Goal: Task Accomplishment & Management: Use online tool/utility

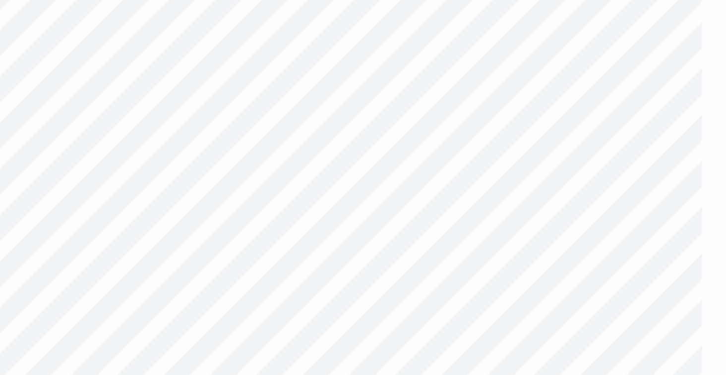
type input "3.74"
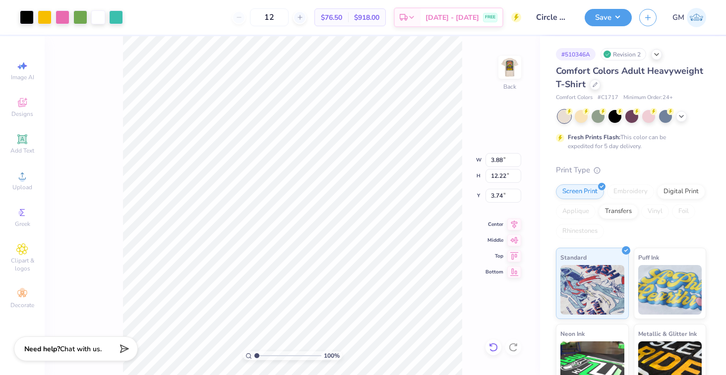
click at [492, 349] on icon at bounding box center [493, 348] width 10 height 10
click at [377, 292] on li "Ungroup" at bounding box center [378, 285] width 78 height 19
click at [507, 80] on img at bounding box center [510, 68] width 40 height 40
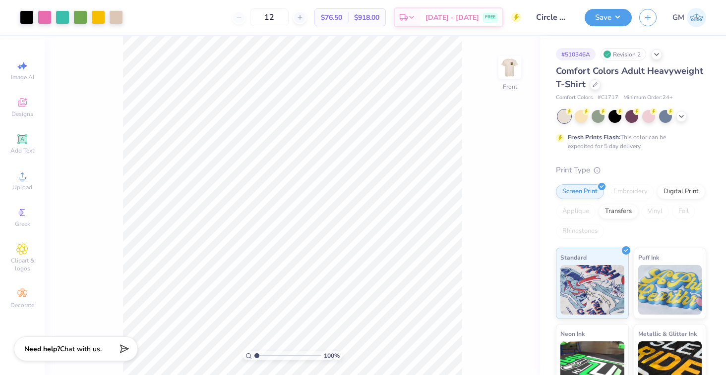
click at [507, 77] on img at bounding box center [510, 68] width 20 height 20
click at [512, 65] on img at bounding box center [510, 68] width 40 height 40
click at [596, 88] on div at bounding box center [595, 83] width 11 height 11
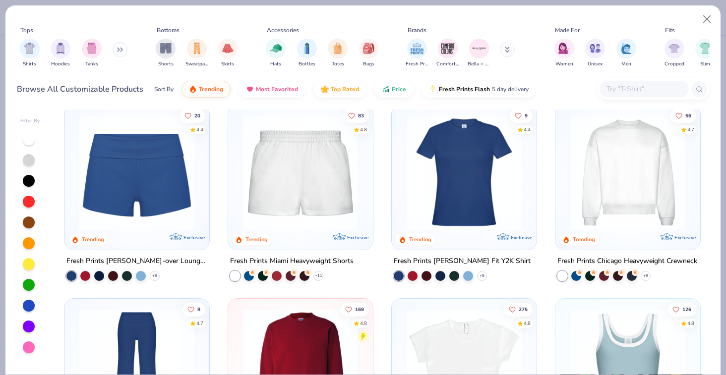
scroll to position [587, 0]
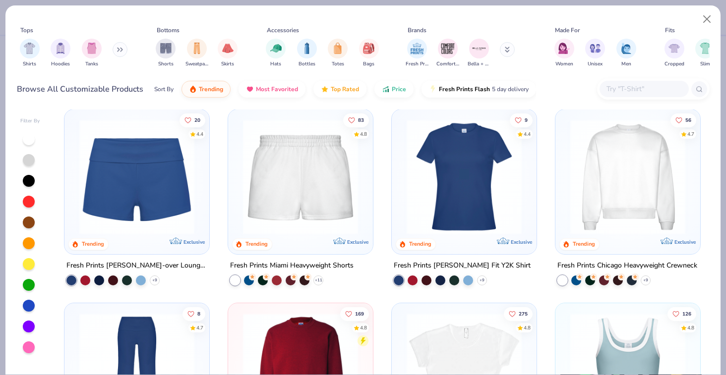
click at [635, 84] on input "text" at bounding box center [643, 88] width 76 height 11
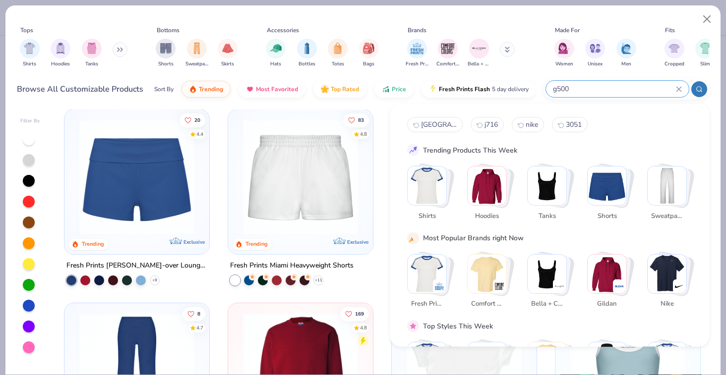
type input "g500"
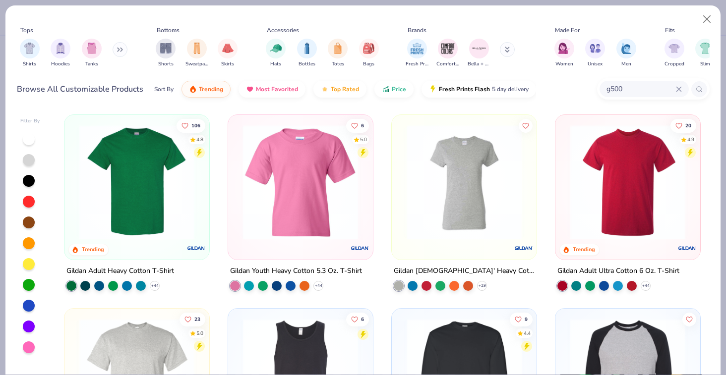
click at [124, 182] on img at bounding box center [136, 182] width 125 height 115
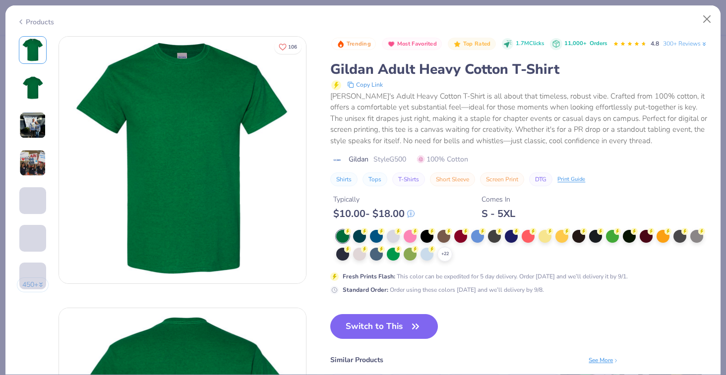
click at [437, 262] on div "+ 22" at bounding box center [522, 246] width 373 height 32
click at [445, 255] on polyline at bounding box center [445, 254] width 4 height 2
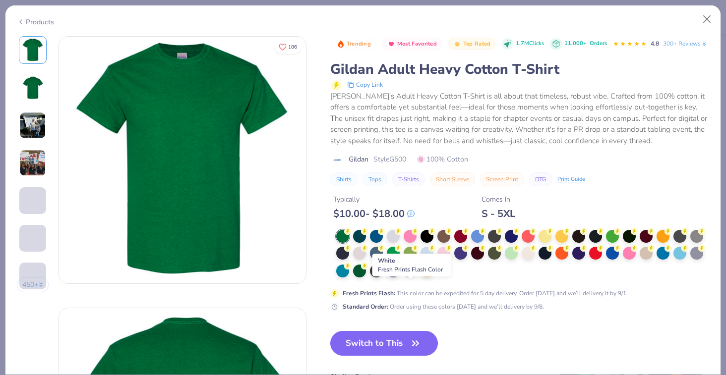
click at [411, 277] on div at bounding box center [410, 270] width 13 height 13
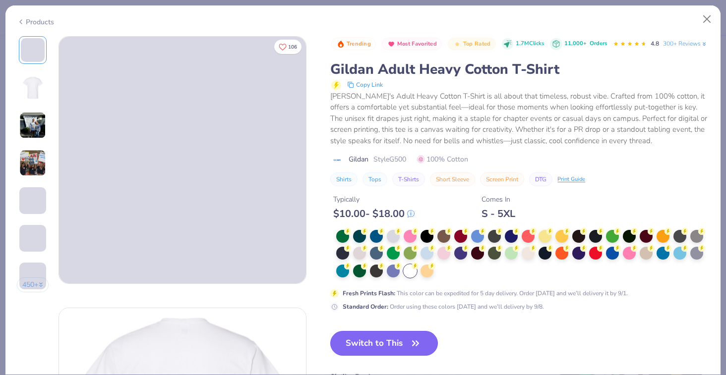
click at [387, 356] on button "Switch to This" at bounding box center [384, 343] width 108 height 25
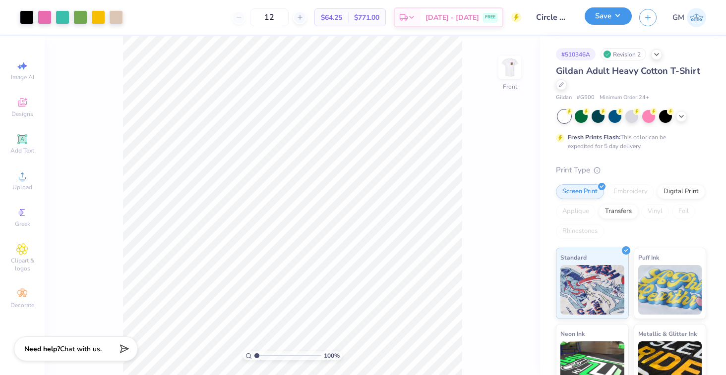
click at [600, 14] on button "Save" at bounding box center [608, 15] width 47 height 17
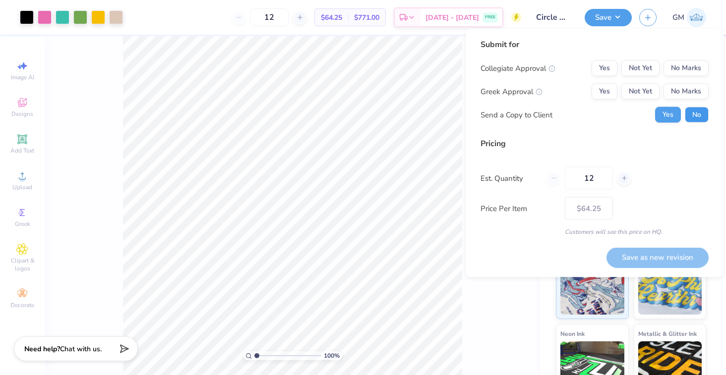
click at [689, 120] on button "No" at bounding box center [697, 115] width 24 height 16
click at [689, 97] on button "No Marks" at bounding box center [685, 92] width 45 height 16
click at [685, 63] on button "No Marks" at bounding box center [685, 68] width 45 height 16
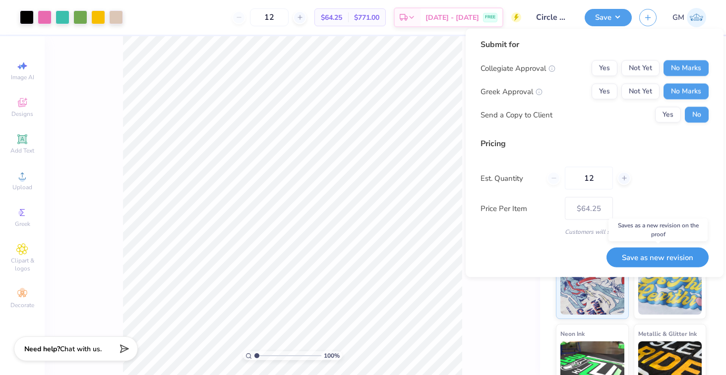
click at [668, 254] on button "Save as new revision" at bounding box center [657, 257] width 102 height 20
type input "$64.25"
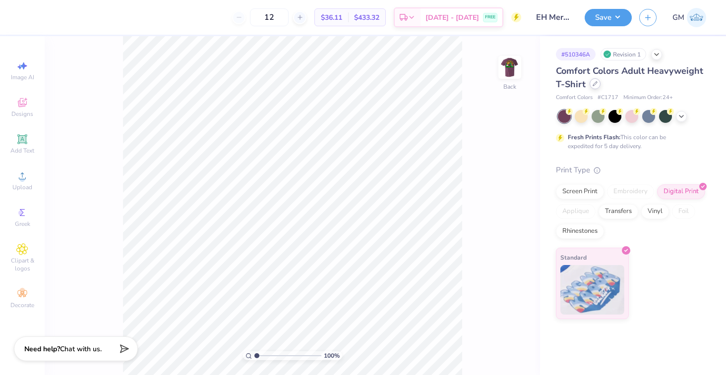
click at [593, 84] on icon at bounding box center [595, 83] width 5 height 5
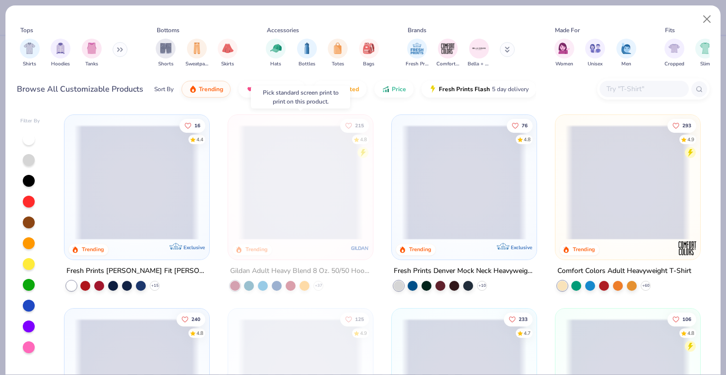
click at [275, 195] on span at bounding box center [300, 182] width 125 height 115
click at [300, 184] on span at bounding box center [300, 182] width 125 height 115
click at [705, 22] on button "Close" at bounding box center [707, 19] width 19 height 19
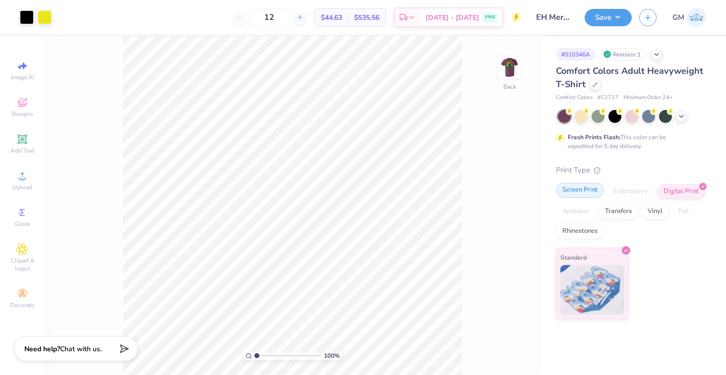
click at [580, 192] on div "Screen Print" at bounding box center [580, 190] width 48 height 15
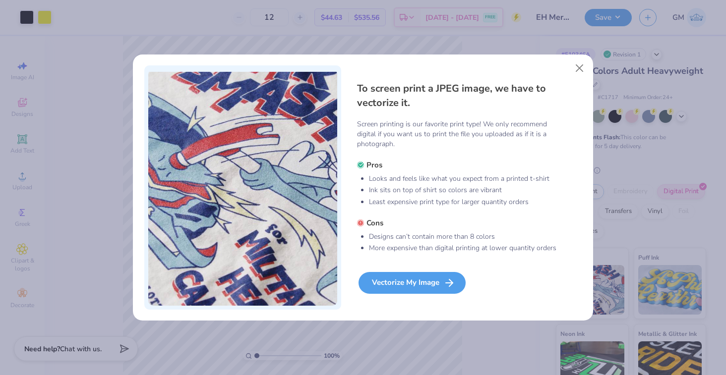
click at [434, 285] on div "Vectorize My Image" at bounding box center [412, 283] width 107 height 22
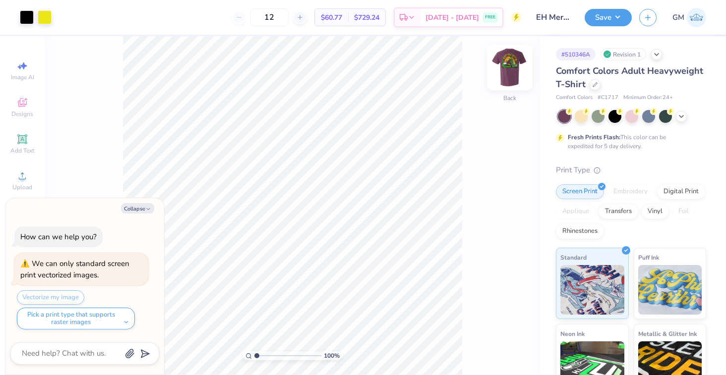
click at [501, 66] on img at bounding box center [510, 68] width 40 height 40
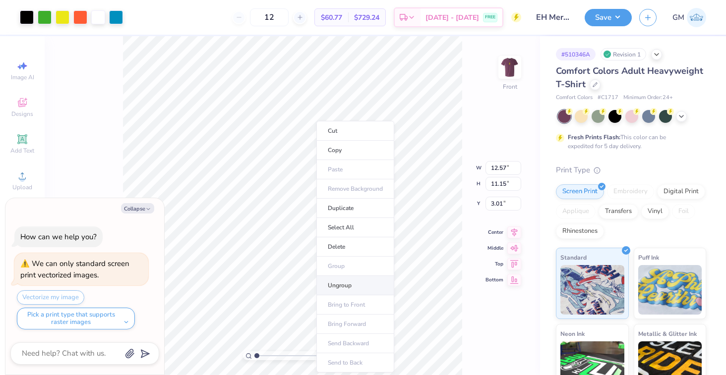
click at [364, 282] on li "Ungroup" at bounding box center [355, 285] width 78 height 19
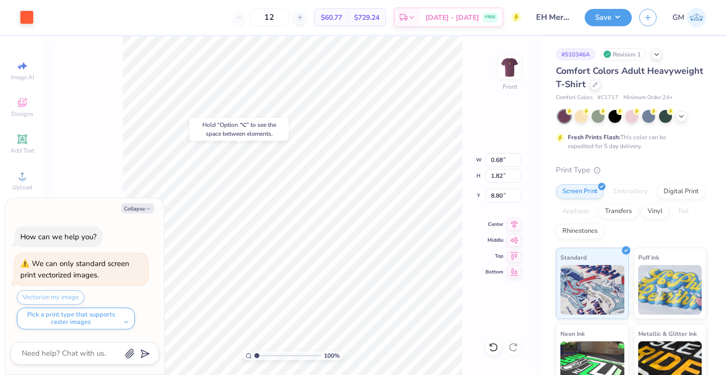
type textarea "x"
type input "9.00"
click at [26, 15] on div at bounding box center [27, 16] width 14 height 14
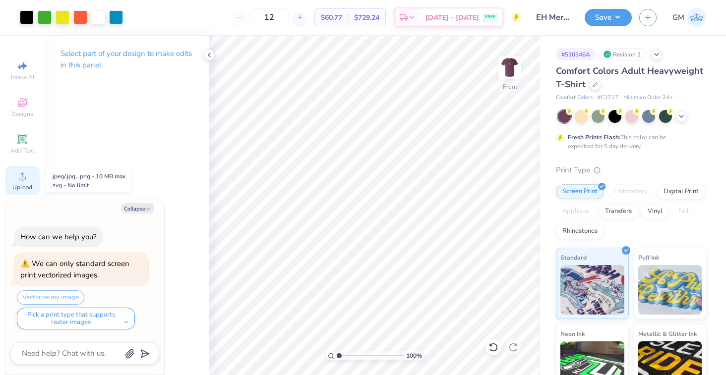
click at [28, 177] on div "Upload" at bounding box center [22, 180] width 35 height 29
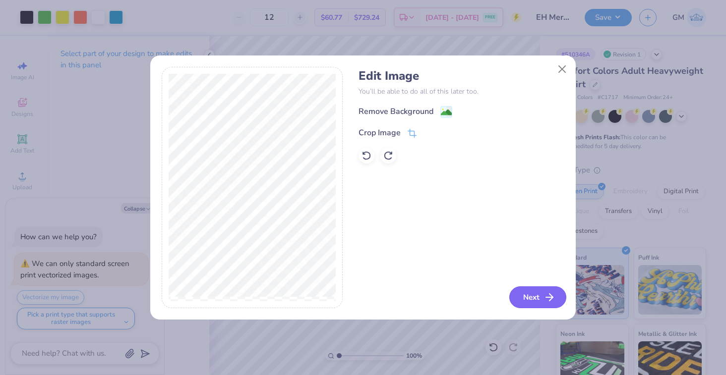
click at [542, 302] on button "Next" at bounding box center [537, 298] width 57 height 22
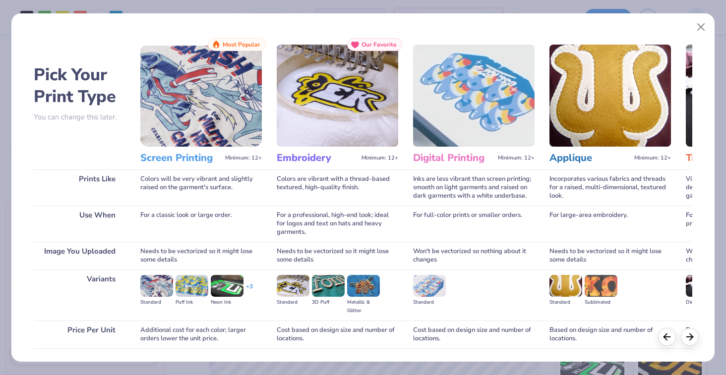
scroll to position [69, 0]
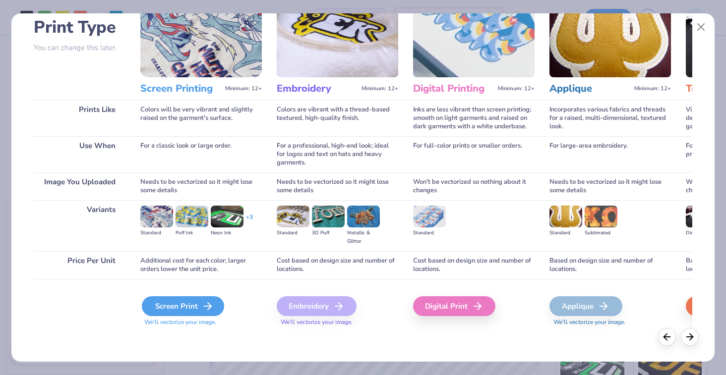
click at [189, 311] on div "Screen Print" at bounding box center [183, 307] width 82 height 20
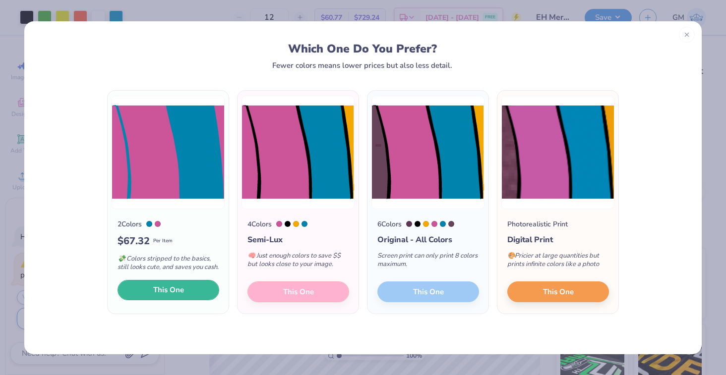
click at [155, 296] on span "This One" at bounding box center [168, 290] width 31 height 11
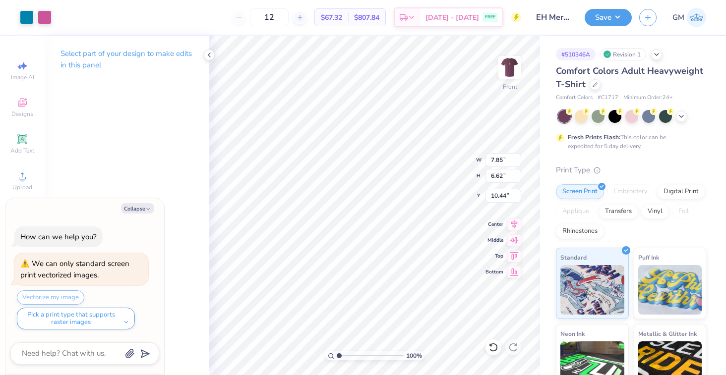
type textarea "x"
type input "14.41"
click at [47, 17] on div at bounding box center [45, 16] width 14 height 14
click at [32, 17] on div at bounding box center [27, 16] width 14 height 14
type textarea "x"
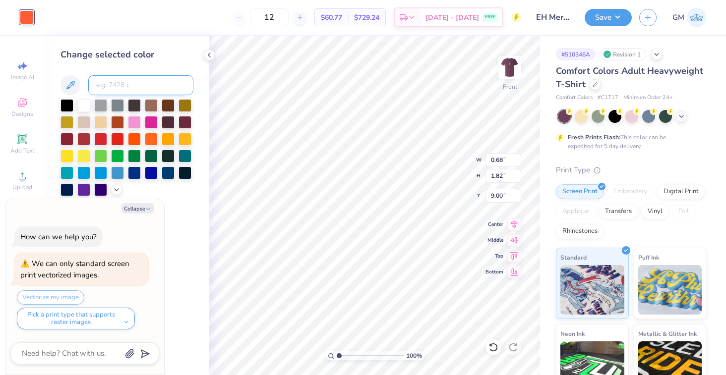
click at [119, 88] on input at bounding box center [140, 85] width 105 height 20
type input "674"
type textarea "x"
type input "0.47"
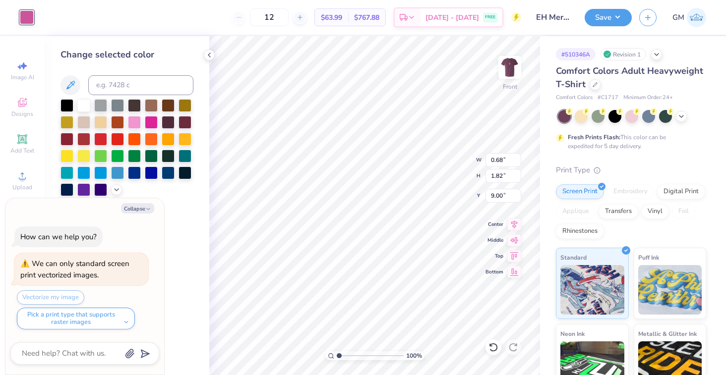
type input "1.08"
type input "7.52"
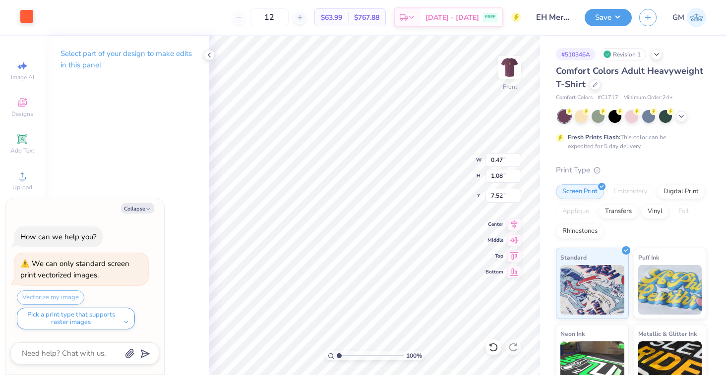
click at [27, 14] on div at bounding box center [27, 16] width 14 height 14
type textarea "x"
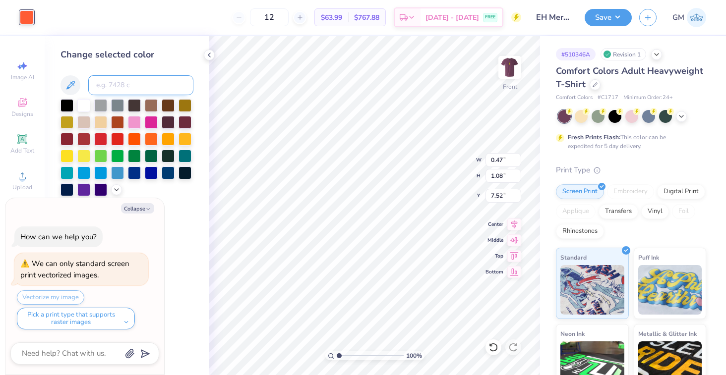
click at [112, 89] on input at bounding box center [140, 85] width 105 height 20
type input "674"
type textarea "x"
type input "1.08"
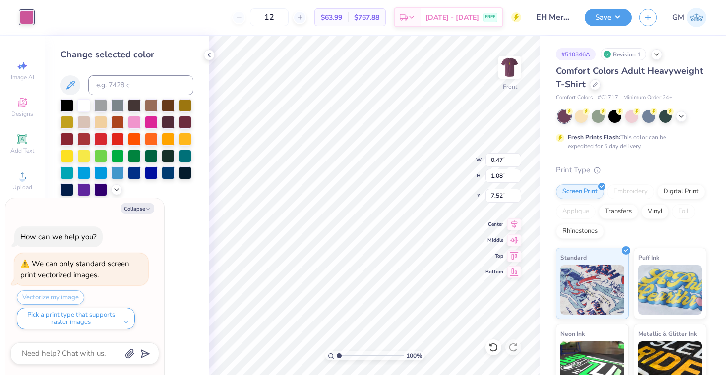
type input "0.55"
type input "6.83"
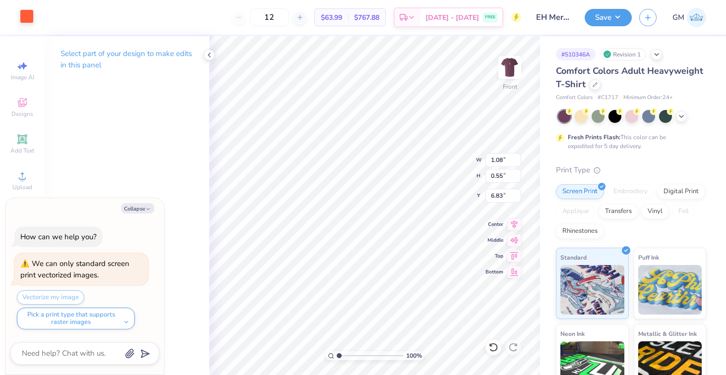
click at [32, 20] on div at bounding box center [27, 16] width 14 height 14
type textarea "x"
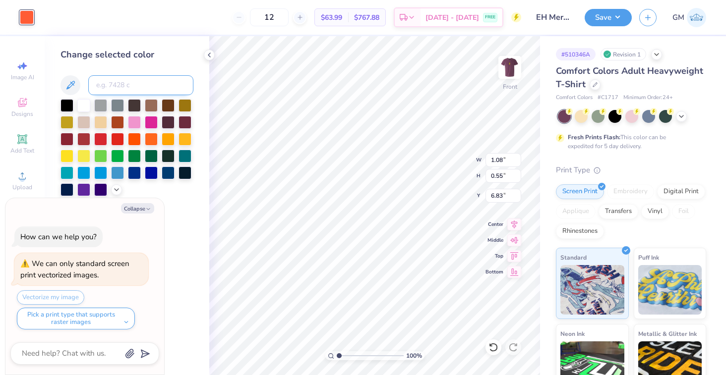
click at [132, 86] on input at bounding box center [140, 85] width 105 height 20
type input "674"
type textarea "x"
type input "0.51"
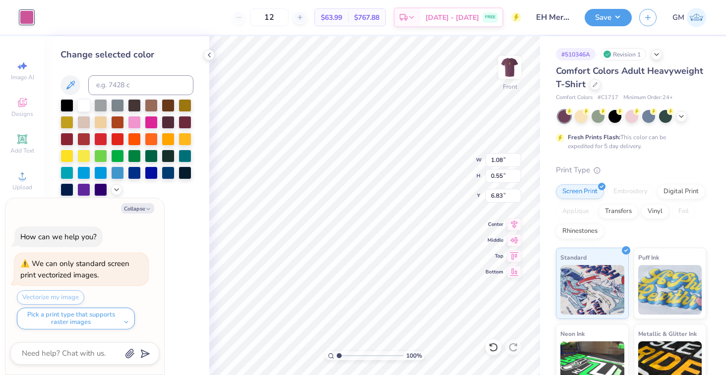
type input "0.45"
type input "7.21"
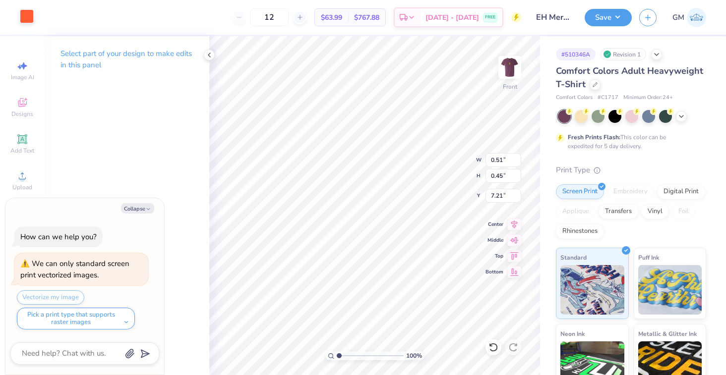
click at [26, 20] on div at bounding box center [27, 16] width 14 height 14
type textarea "x"
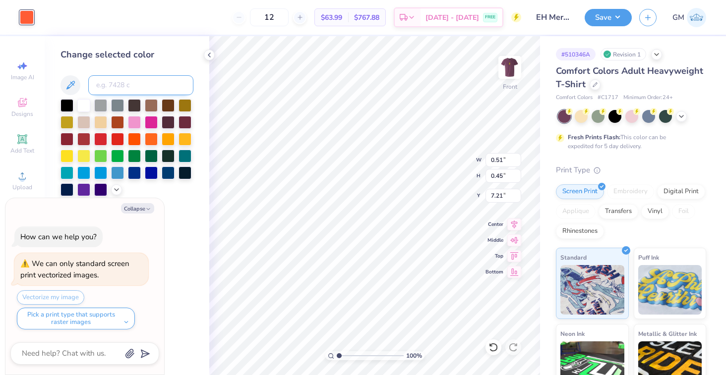
click at [146, 88] on input at bounding box center [140, 85] width 105 height 20
type input "674"
type textarea "x"
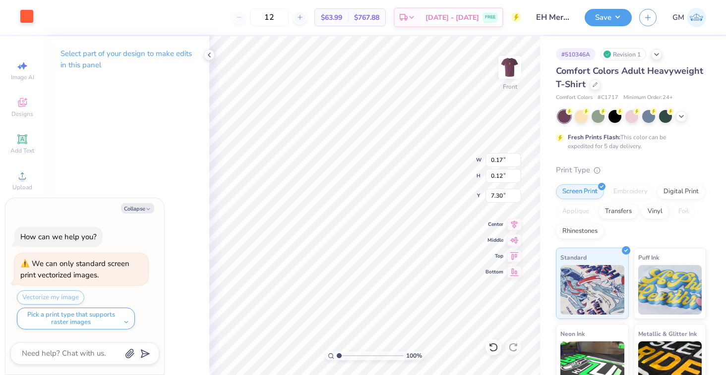
click at [26, 12] on div at bounding box center [27, 16] width 14 height 14
type textarea "x"
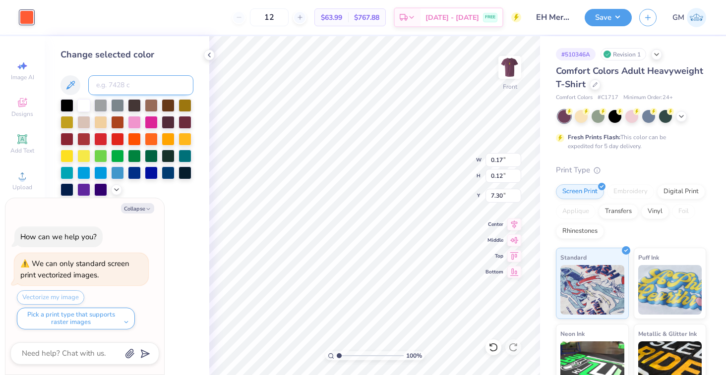
click at [120, 85] on input at bounding box center [140, 85] width 105 height 20
type input "674"
type textarea "x"
type input "0.59"
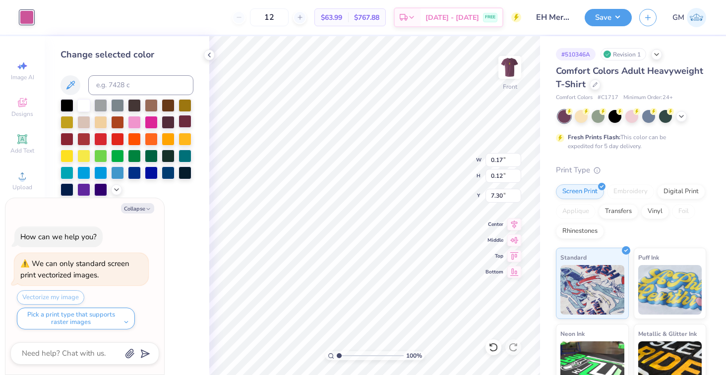
type input "1.85"
type input "8.97"
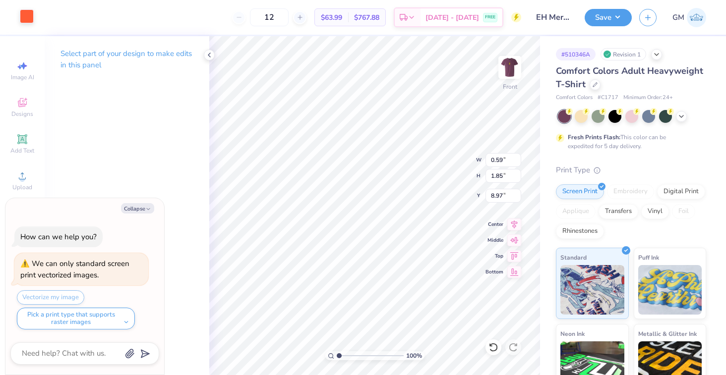
click at [32, 20] on div at bounding box center [27, 16] width 14 height 14
type textarea "x"
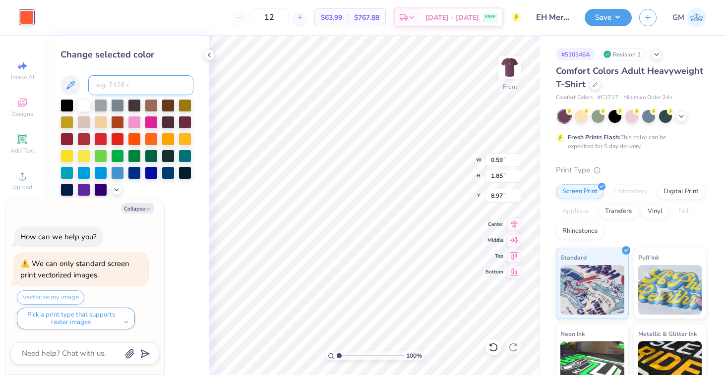
click at [147, 83] on input at bounding box center [140, 85] width 105 height 20
type input "674"
type textarea "x"
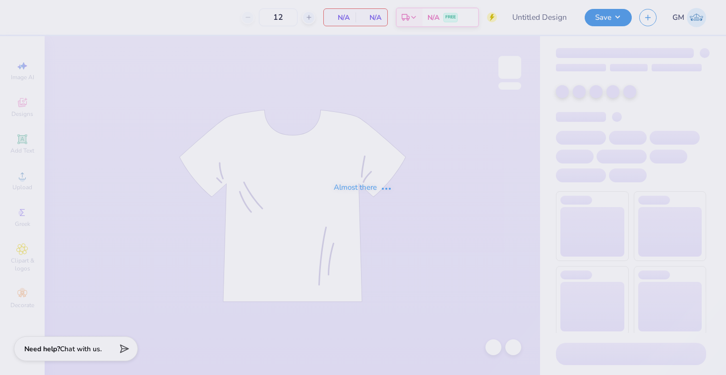
type input "EH Merchandise 2025"
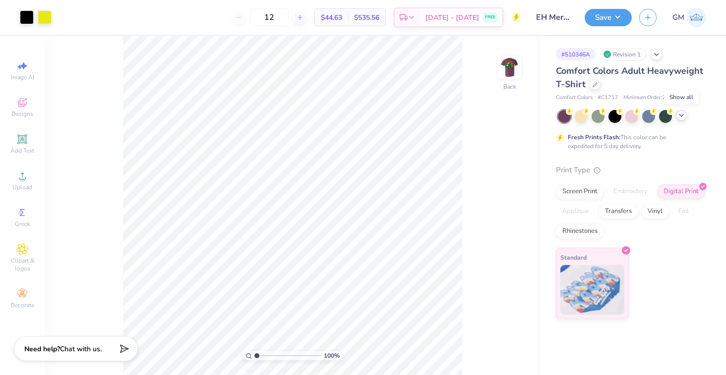
click at [679, 116] on icon at bounding box center [681, 116] width 8 height 8
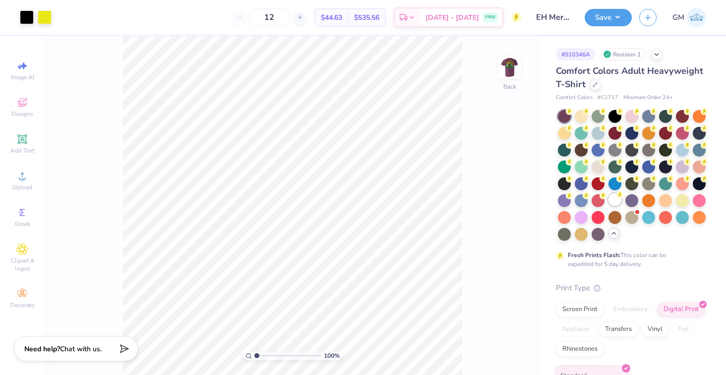
click at [616, 199] on div at bounding box center [614, 199] width 13 height 13
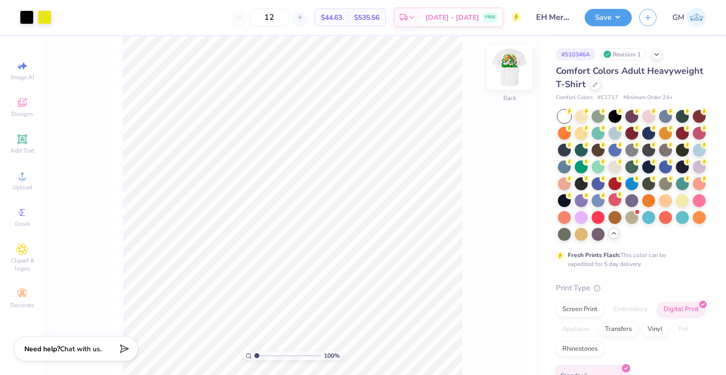
click at [511, 68] on img at bounding box center [510, 68] width 40 height 40
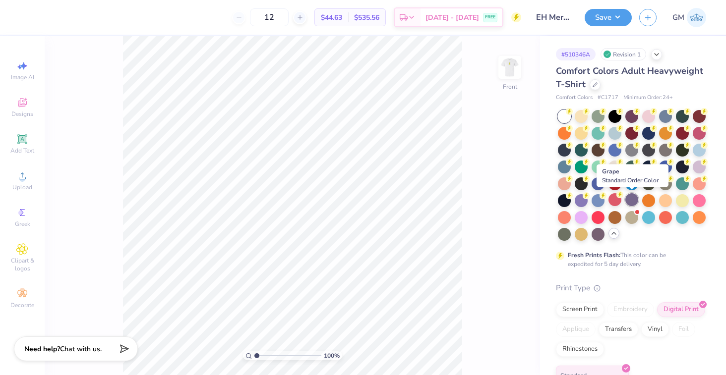
click at [631, 200] on div at bounding box center [631, 199] width 13 height 13
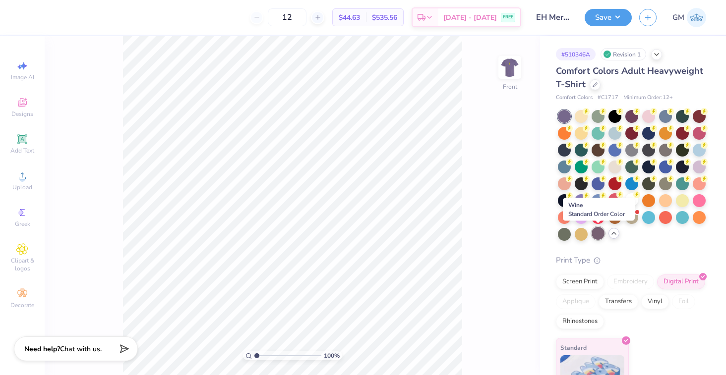
click at [599, 236] on div at bounding box center [598, 233] width 13 height 13
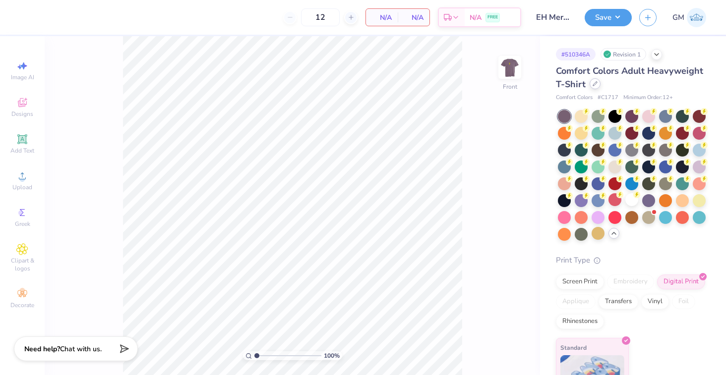
click at [596, 84] on icon at bounding box center [595, 83] width 5 height 5
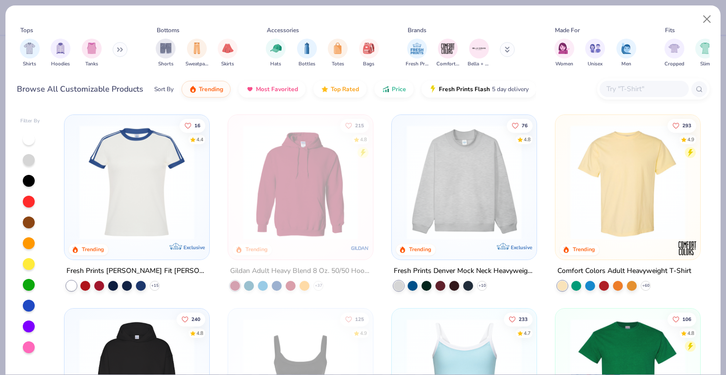
click at [643, 93] on input "text" at bounding box center [643, 88] width 76 height 11
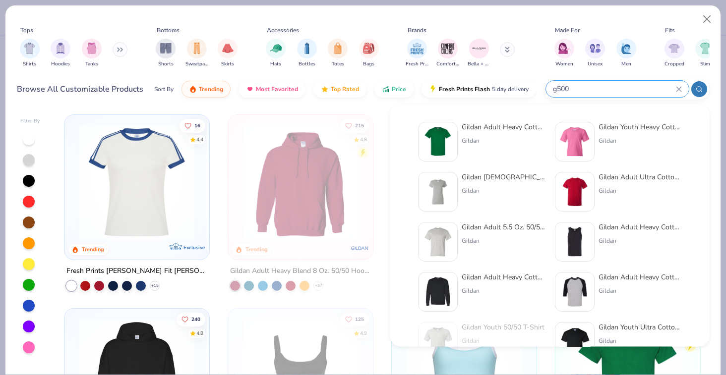
type input "g500"
click at [502, 129] on div "Gildan Adult Heavy Cotton T-Shirt" at bounding box center [503, 127] width 83 height 10
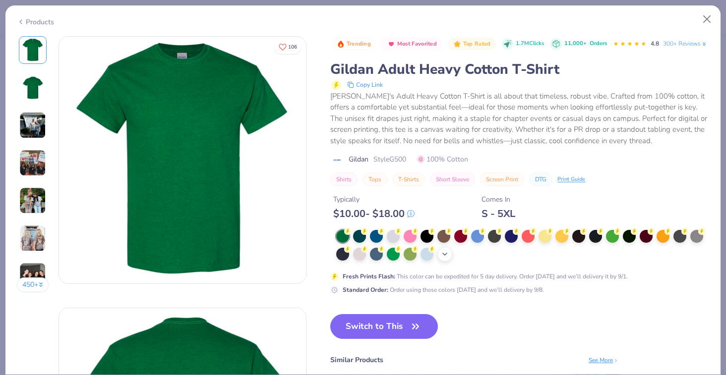
click at [444, 258] on icon at bounding box center [445, 254] width 8 height 8
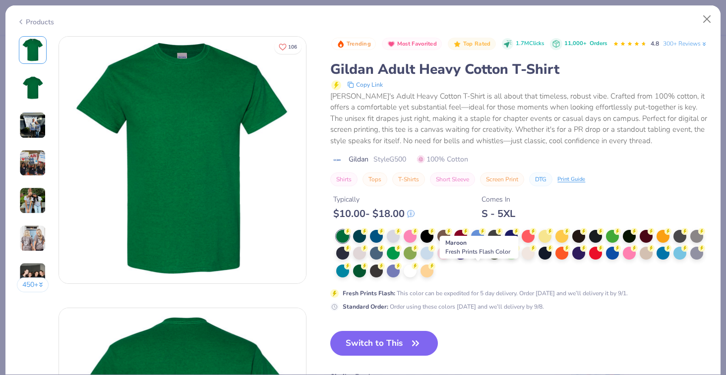
click at [479, 259] on div at bounding box center [477, 252] width 13 height 13
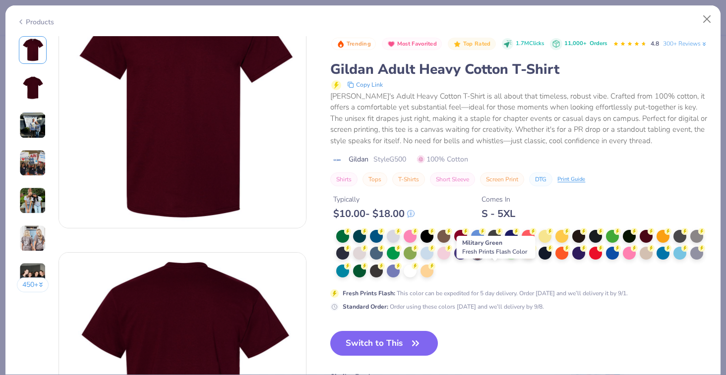
scroll to position [32, 0]
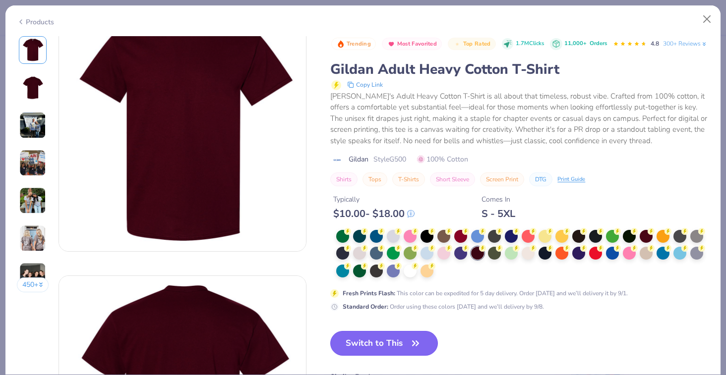
click at [410, 351] on icon "button" at bounding box center [416, 344] width 14 height 14
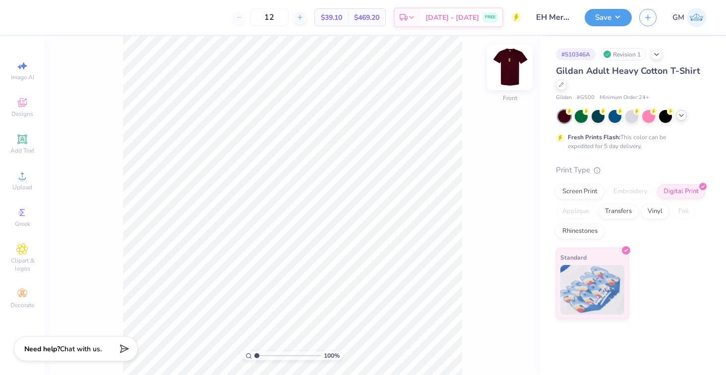
click at [502, 66] on img at bounding box center [510, 68] width 40 height 40
click at [509, 64] on img at bounding box center [510, 68] width 40 height 40
click at [600, 118] on div at bounding box center [598, 115] width 13 height 13
click at [681, 116] on icon at bounding box center [681, 116] width 8 height 8
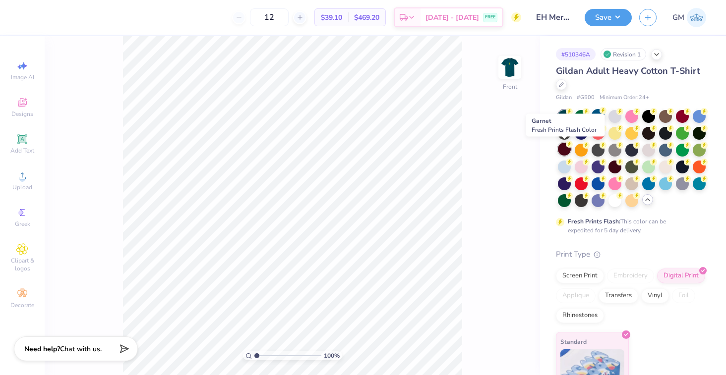
click at [567, 152] on div at bounding box center [564, 149] width 13 height 13
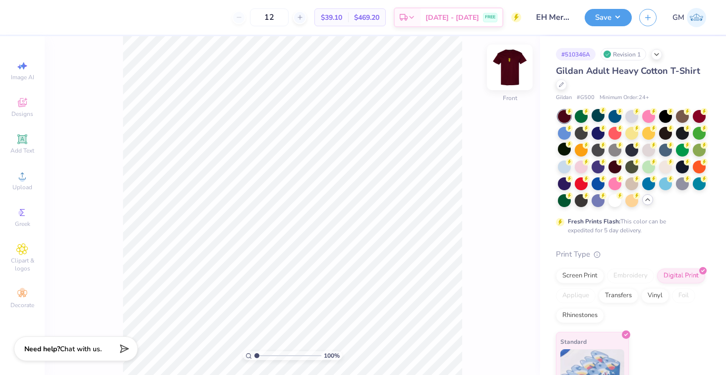
click at [516, 62] on img at bounding box center [510, 68] width 40 height 40
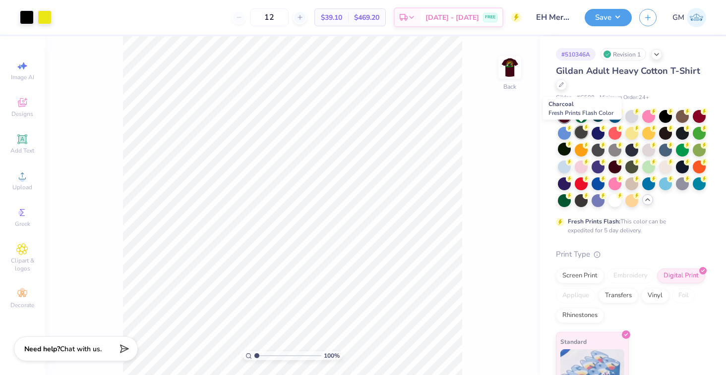
click at [579, 132] on div at bounding box center [581, 132] width 13 height 13
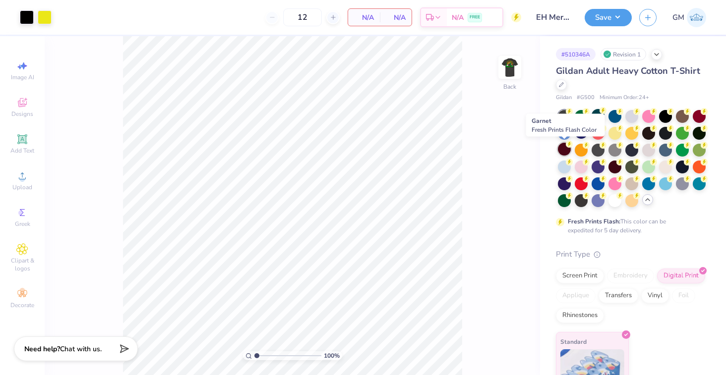
click at [561, 149] on div at bounding box center [564, 149] width 13 height 13
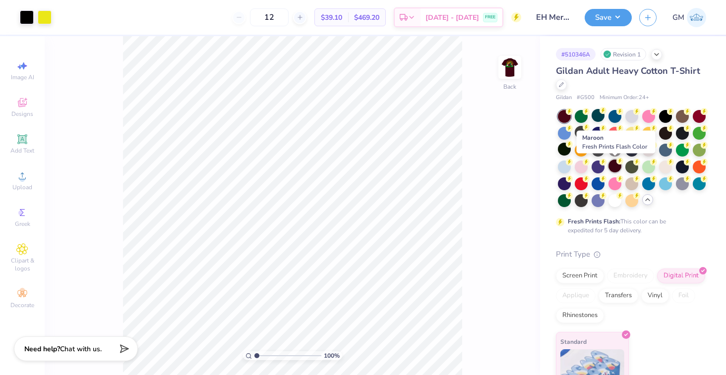
click at [613, 165] on div at bounding box center [614, 166] width 13 height 13
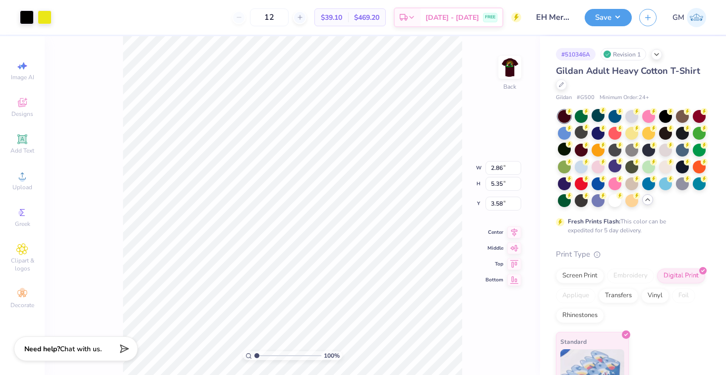
type input "3.55"
click at [603, 21] on button "Save" at bounding box center [608, 15] width 47 height 17
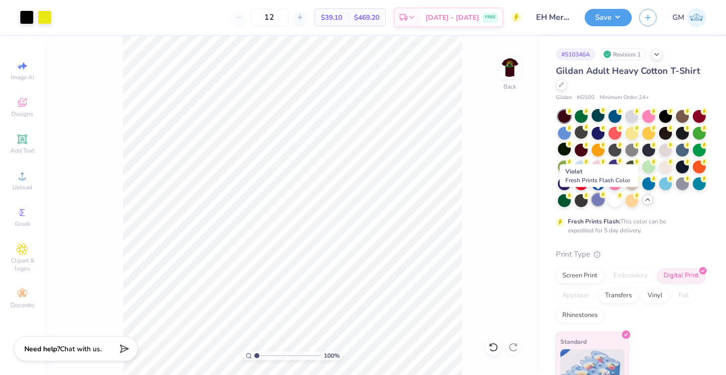
click at [596, 197] on div at bounding box center [598, 199] width 13 height 13
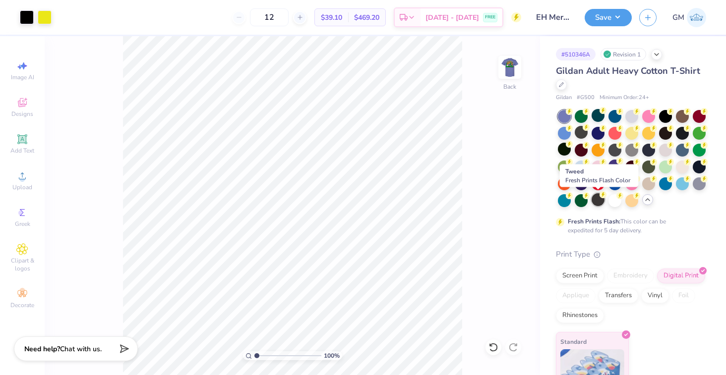
click at [599, 202] on div at bounding box center [598, 199] width 13 height 13
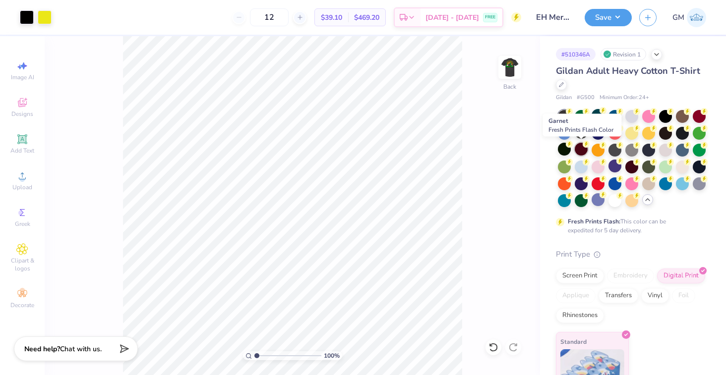
click at [582, 148] on div at bounding box center [581, 149] width 13 height 13
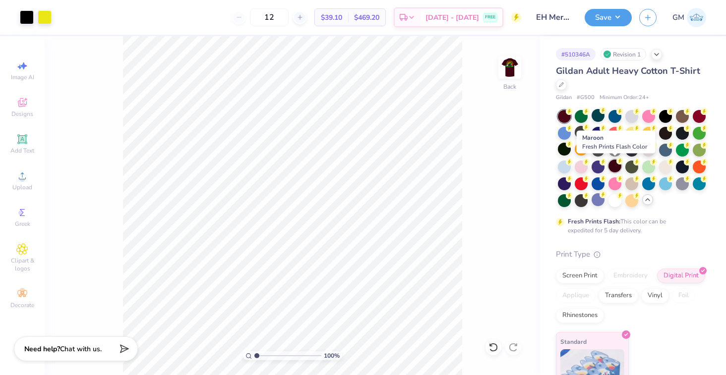
click at [619, 166] on div at bounding box center [614, 166] width 13 height 13
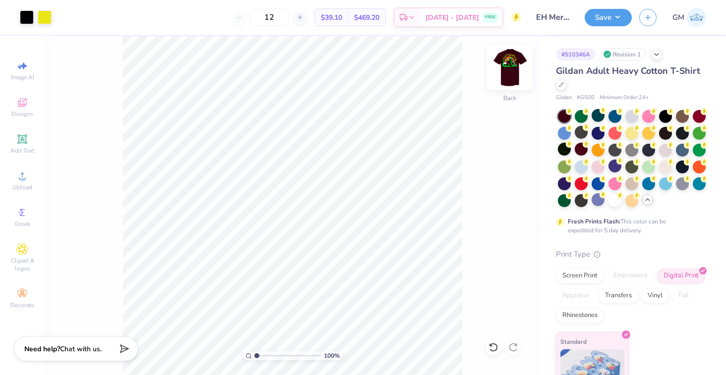
click at [511, 67] on img at bounding box center [510, 68] width 40 height 40
click at [511, 67] on img at bounding box center [510, 68] width 20 height 20
click at [594, 115] on div at bounding box center [598, 115] width 13 height 13
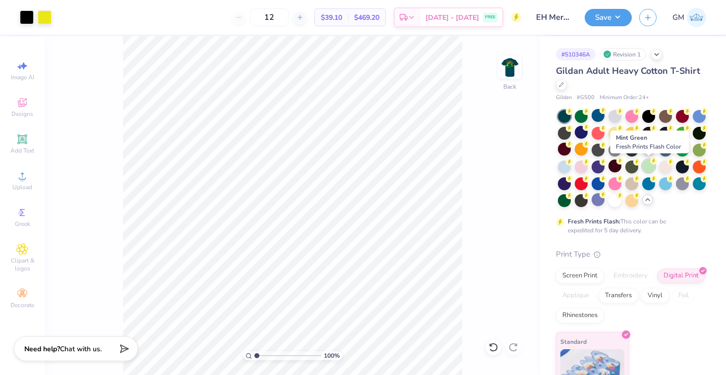
click at [651, 167] on div at bounding box center [648, 166] width 13 height 13
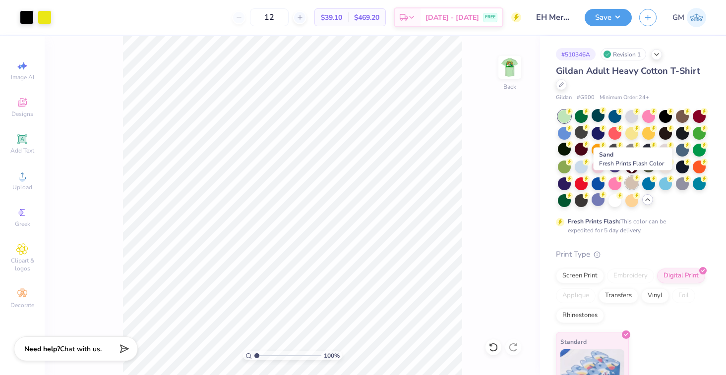
click at [634, 184] on div at bounding box center [631, 183] width 13 height 13
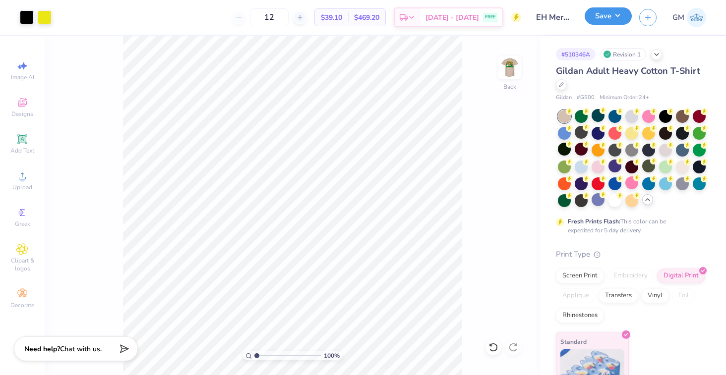
click at [595, 16] on button "Save" at bounding box center [608, 15] width 47 height 17
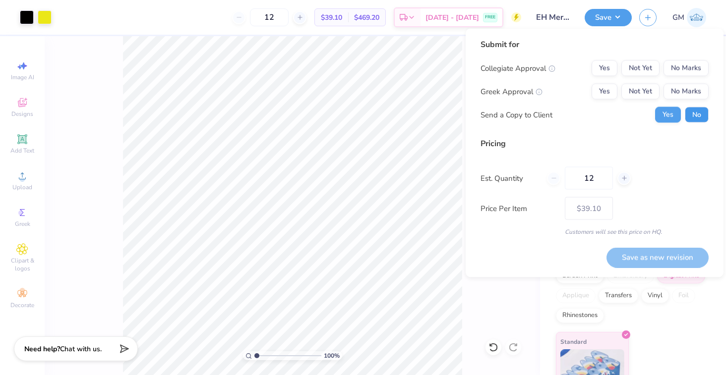
click at [696, 114] on button "No" at bounding box center [697, 115] width 24 height 16
click at [691, 89] on button "No Marks" at bounding box center [685, 92] width 45 height 16
click at [691, 68] on button "No Marks" at bounding box center [685, 68] width 45 height 16
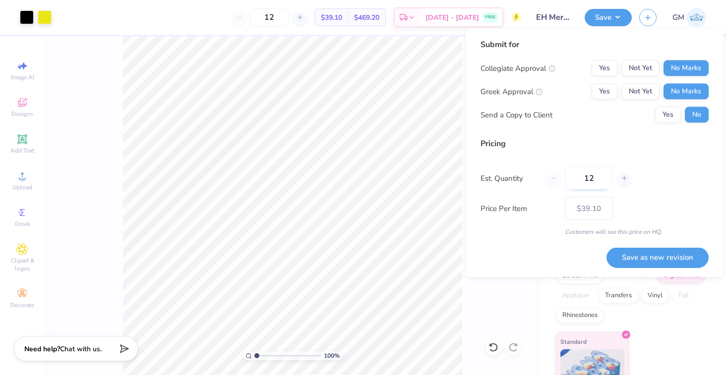
drag, startPoint x: 596, startPoint y: 178, endPoint x: 578, endPoint y: 175, distance: 17.6
click at [578, 175] on input "12" at bounding box center [589, 178] width 48 height 23
type input "0"
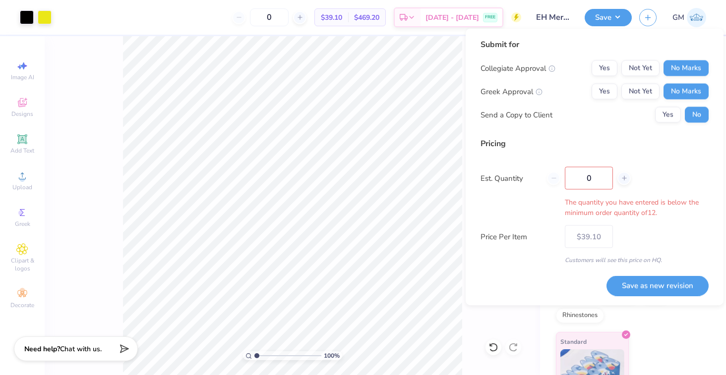
type input "12"
type input "$39.10"
type input "100"
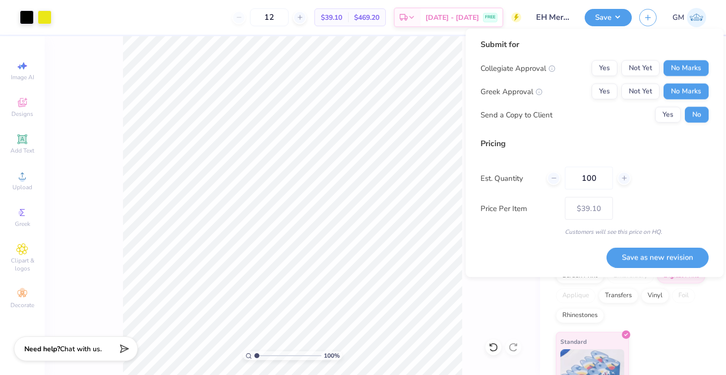
type input "100"
type input "$29.46"
type input "100"
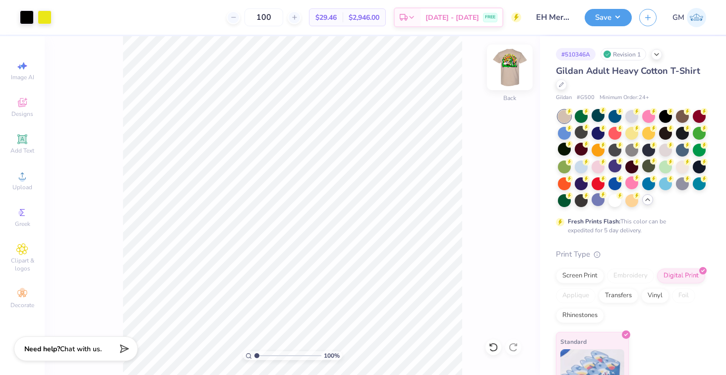
click at [508, 67] on img at bounding box center [510, 68] width 40 height 40
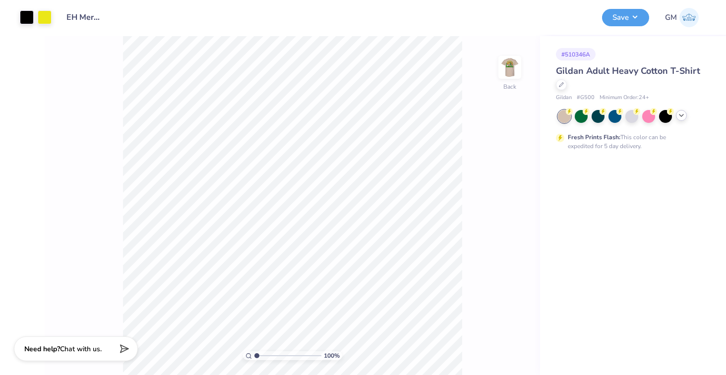
click at [678, 117] on icon at bounding box center [681, 116] width 8 height 8
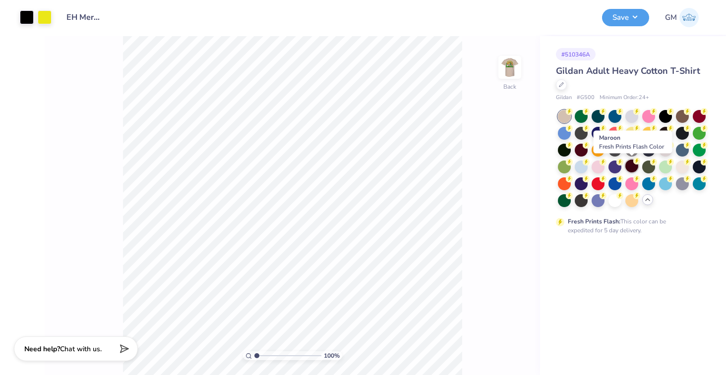
click at [631, 165] on div at bounding box center [631, 166] width 13 height 13
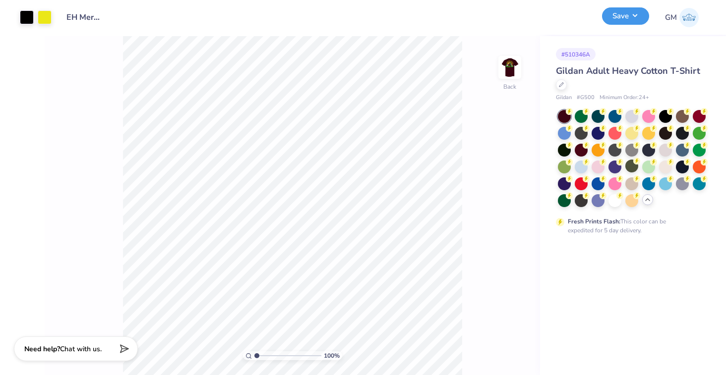
click at [620, 15] on button "Save" at bounding box center [625, 15] width 47 height 17
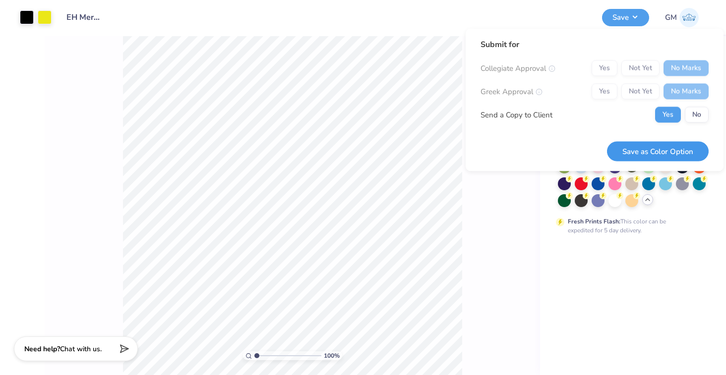
click at [653, 152] on button "Save as Color Option" at bounding box center [658, 151] width 102 height 20
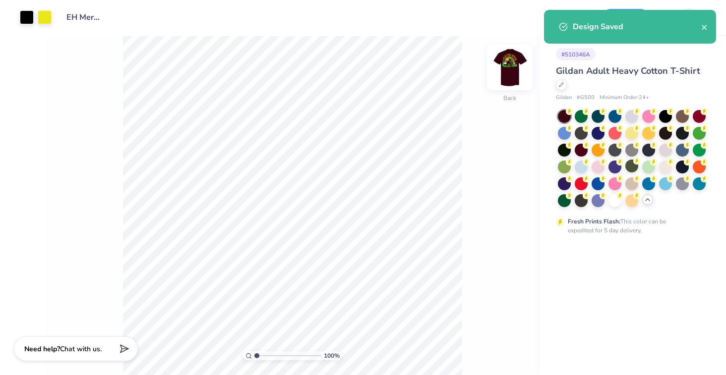
click at [509, 65] on img at bounding box center [510, 68] width 40 height 40
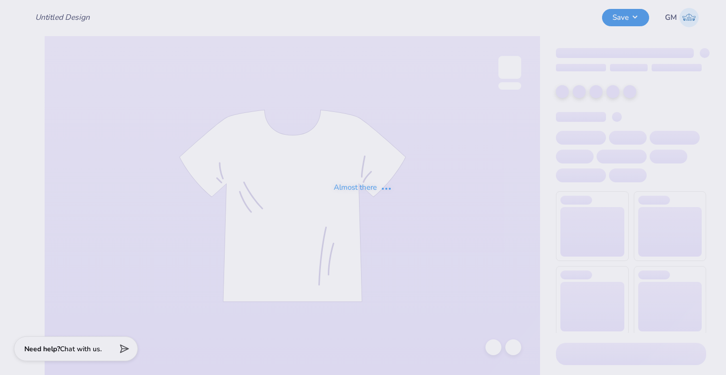
type input "EH Merchandise 2025"
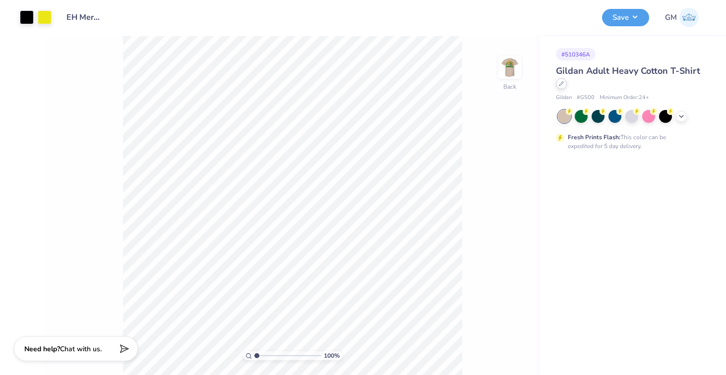
click at [562, 86] on div at bounding box center [561, 83] width 11 height 11
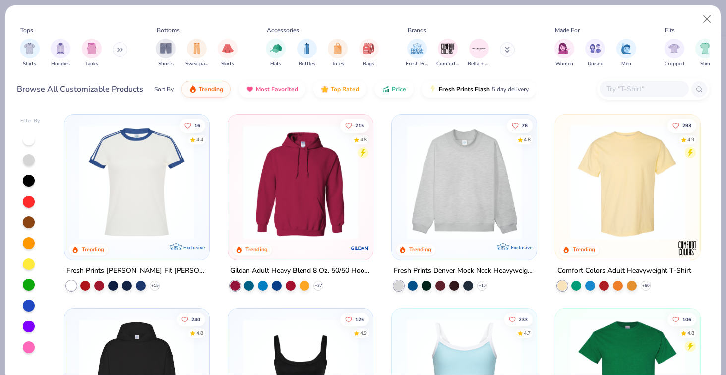
click at [635, 87] on input "text" at bounding box center [643, 88] width 76 height 11
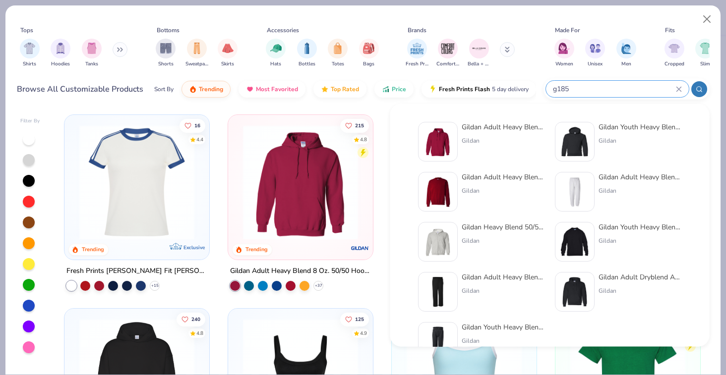
type input "g185"
click at [497, 136] on div "Gildan" at bounding box center [503, 140] width 83 height 9
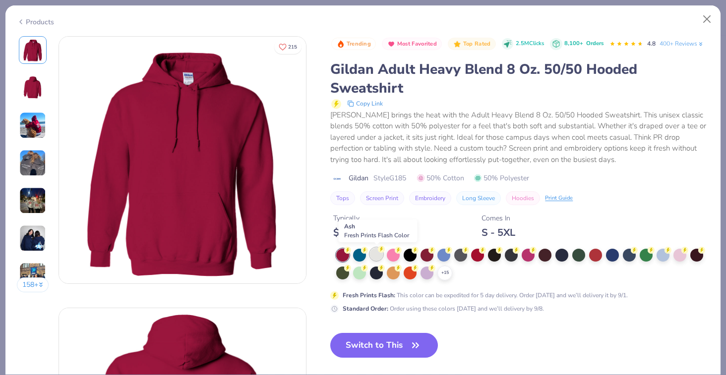
click at [377, 255] on div at bounding box center [376, 254] width 13 height 13
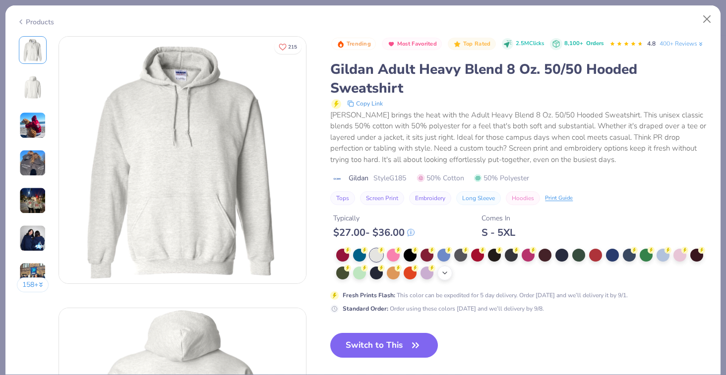
click at [445, 270] on icon at bounding box center [445, 273] width 8 height 8
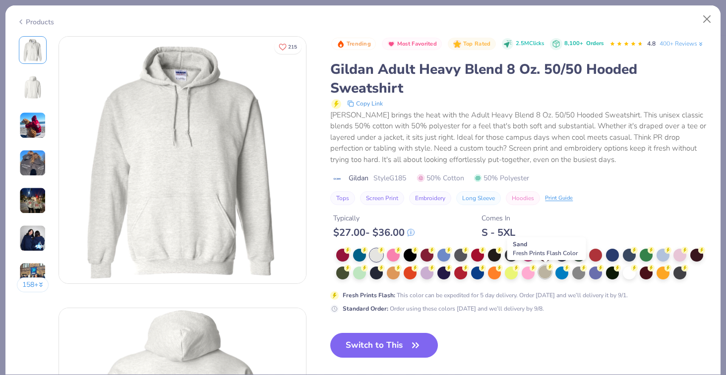
click at [546, 274] on div at bounding box center [545, 272] width 13 height 13
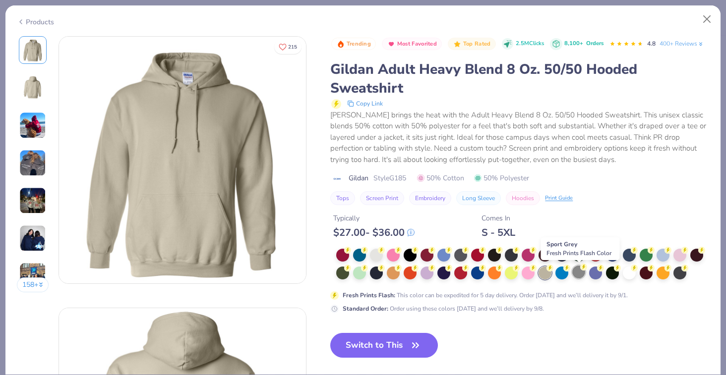
click at [578, 275] on div at bounding box center [578, 272] width 13 height 13
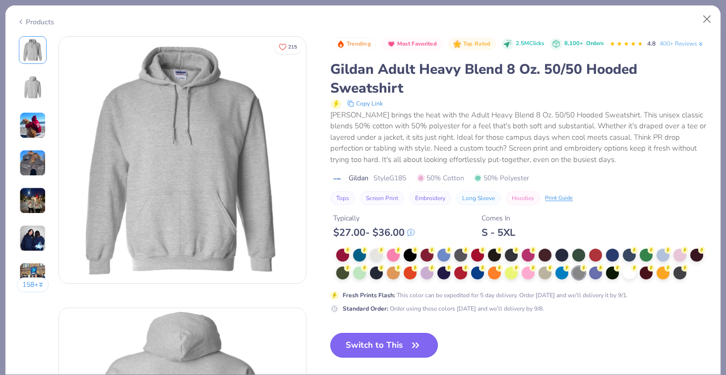
click at [379, 343] on button "Switch to This" at bounding box center [384, 345] width 108 height 25
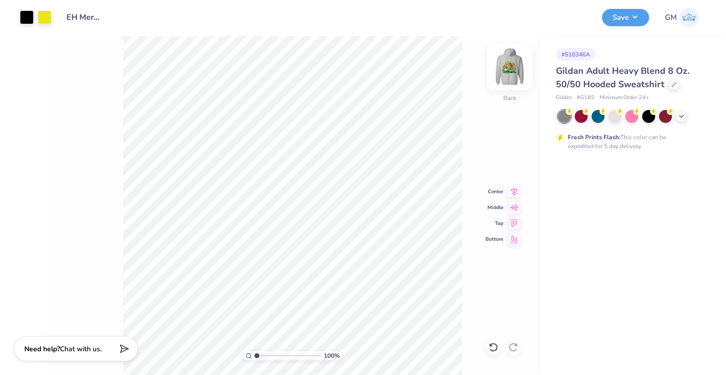
click at [506, 66] on img at bounding box center [510, 68] width 40 height 40
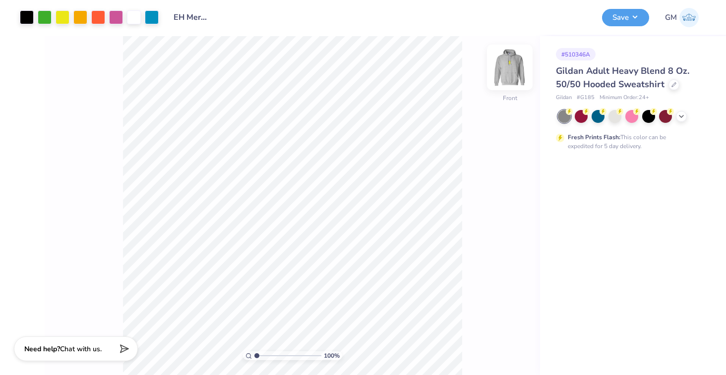
click at [512, 67] on img at bounding box center [510, 68] width 40 height 40
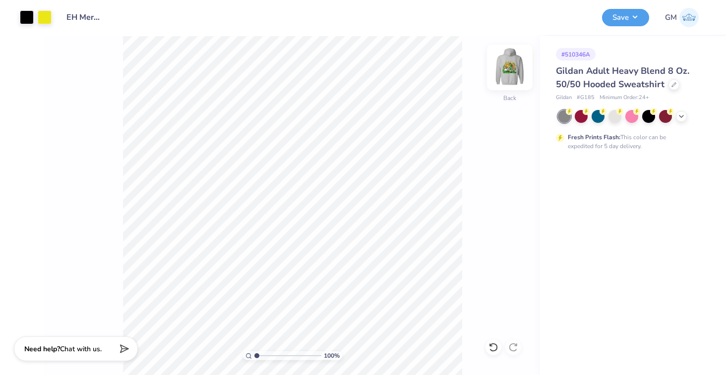
click at [509, 72] on img at bounding box center [510, 68] width 40 height 40
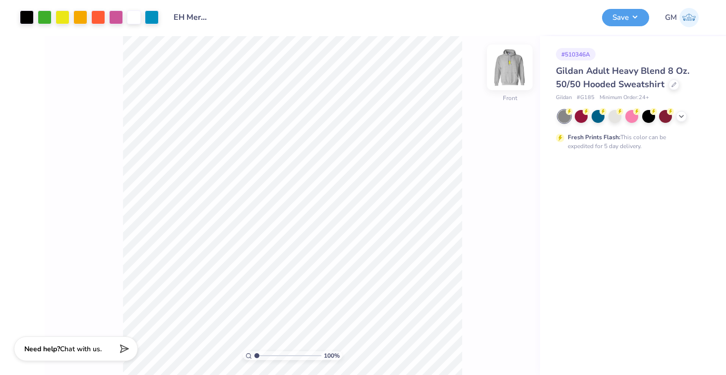
click at [511, 68] on img at bounding box center [510, 68] width 40 height 40
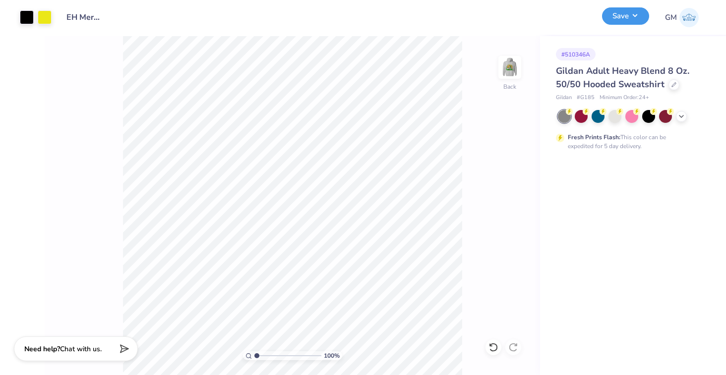
click at [619, 18] on button "Save" at bounding box center [625, 15] width 47 height 17
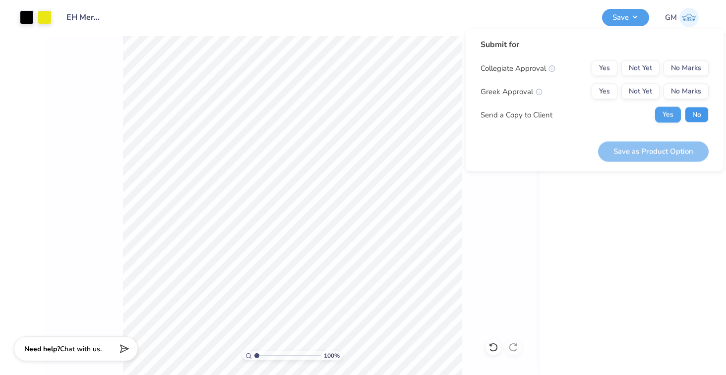
click at [688, 116] on button "No" at bounding box center [697, 115] width 24 height 16
click at [688, 92] on button "No Marks" at bounding box center [685, 92] width 45 height 16
click at [688, 68] on button "No Marks" at bounding box center [685, 68] width 45 height 16
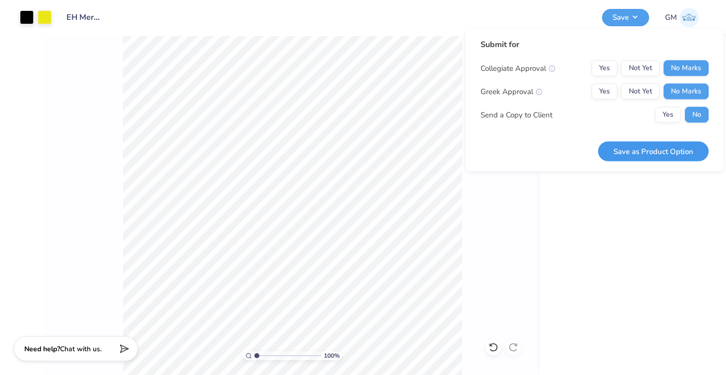
click at [687, 151] on button "Save as Product Option" at bounding box center [653, 151] width 111 height 20
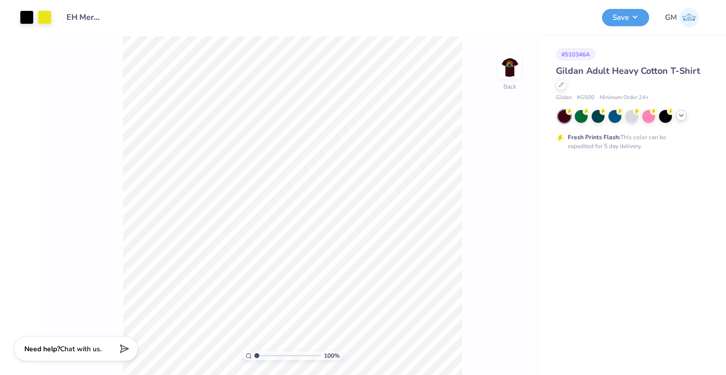
click at [683, 115] on icon at bounding box center [681, 116] width 8 height 8
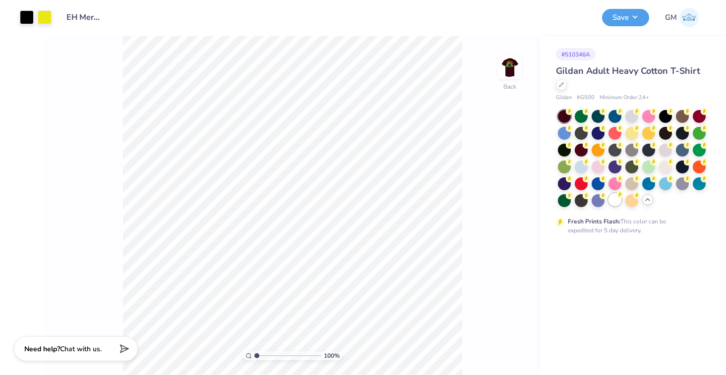
click at [616, 200] on div at bounding box center [614, 199] width 13 height 13
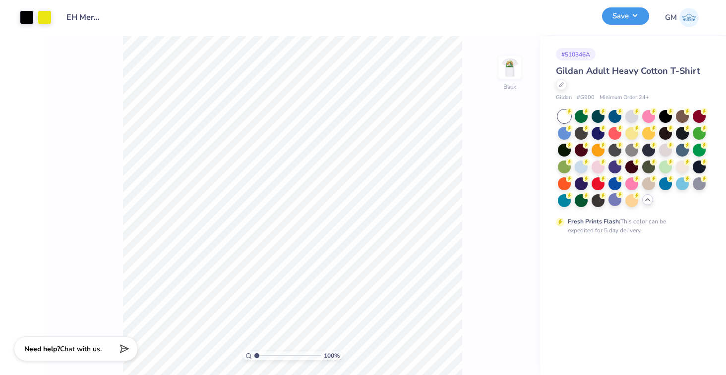
click at [616, 21] on button "Save" at bounding box center [625, 15] width 47 height 17
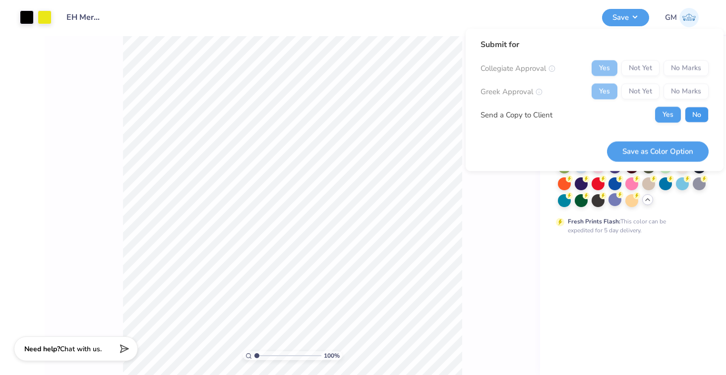
click at [692, 115] on button "No" at bounding box center [697, 115] width 24 height 16
click at [672, 152] on button "Save as Color Option" at bounding box center [658, 151] width 102 height 20
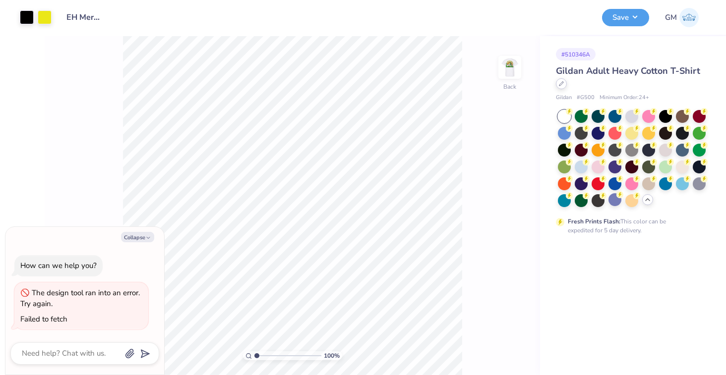
click at [562, 89] on div "Gildan Adult Heavy Cotton T-Shirt" at bounding box center [631, 77] width 150 height 27
click at [561, 84] on icon at bounding box center [561, 84] width 4 height 4
type textarea "x"
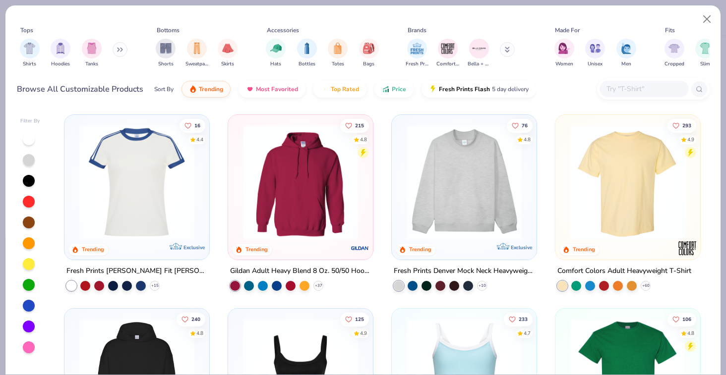
click at [638, 93] on input "text" at bounding box center [643, 88] width 76 height 11
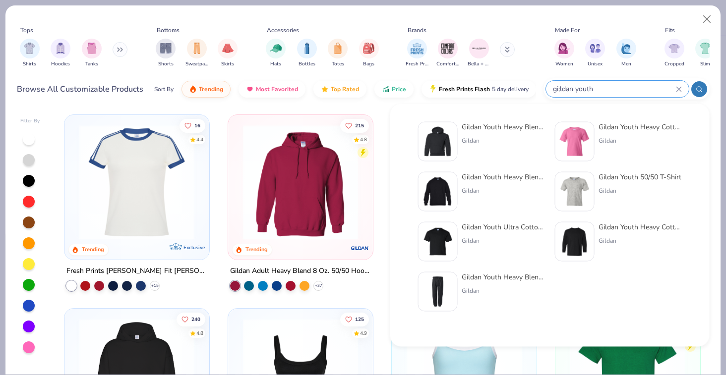
type input "gi;ldan youth"
click at [613, 138] on div "Gildan" at bounding box center [640, 140] width 83 height 9
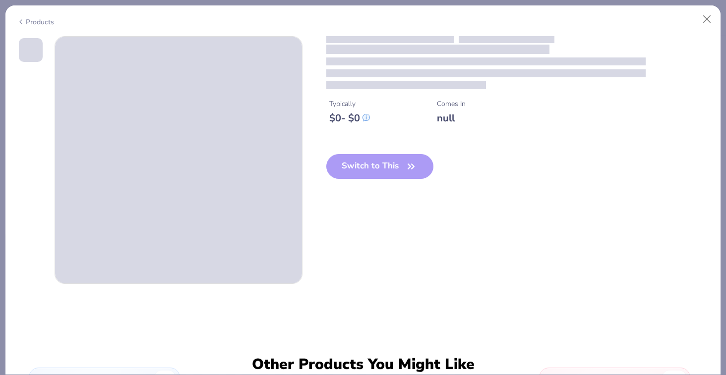
type textarea "x"
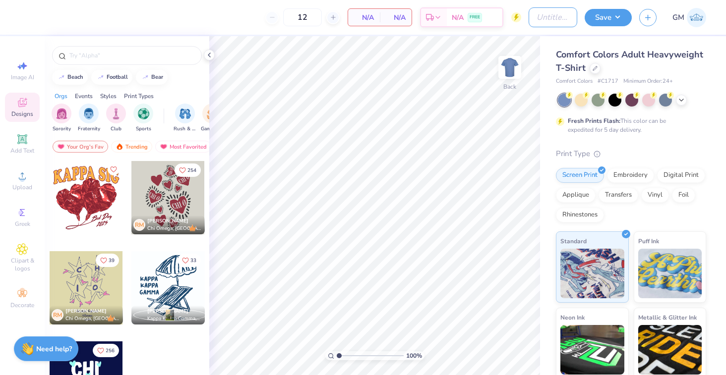
click at [555, 14] on input "Design Title" at bounding box center [553, 17] width 49 height 20
type input "EH HAT 2025"
click at [591, 65] on div at bounding box center [595, 67] width 11 height 11
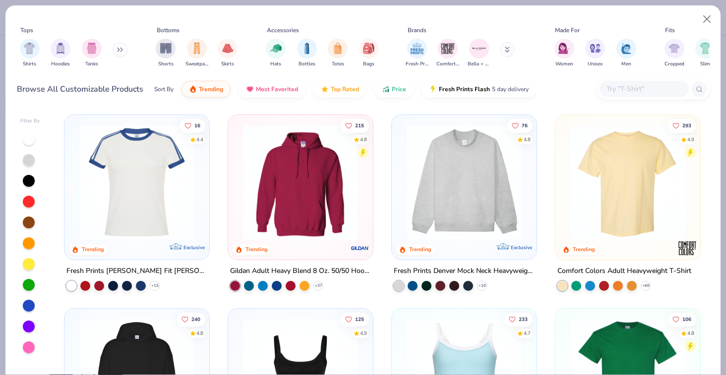
click at [630, 90] on input "text" at bounding box center [643, 88] width 76 height 11
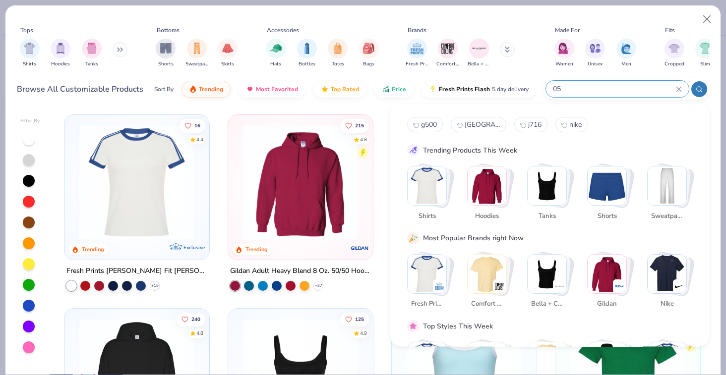
type input "0"
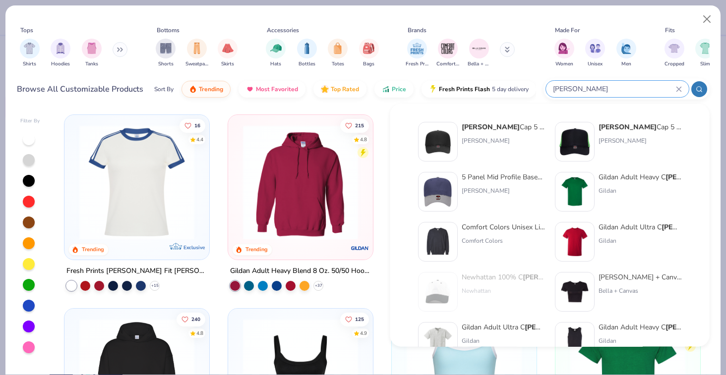
type input "[PERSON_NAME]"
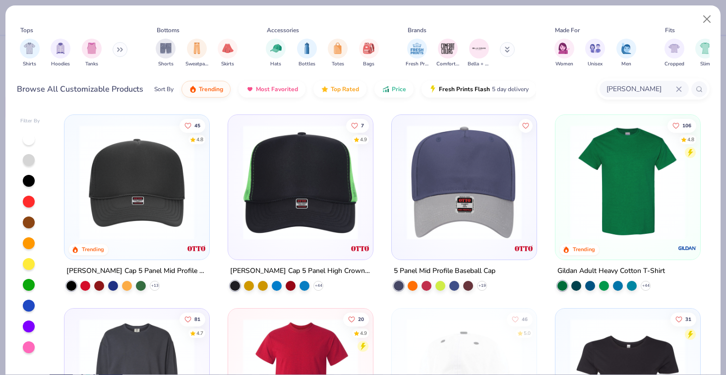
click at [282, 222] on img at bounding box center [300, 182] width 125 height 115
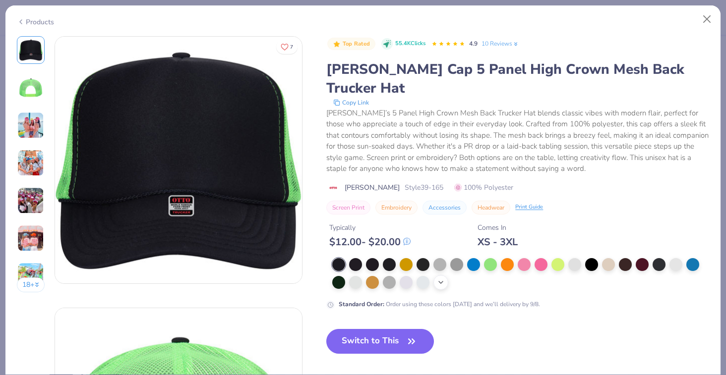
click at [442, 282] on polyline at bounding box center [441, 283] width 4 height 2
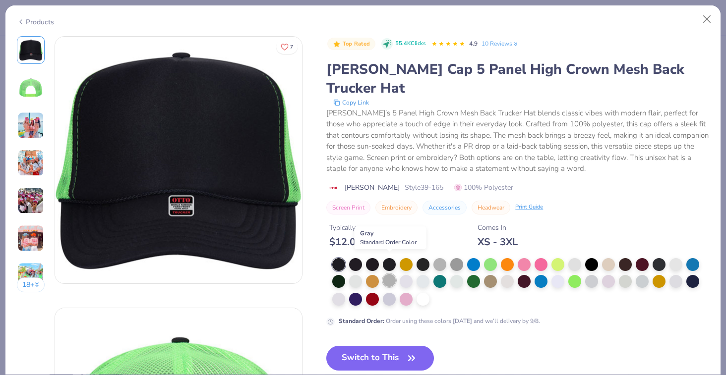
click at [392, 274] on div at bounding box center [389, 280] width 13 height 13
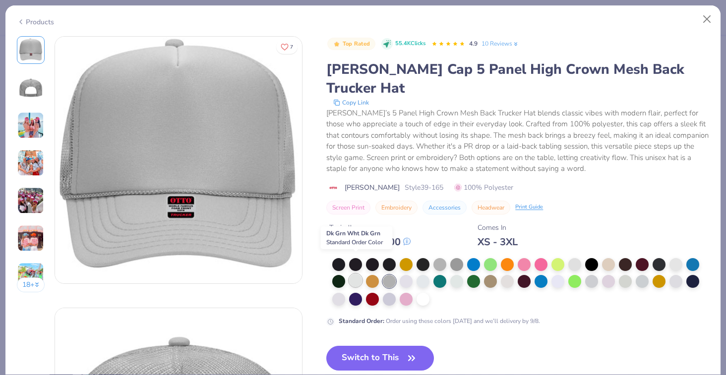
click at [356, 274] on div at bounding box center [355, 280] width 13 height 13
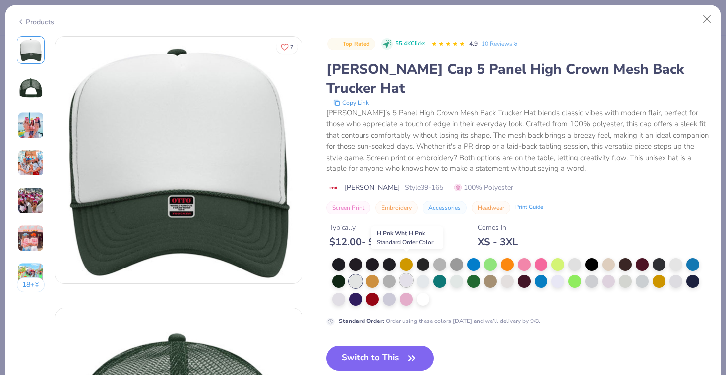
click at [410, 274] on div at bounding box center [406, 280] width 13 height 13
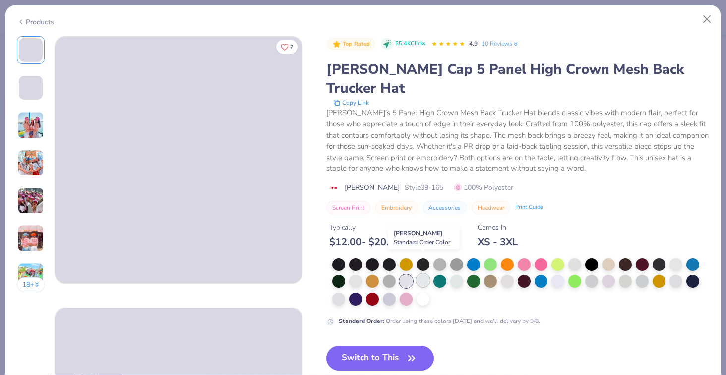
click at [423, 274] on div at bounding box center [423, 280] width 13 height 13
click at [461, 274] on div at bounding box center [456, 280] width 13 height 13
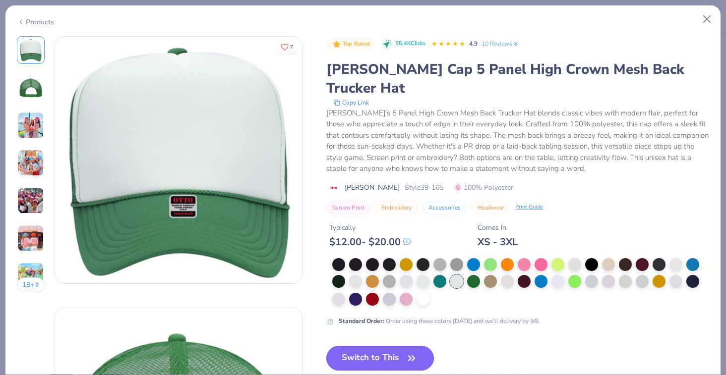
click at [372, 346] on button "Switch to This" at bounding box center [380, 358] width 108 height 25
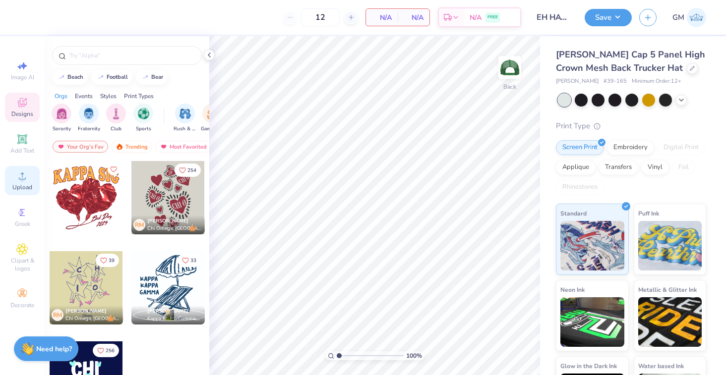
click at [24, 177] on icon at bounding box center [22, 176] width 12 height 12
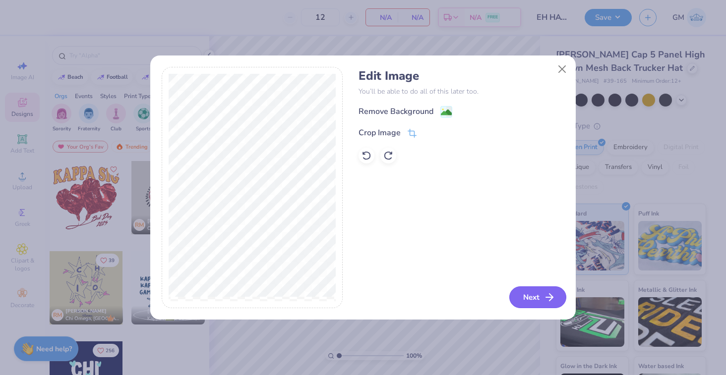
click at [541, 301] on button "Next" at bounding box center [537, 298] width 57 height 22
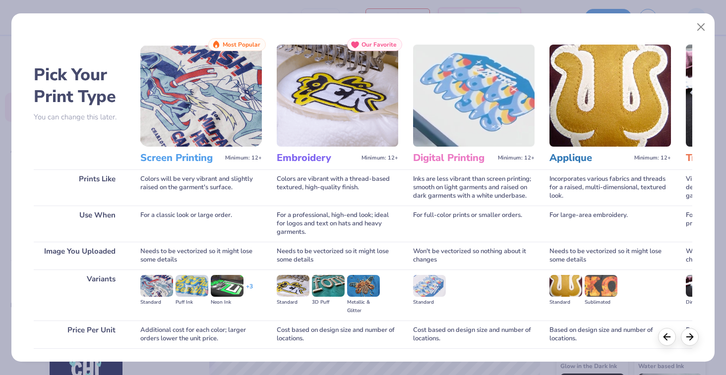
scroll to position [69, 0]
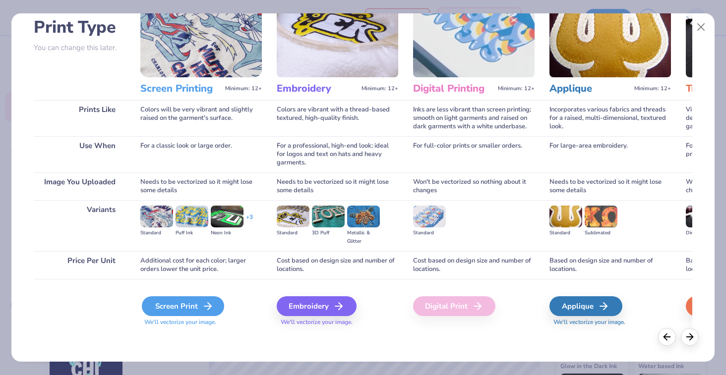
click at [188, 304] on div "Screen Print" at bounding box center [183, 307] width 82 height 20
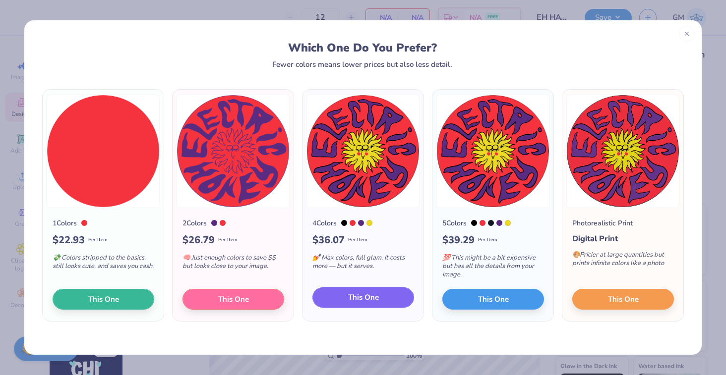
click at [364, 298] on span "This One" at bounding box center [363, 297] width 31 height 11
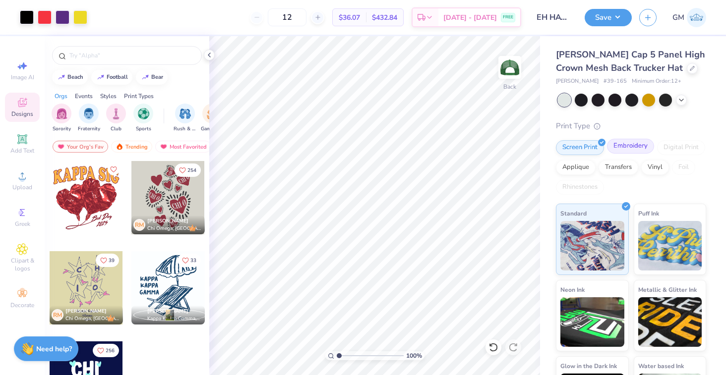
click at [631, 146] on div "Embroidery" at bounding box center [630, 146] width 47 height 15
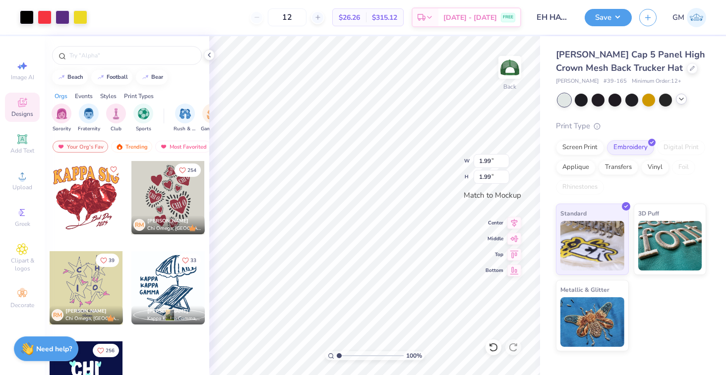
click at [684, 99] on icon at bounding box center [681, 99] width 8 height 8
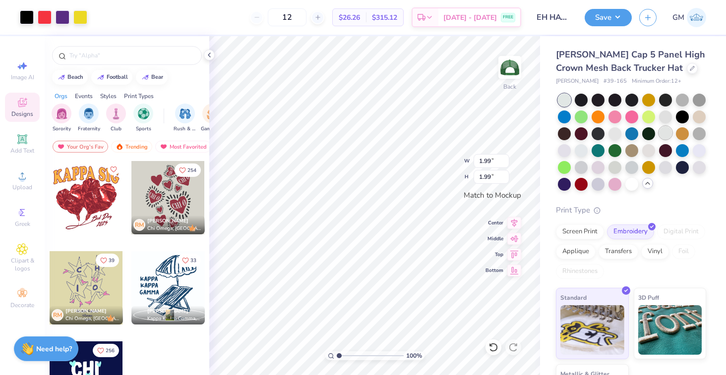
click at [667, 131] on div at bounding box center [665, 132] width 13 height 13
click at [662, 119] on div at bounding box center [665, 116] width 13 height 13
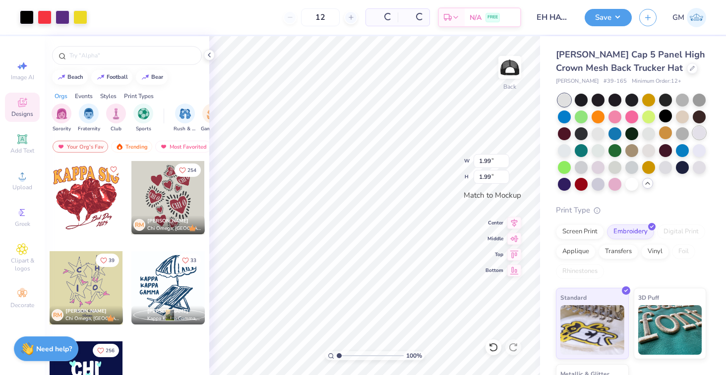
click at [697, 138] on div at bounding box center [699, 132] width 13 height 13
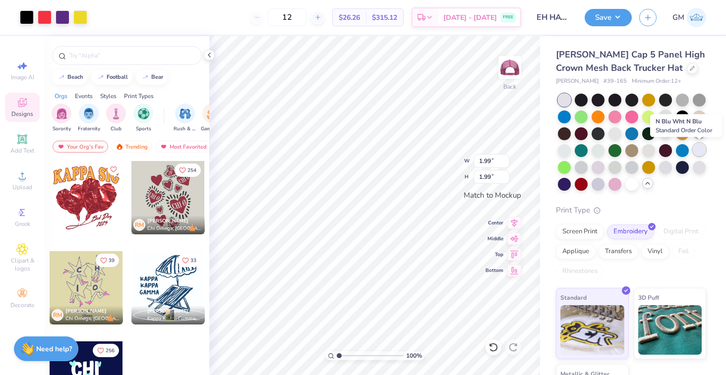
click at [699, 152] on div at bounding box center [699, 149] width 13 height 13
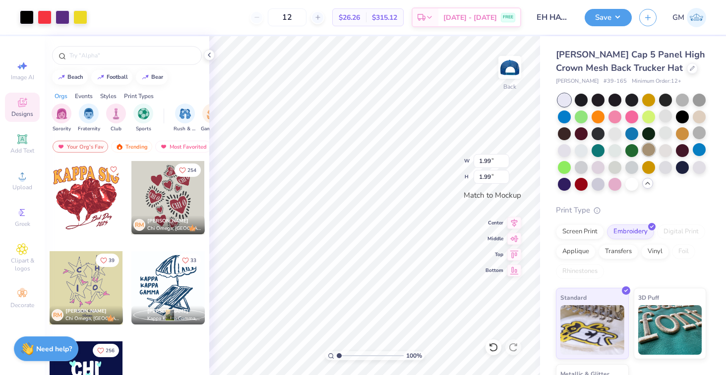
click at [651, 150] on div at bounding box center [648, 149] width 13 height 13
type input "2.10"
type input "2.28"
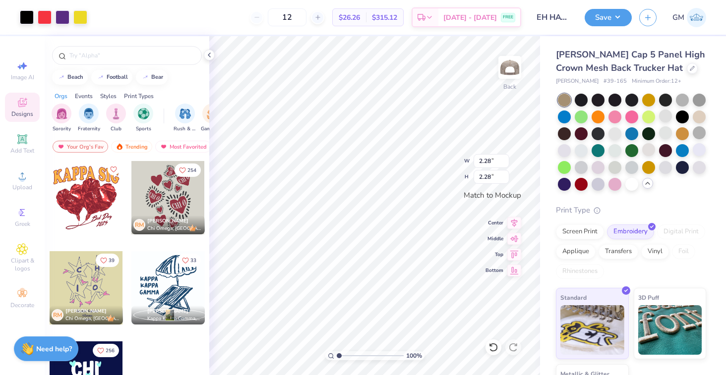
type input "2.36"
click at [579, 102] on div at bounding box center [581, 99] width 13 height 13
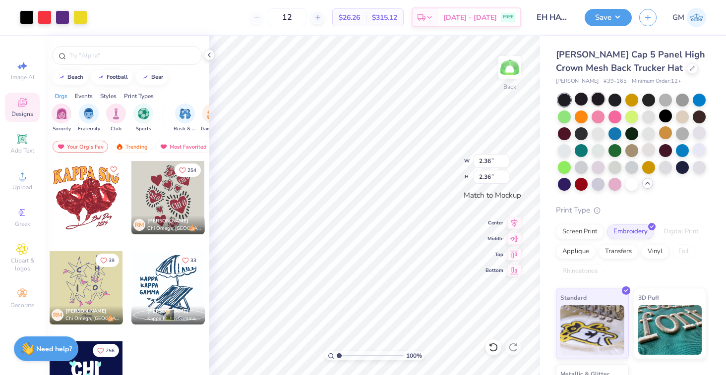
click at [597, 100] on div at bounding box center [598, 99] width 13 height 13
click at [618, 100] on div at bounding box center [614, 99] width 13 height 13
click at [663, 118] on div at bounding box center [665, 116] width 13 height 13
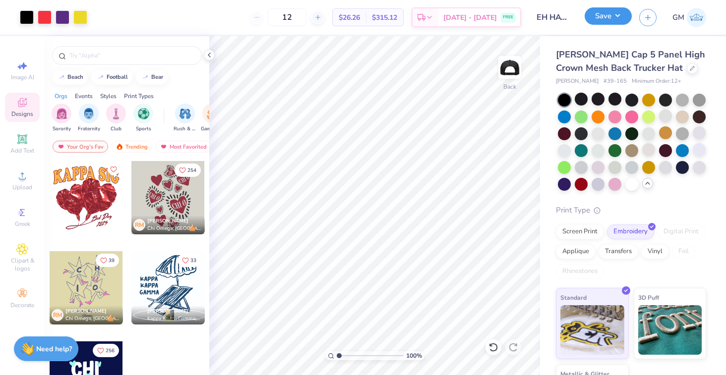
click at [595, 23] on button "Save" at bounding box center [608, 15] width 47 height 17
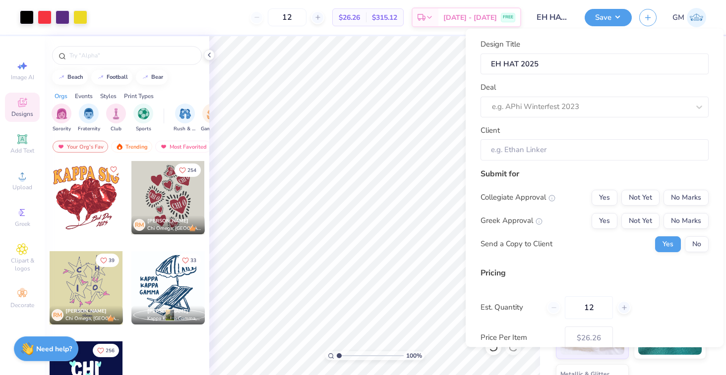
click at [643, 117] on div "Design Title EH HAT 2025 Deal e.g. APhi Winterfest 2023 Client" at bounding box center [594, 100] width 228 height 122
click at [638, 112] on div at bounding box center [581, 106] width 178 height 13
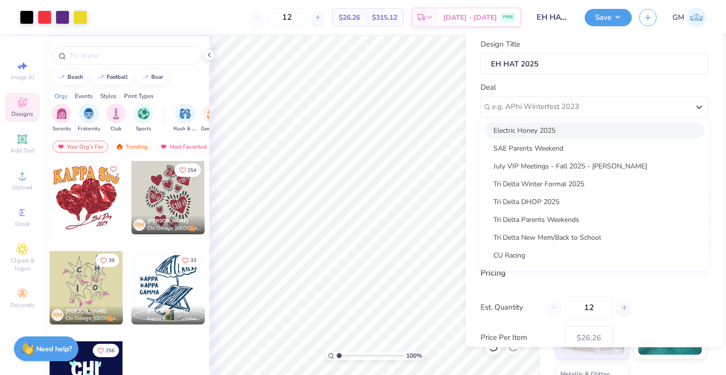
scroll to position [0, 0]
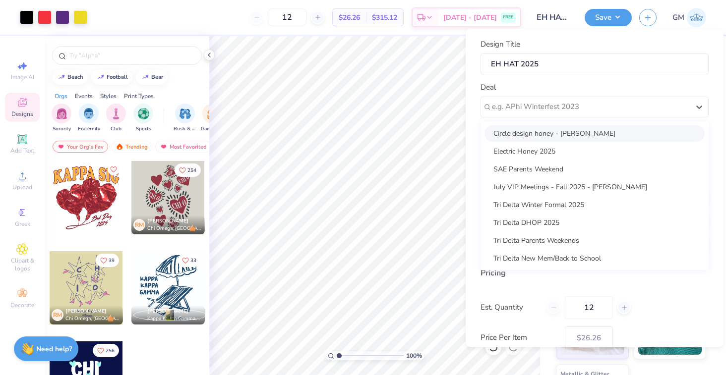
click at [582, 138] on div "Circle design honey - Justin Hansen" at bounding box center [594, 133] width 220 height 16
type input "Justin Hansen"
click at [526, 114] on div "Circle design honey - Justin Hansen" at bounding box center [590, 106] width 199 height 15
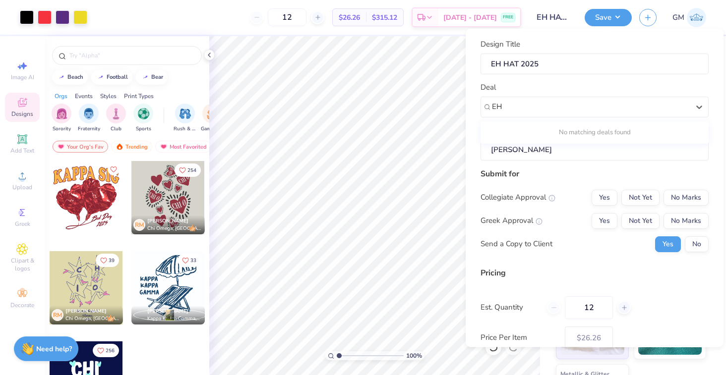
type input "E"
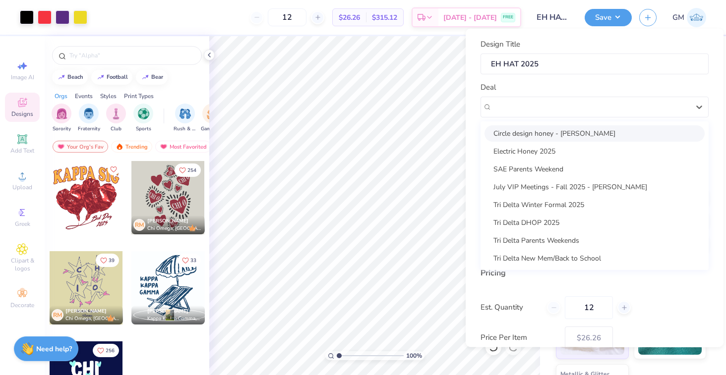
click at [547, 134] on div "Circle design honey - Justin Hansen" at bounding box center [594, 133] width 220 height 16
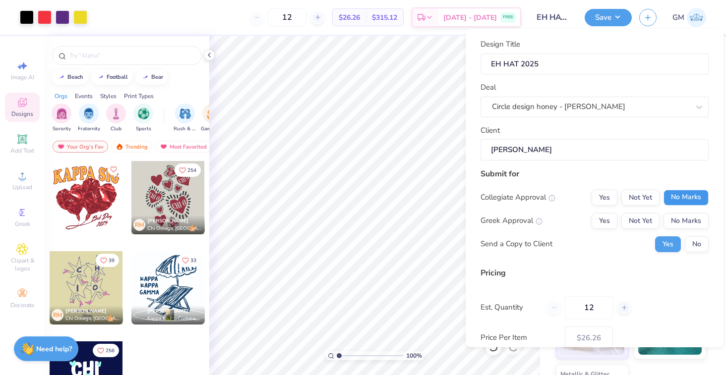
click at [686, 198] on button "No Marks" at bounding box center [685, 197] width 45 height 16
click at [693, 220] on button "No Marks" at bounding box center [685, 221] width 45 height 16
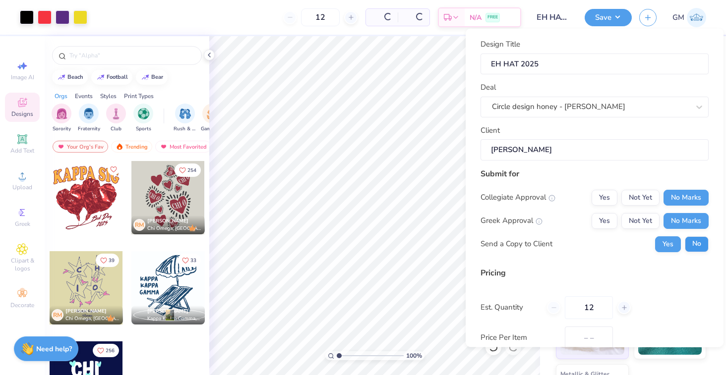
type input "$26.26"
click at [698, 245] on button "No" at bounding box center [697, 244] width 24 height 16
click at [596, 305] on input "12" at bounding box center [589, 307] width 48 height 23
drag, startPoint x: 596, startPoint y: 305, endPoint x: 572, endPoint y: 305, distance: 23.3
click at [572, 305] on input "12" at bounding box center [589, 307] width 48 height 23
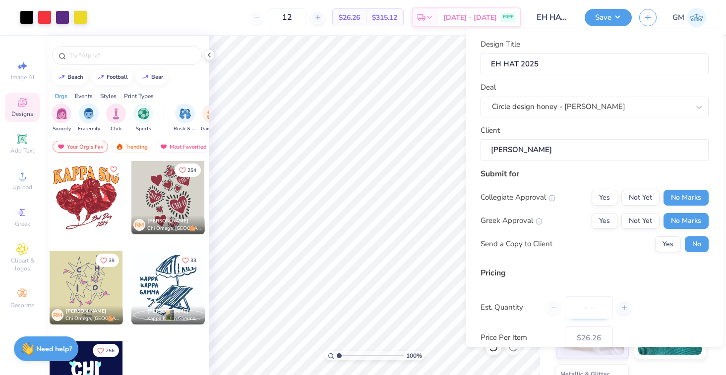
type input "0"
type input "075"
type input "75"
type input "$15.63"
type input "0"
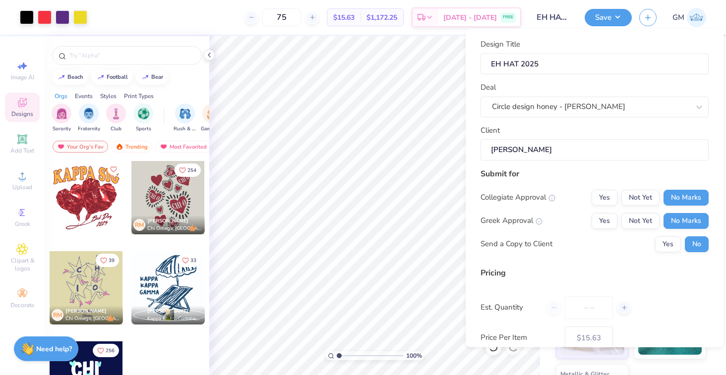
type input "1"
type input "100"
type input "$14.92"
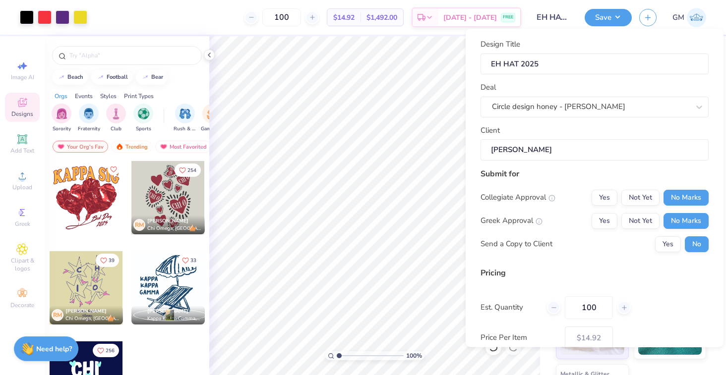
type input "100"
click at [682, 329] on div "Price Per Item $14.92" at bounding box center [594, 337] width 228 height 23
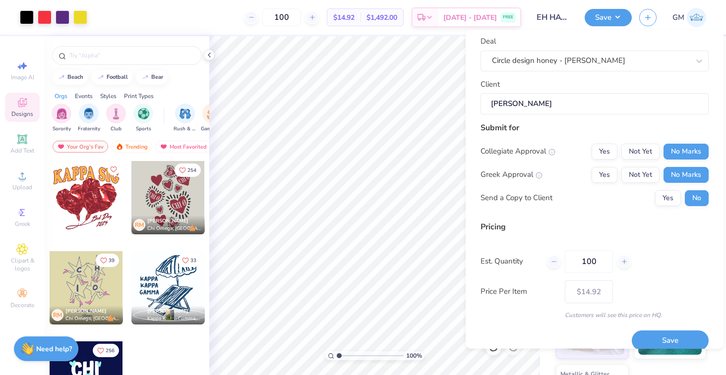
scroll to position [52, 0]
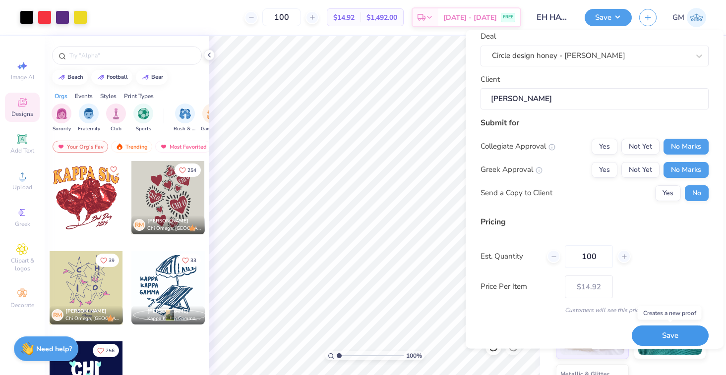
click at [683, 331] on button "Save" at bounding box center [670, 336] width 77 height 20
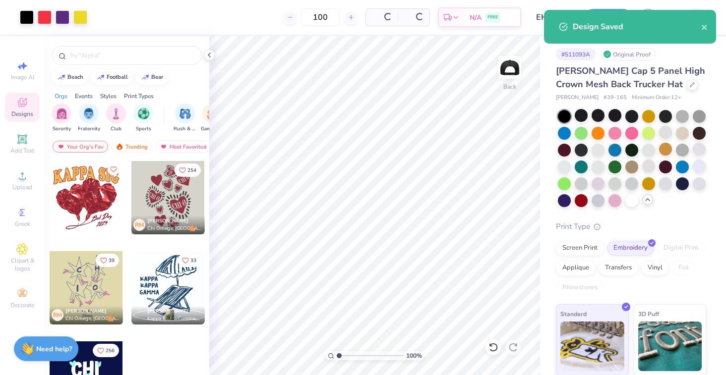
type input "$14.92"
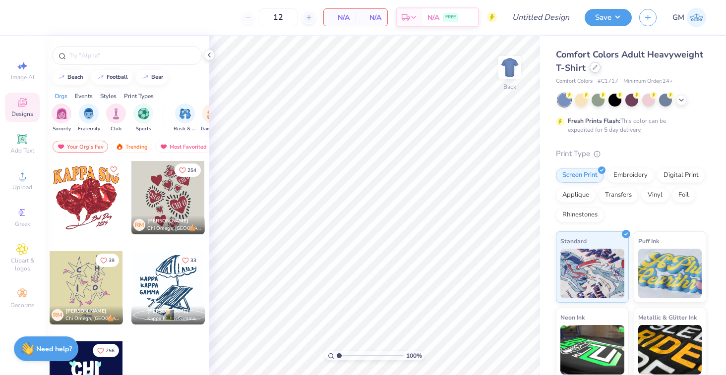
click at [592, 71] on div at bounding box center [595, 67] width 11 height 11
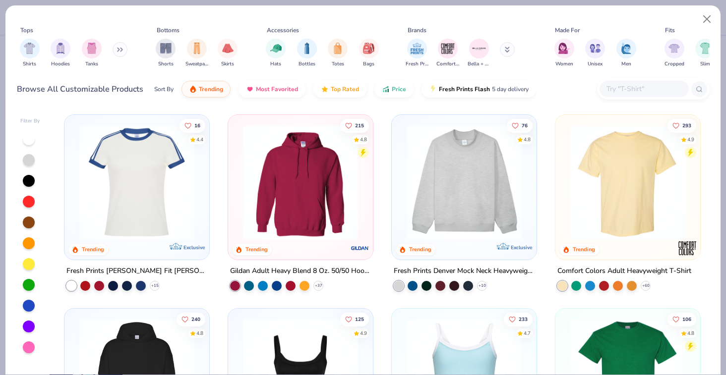
click at [625, 86] on input "text" at bounding box center [643, 88] width 76 height 11
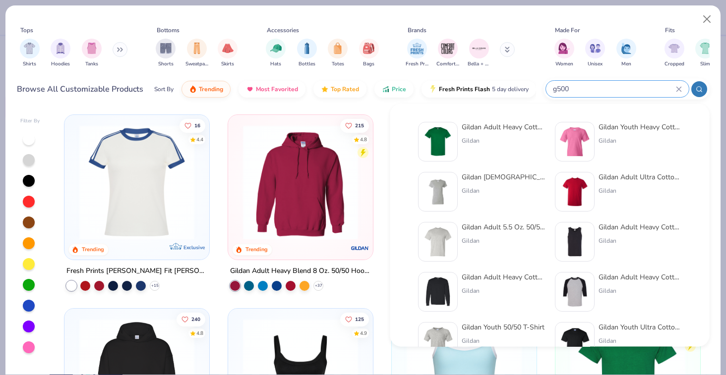
type input "g500"
click at [506, 134] on div "Gildan Adult Heavy Cotton T-Shirt Gildan" at bounding box center [503, 142] width 83 height 40
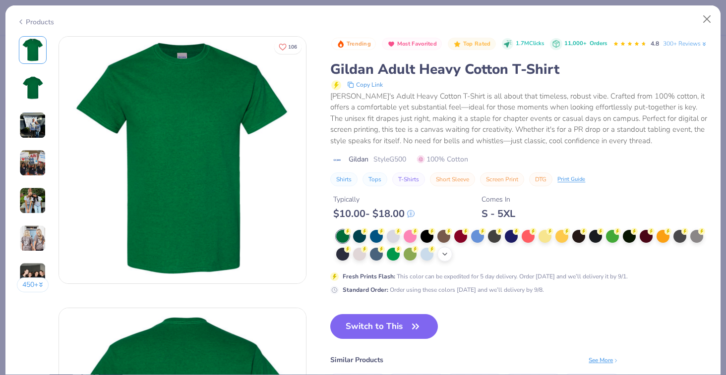
click at [444, 258] on icon at bounding box center [445, 254] width 8 height 8
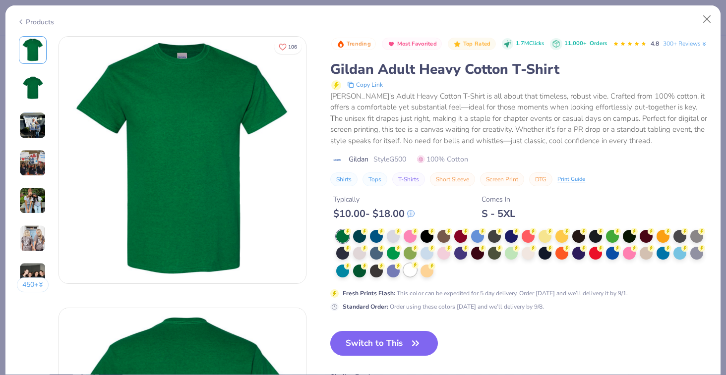
click at [412, 277] on div at bounding box center [410, 270] width 13 height 13
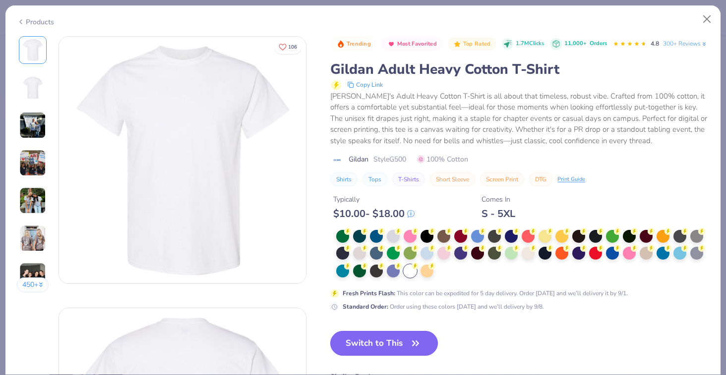
click at [407, 356] on button "Switch to This" at bounding box center [384, 343] width 108 height 25
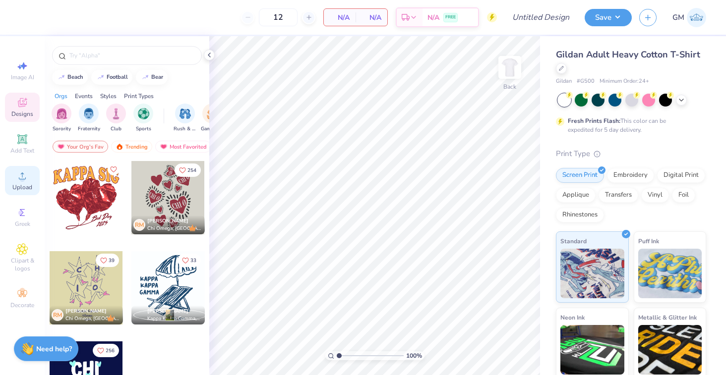
click at [21, 184] on span "Upload" at bounding box center [22, 187] width 20 height 8
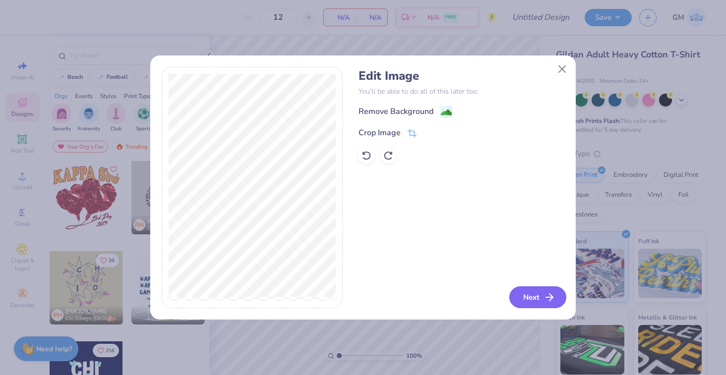
click at [552, 296] on icon "button" at bounding box center [549, 298] width 12 height 12
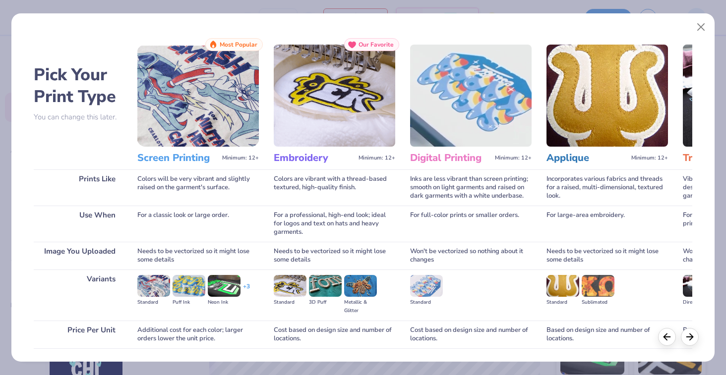
scroll to position [69, 0]
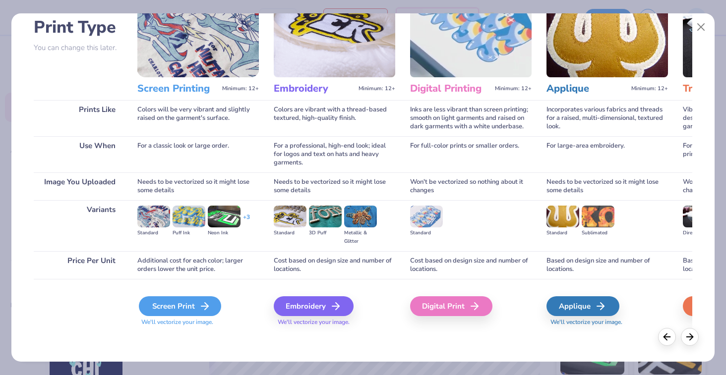
click at [195, 301] on div "Screen Print" at bounding box center [180, 307] width 82 height 20
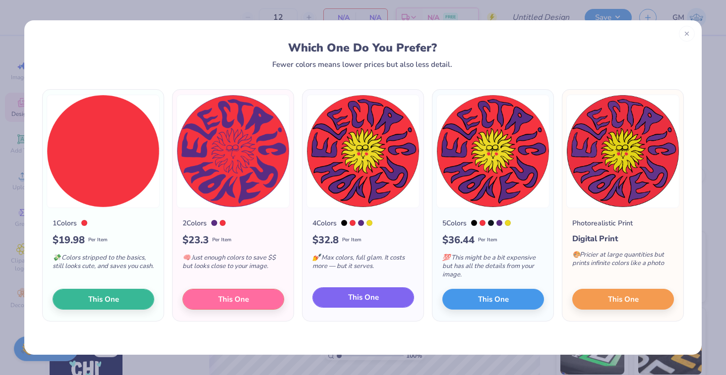
click at [383, 299] on button "This One" at bounding box center [363, 298] width 102 height 21
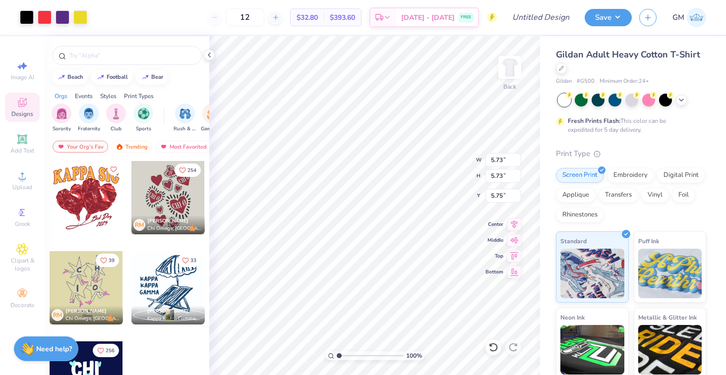
type input "5.73"
type input "4.09"
type input "3.83"
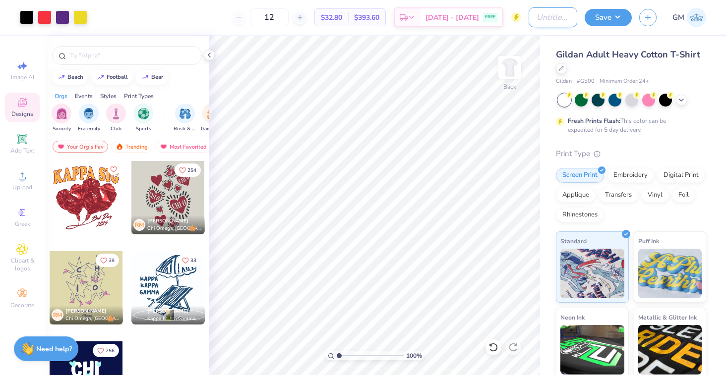
click at [555, 20] on input "Design Title" at bounding box center [553, 17] width 49 height 20
type input "EH Circle Tees"
click at [604, 19] on button "Save" at bounding box center [608, 15] width 47 height 17
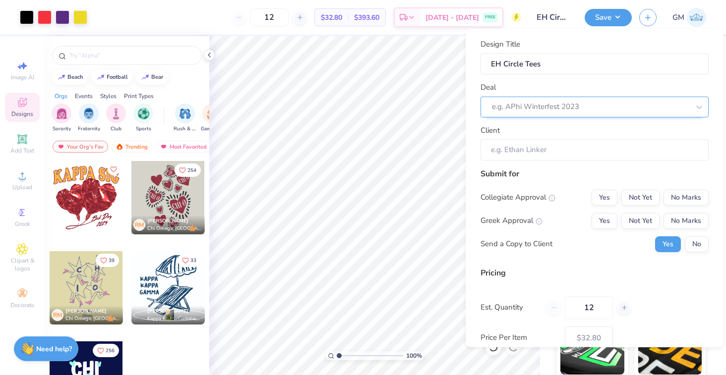
click at [625, 105] on div at bounding box center [590, 106] width 197 height 13
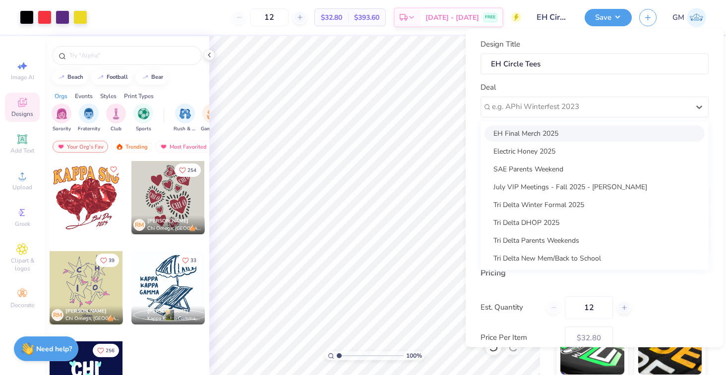
click at [592, 134] on div "EH Final Merch 2025" at bounding box center [594, 133] width 220 height 16
type input "Justin Hansen"
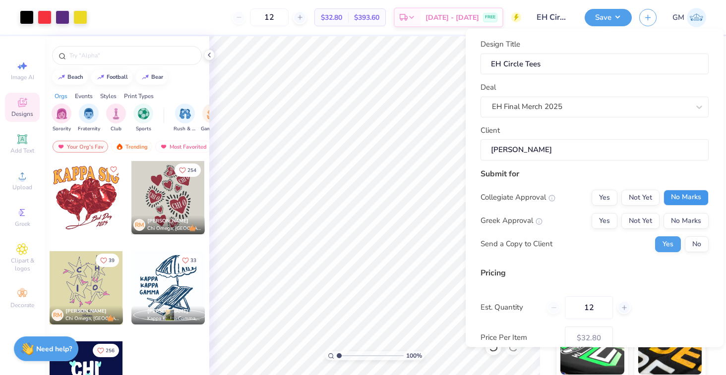
click at [685, 204] on button "No Marks" at bounding box center [685, 197] width 45 height 16
click at [686, 217] on button "No Marks" at bounding box center [685, 221] width 45 height 16
type input "$32.80"
click at [699, 251] on button "No" at bounding box center [697, 244] width 24 height 16
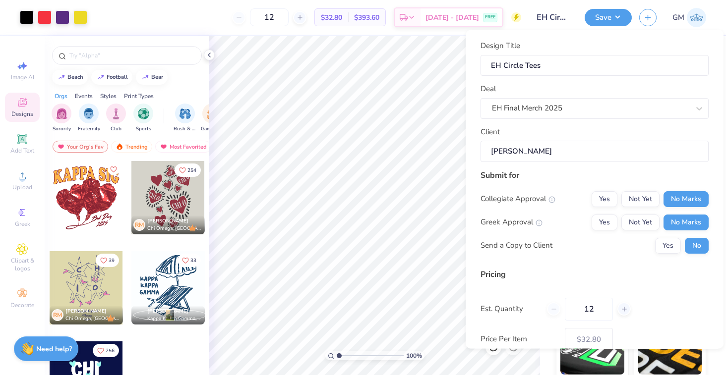
scroll to position [59, 0]
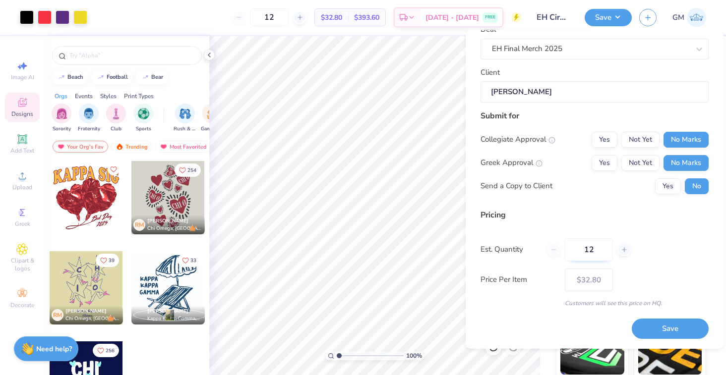
click at [593, 250] on input "12" at bounding box center [589, 250] width 48 height 23
type input "1"
type input "100"
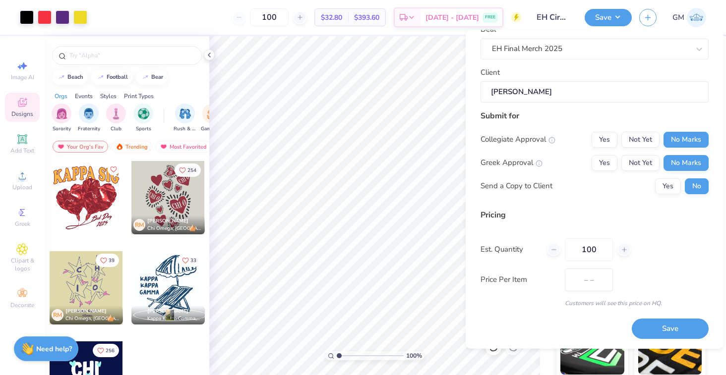
type input "$10.26"
type input "100"
click at [663, 331] on button "Save" at bounding box center [670, 329] width 77 height 20
type input "$10.26"
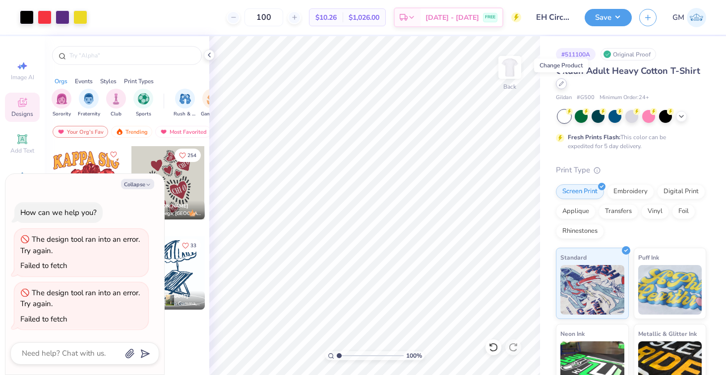
click at [560, 84] on icon at bounding box center [561, 83] width 5 height 5
type textarea "x"
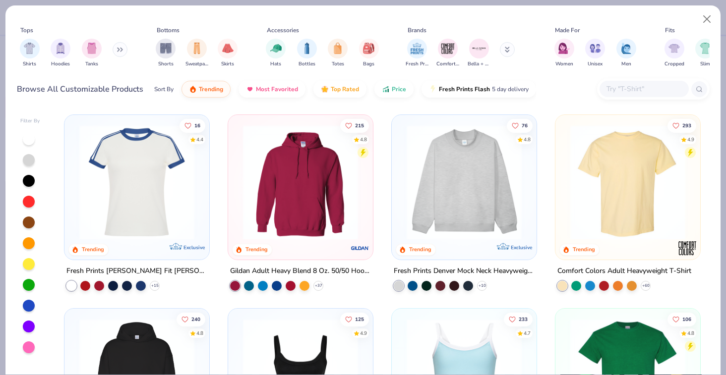
click at [637, 91] on input "text" at bounding box center [643, 88] width 76 height 11
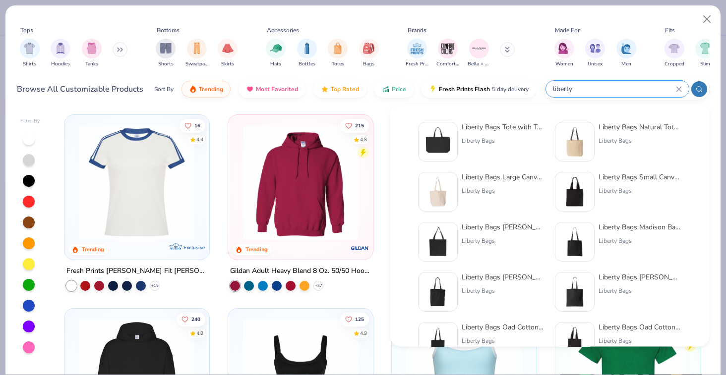
type input "liberty"
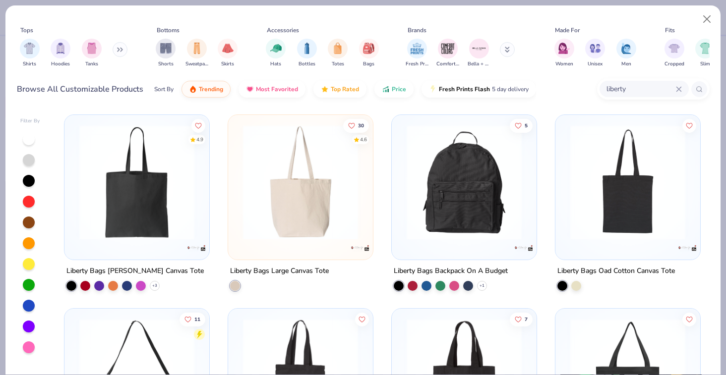
click at [302, 190] on img at bounding box center [300, 182] width 125 height 115
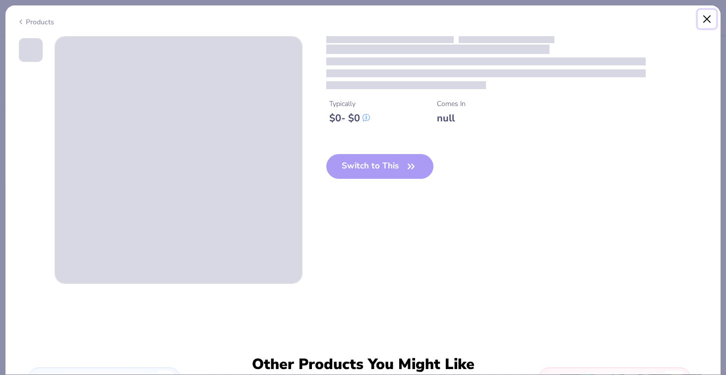
click at [711, 17] on button "Close" at bounding box center [707, 19] width 19 height 19
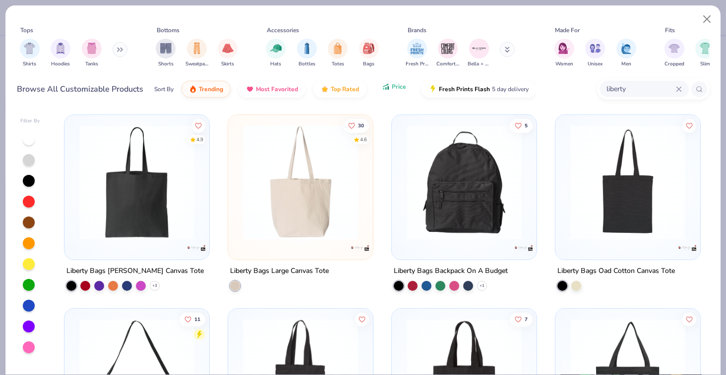
click at [387, 92] on button "Price" at bounding box center [393, 86] width 39 height 17
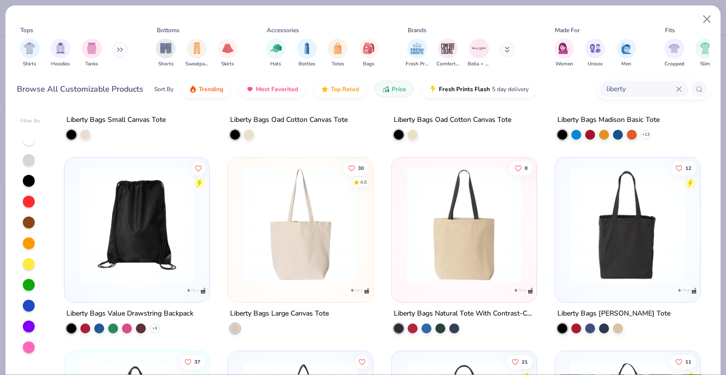
scroll to position [160, 0]
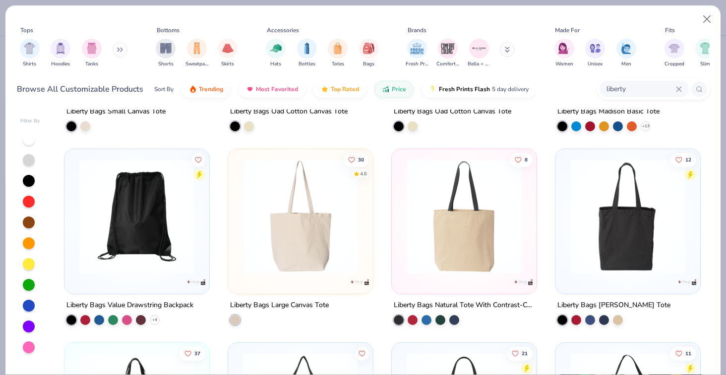
click at [304, 246] on img at bounding box center [300, 216] width 125 height 115
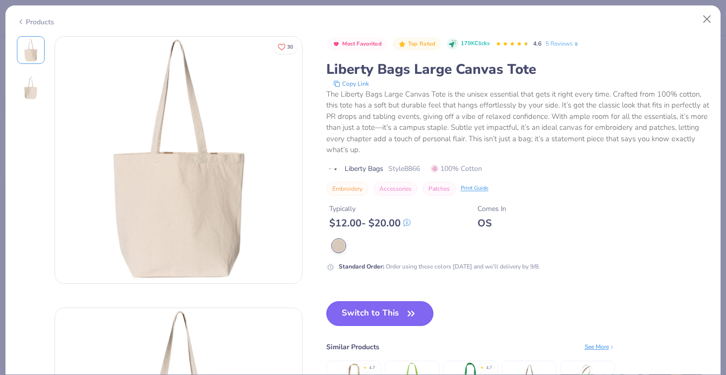
click at [387, 308] on button "Switch to This" at bounding box center [380, 313] width 108 height 25
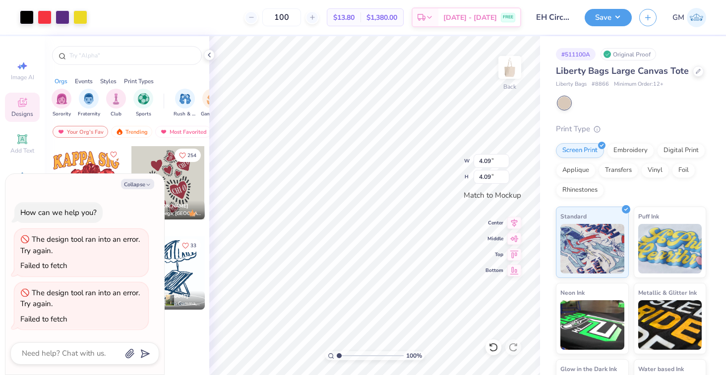
type textarea "x"
type input "6.34"
click at [696, 74] on div at bounding box center [698, 70] width 11 height 11
type textarea "x"
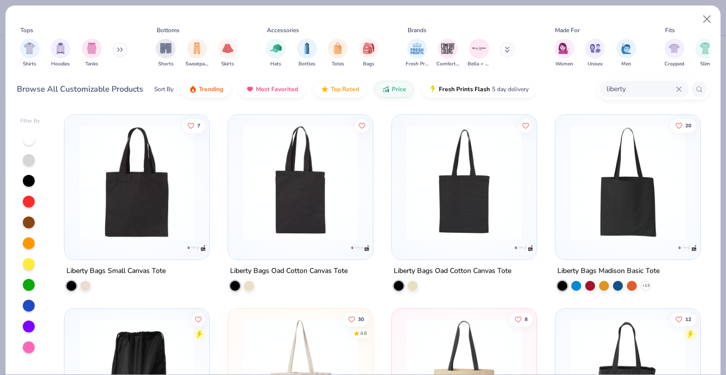
click at [676, 88] on icon at bounding box center [679, 89] width 6 height 6
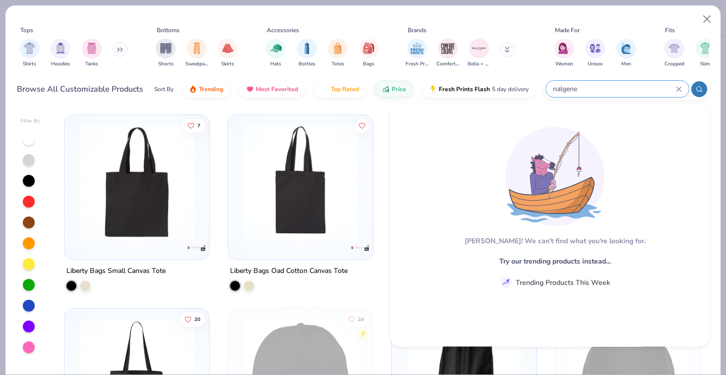
type input "nalgene"
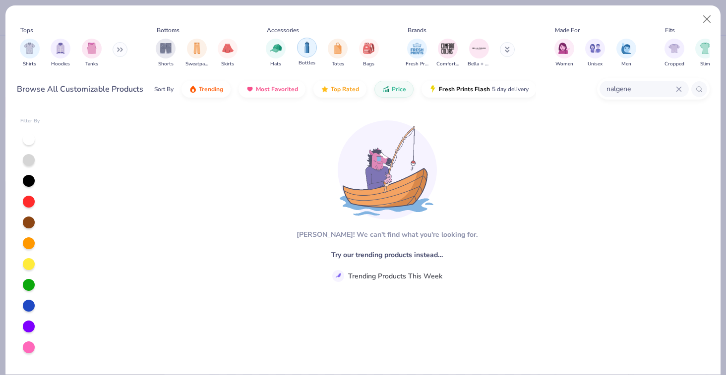
click at [300, 49] on div "filter for Bottles" at bounding box center [307, 48] width 20 height 20
type textarea "x"
click at [678, 90] on icon at bounding box center [679, 89] width 6 height 6
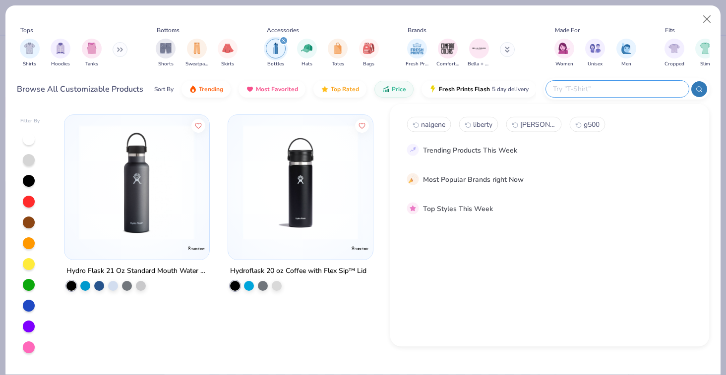
click at [327, 337] on div "Hydro Flask 21 Oz Standard Mouth Water Bottle Hydroflask 20 oz Coffee with Flex…" at bounding box center [382, 242] width 655 height 265
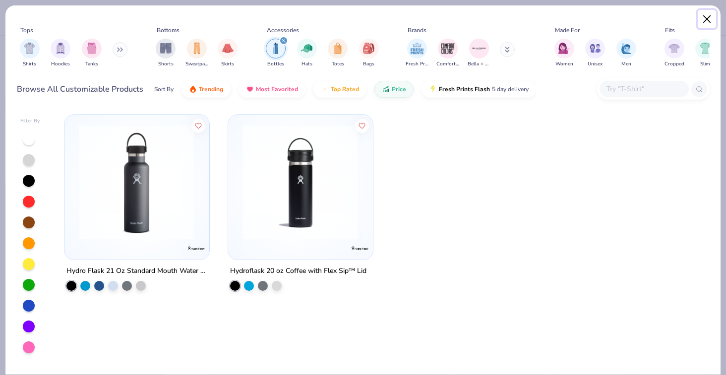
click at [709, 14] on button "Close" at bounding box center [707, 19] width 19 height 19
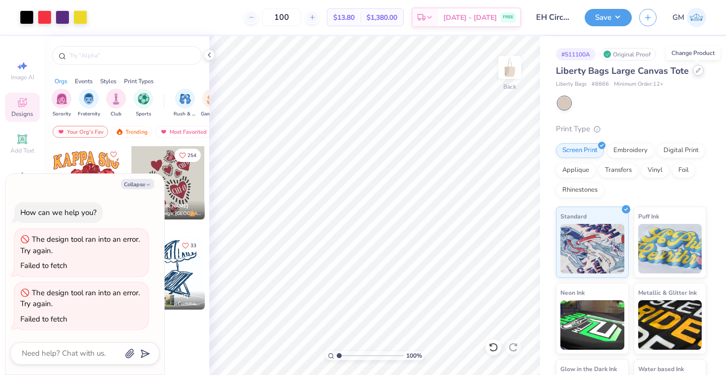
click at [693, 69] on div at bounding box center [698, 70] width 11 height 11
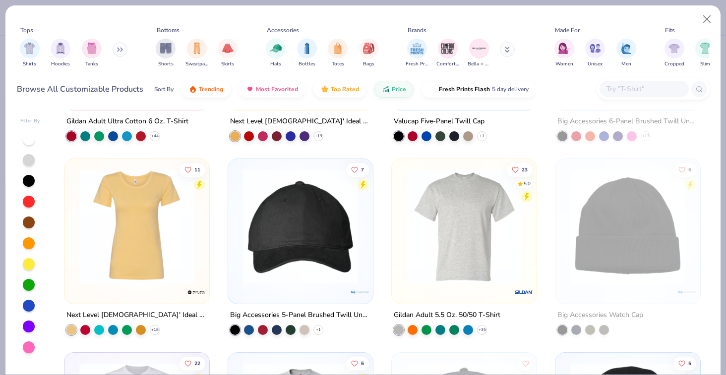
scroll to position [930, 0]
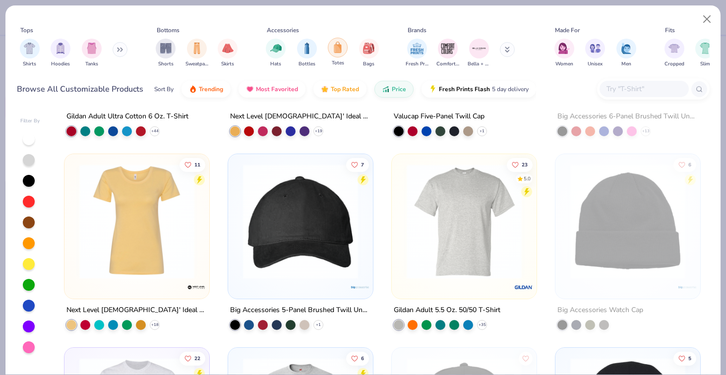
click at [337, 52] on img "filter for Totes" at bounding box center [337, 47] width 11 height 11
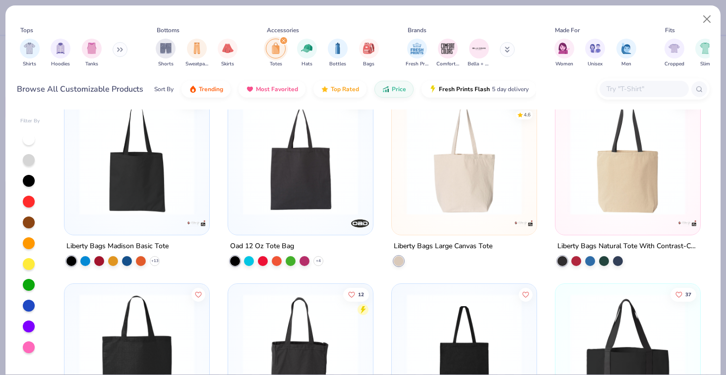
scroll to position [221, 0]
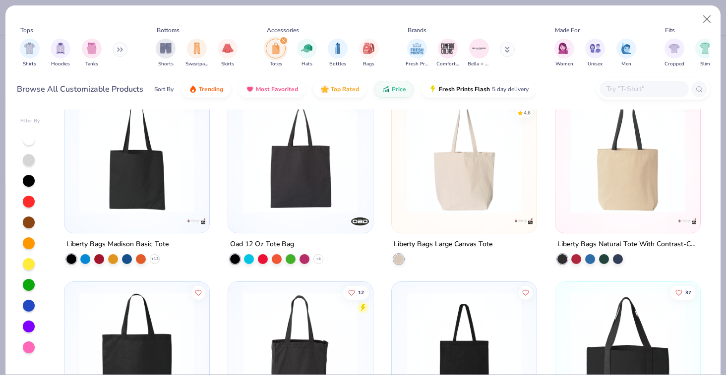
click at [616, 181] on img at bounding box center [627, 155] width 125 height 115
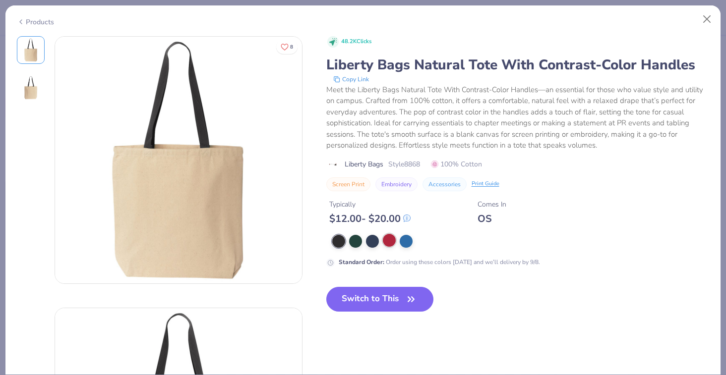
click at [388, 242] on div at bounding box center [389, 240] width 13 height 13
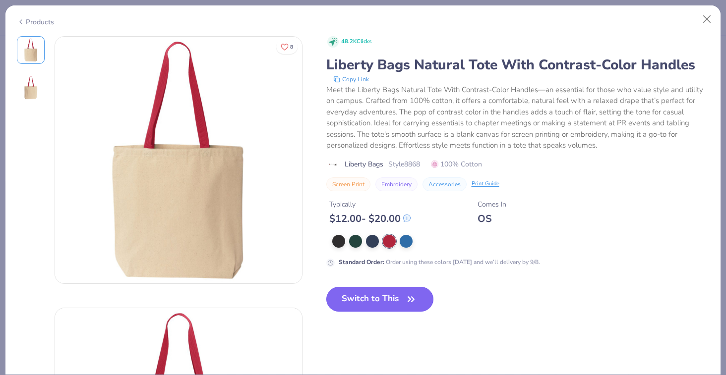
click at [382, 300] on button "Switch to This" at bounding box center [380, 299] width 108 height 25
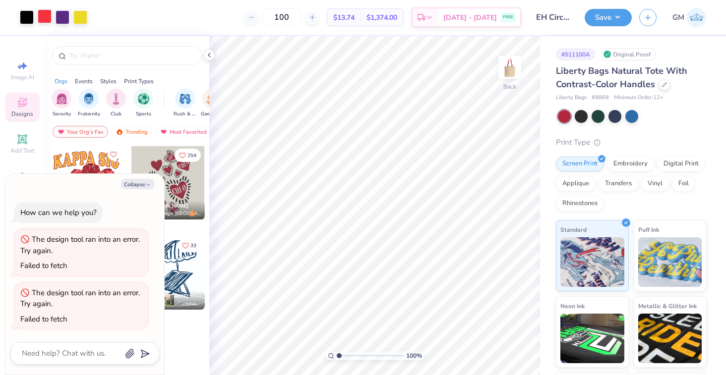
click at [42, 14] on div at bounding box center [45, 16] width 14 height 14
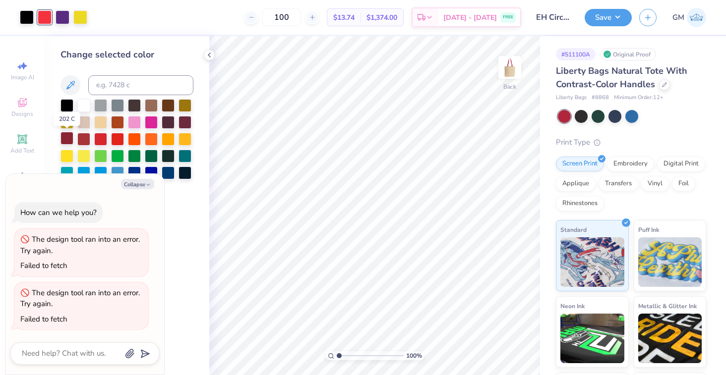
click at [70, 140] on div at bounding box center [66, 138] width 13 height 13
click at [82, 140] on div at bounding box center [83, 138] width 13 height 13
click at [101, 140] on div at bounding box center [100, 138] width 13 height 13
click at [141, 183] on button "Collapse" at bounding box center [137, 184] width 33 height 10
type textarea "x"
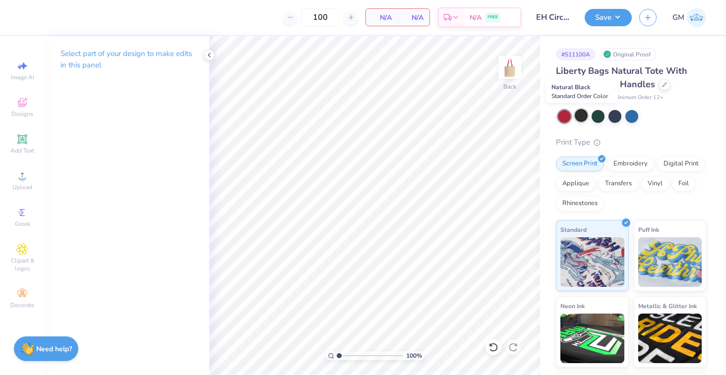
click at [579, 118] on div at bounding box center [581, 115] width 13 height 13
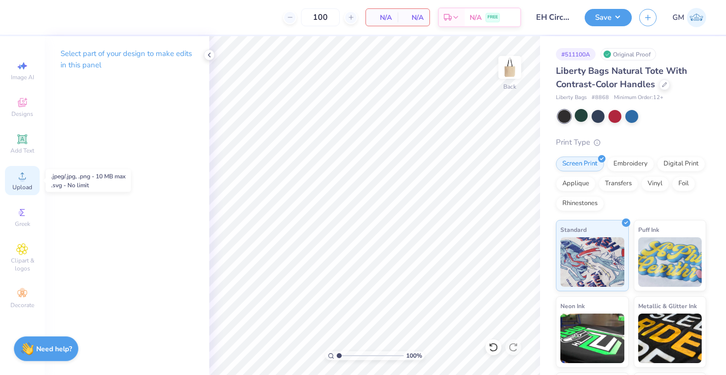
click at [27, 178] on icon at bounding box center [22, 176] width 12 height 12
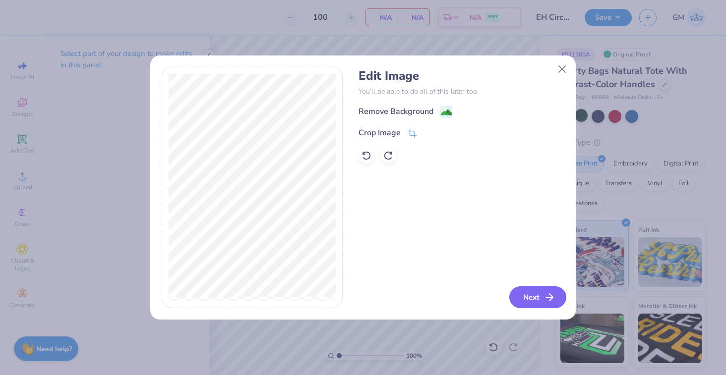
click at [525, 294] on button "Next" at bounding box center [537, 298] width 57 height 22
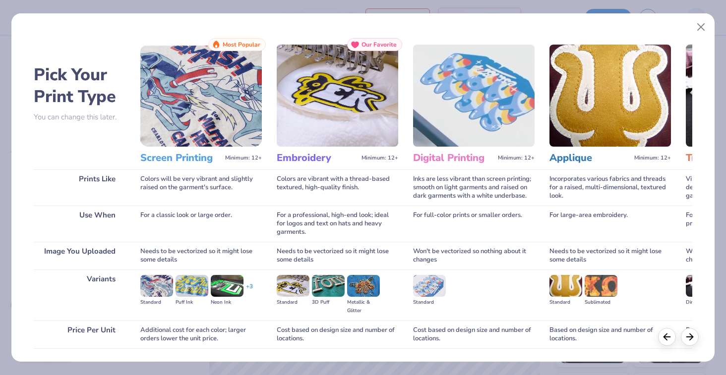
scroll to position [69, 0]
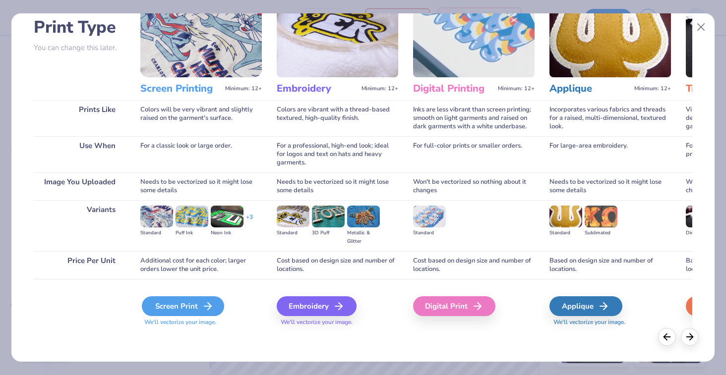
click at [183, 301] on div "Screen Print" at bounding box center [183, 307] width 82 height 20
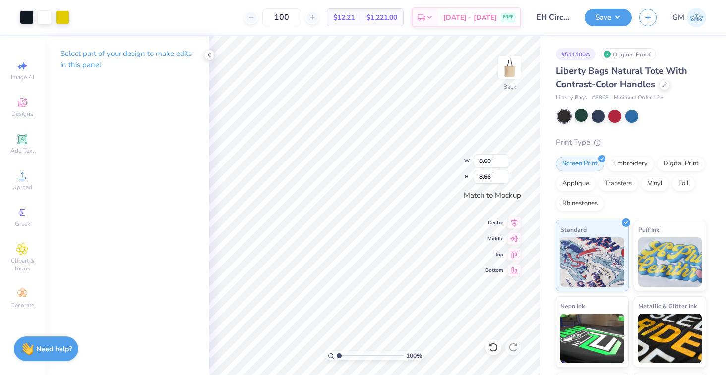
type input "8.60"
type input "8.66"
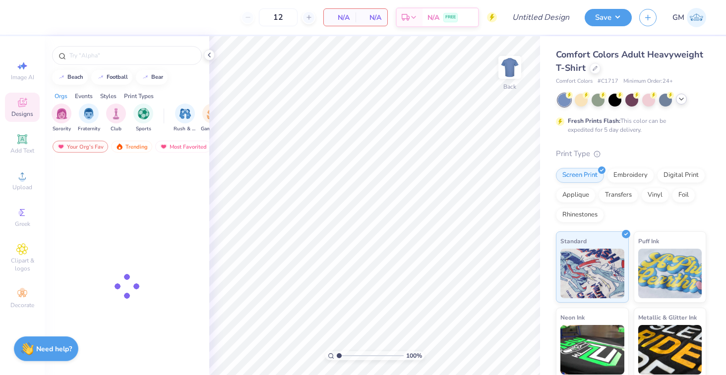
click at [684, 101] on icon at bounding box center [681, 99] width 8 height 8
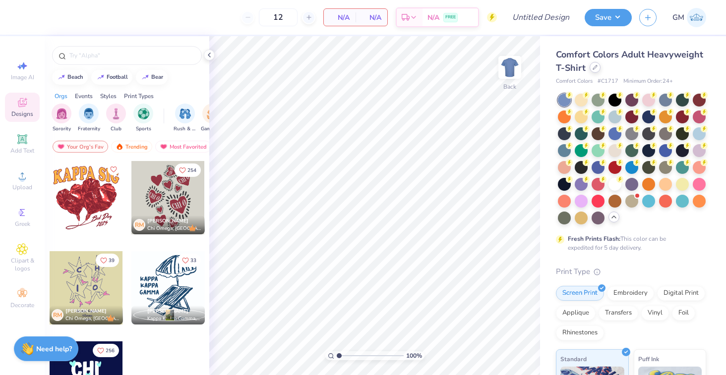
click at [596, 71] on div at bounding box center [595, 67] width 11 height 11
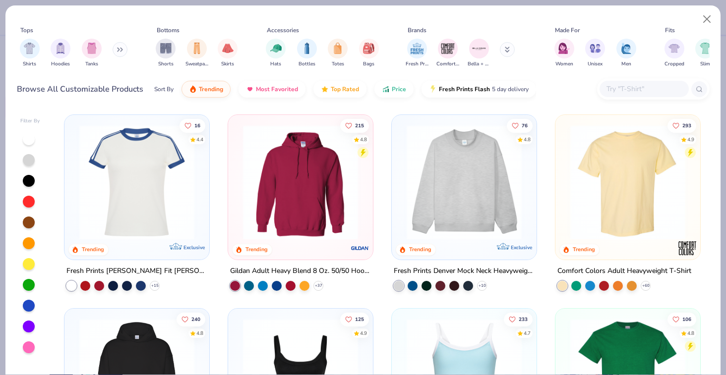
click at [640, 89] on input "text" at bounding box center [643, 88] width 76 height 11
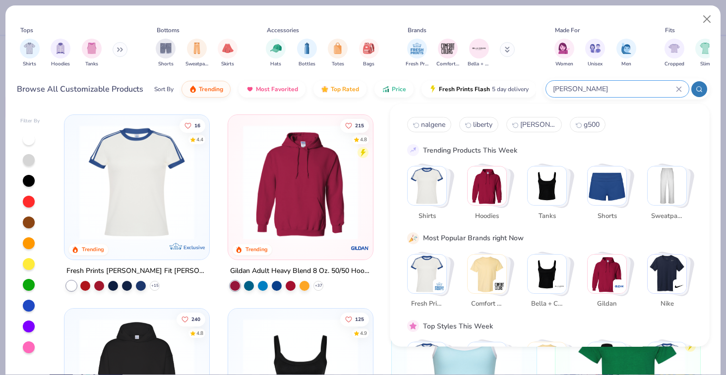
type input "[PERSON_NAME]"
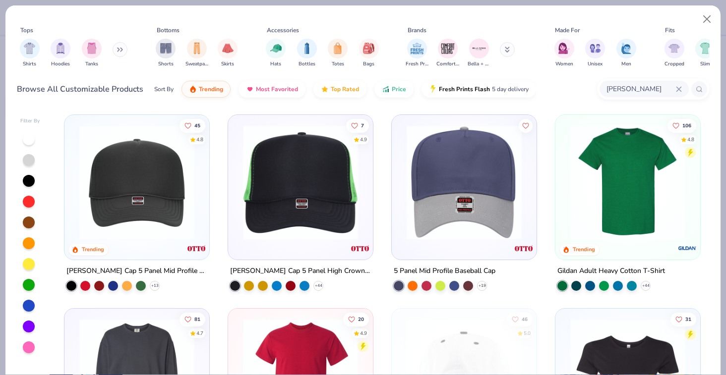
click at [170, 181] on img at bounding box center [136, 182] width 125 height 115
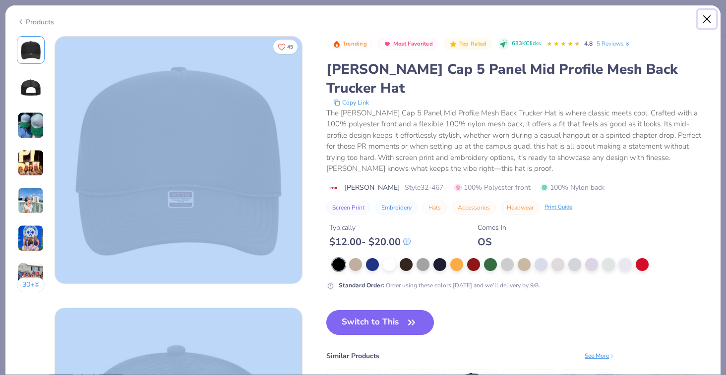
click at [706, 20] on button "Close" at bounding box center [707, 19] width 19 height 19
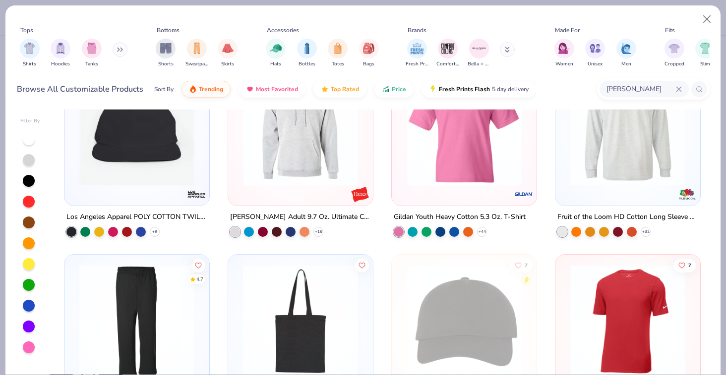
scroll to position [819, 0]
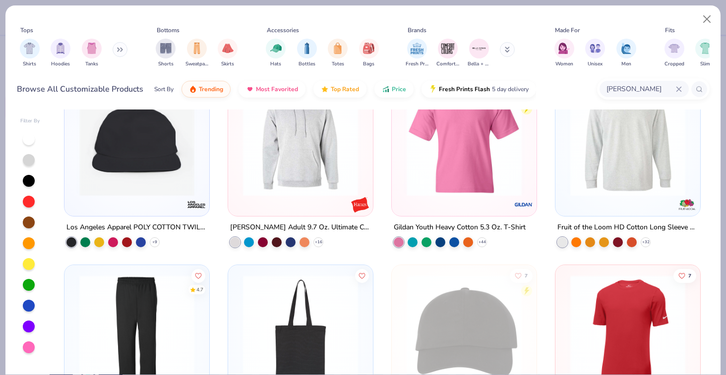
click at [126, 167] on img at bounding box center [136, 138] width 125 height 115
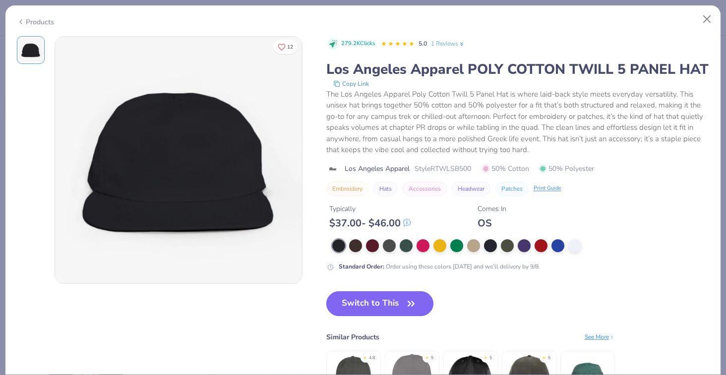
click at [383, 308] on button "Switch to This" at bounding box center [380, 304] width 108 height 25
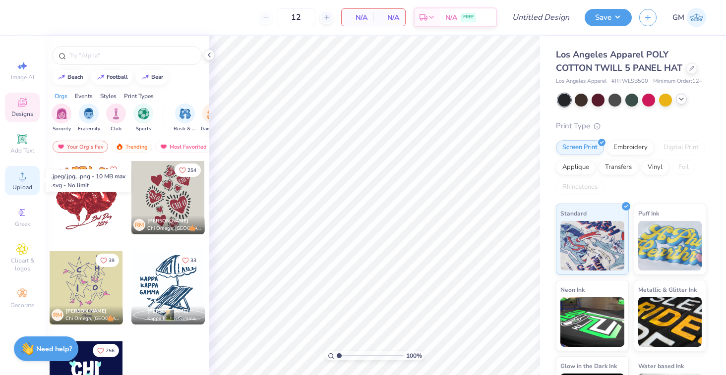
click at [25, 181] on icon at bounding box center [22, 176] width 12 height 12
click at [19, 173] on icon at bounding box center [22, 176] width 12 height 12
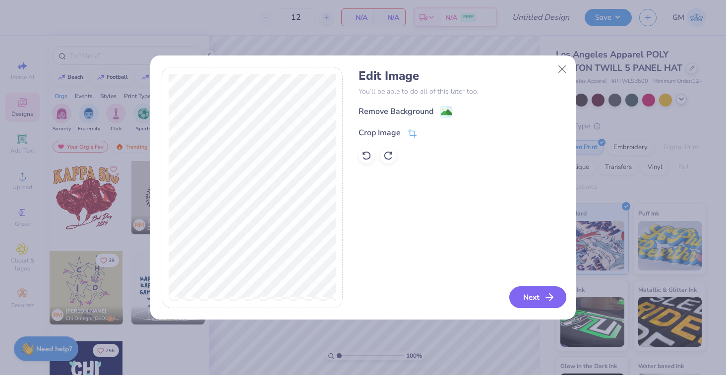
click at [533, 295] on button "Next" at bounding box center [537, 298] width 57 height 22
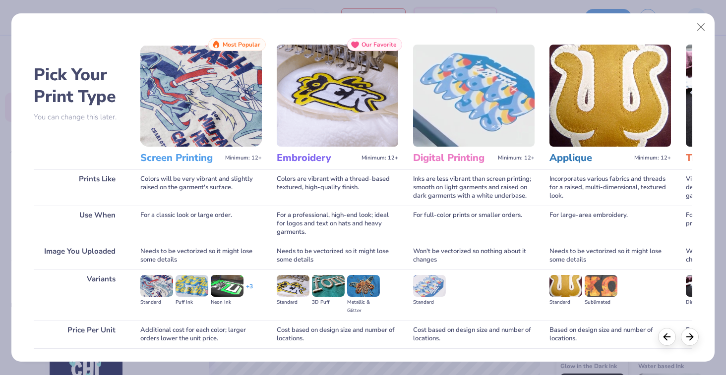
scroll to position [69, 0]
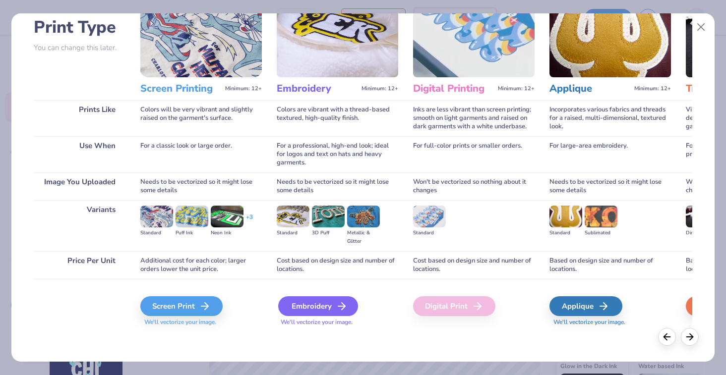
click at [334, 309] on div "Embroidery" at bounding box center [318, 307] width 80 height 20
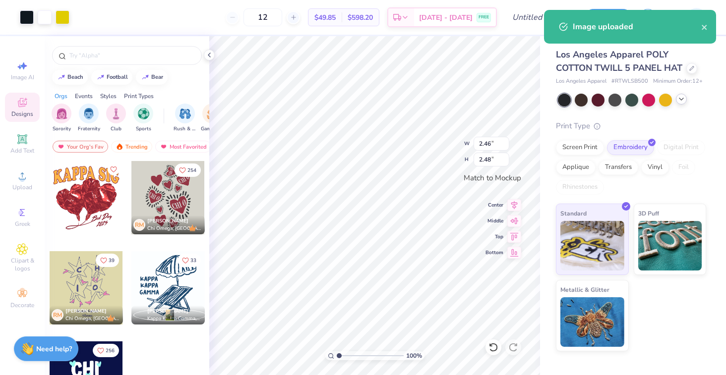
type input "2.01"
type input "2.02"
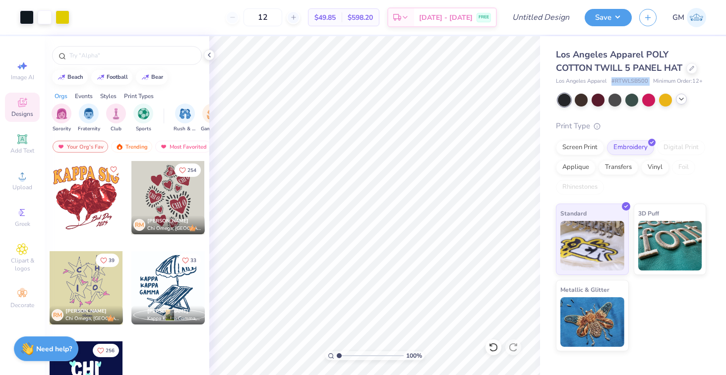
drag, startPoint x: 613, startPoint y: 80, endPoint x: 652, endPoint y: 80, distance: 38.7
click at [652, 80] on div "Los Angeles Apparel # RTWLSB500 Minimum Order: 12 +" at bounding box center [631, 81] width 150 height 8
copy span "# RTWLSB500"
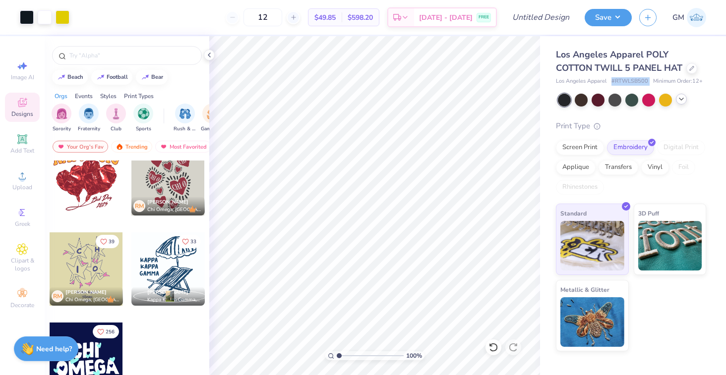
scroll to position [0, 0]
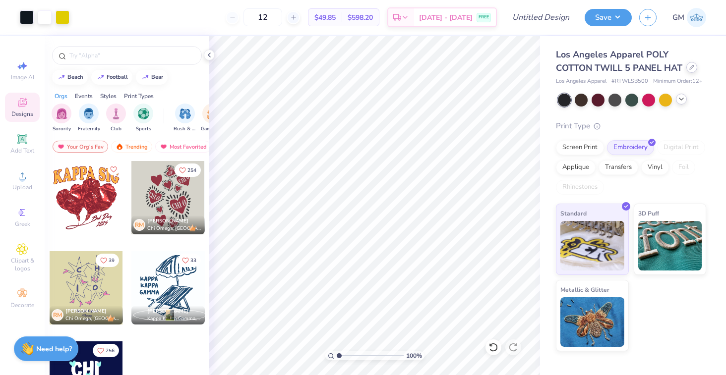
click at [690, 70] on div at bounding box center [691, 67] width 11 height 11
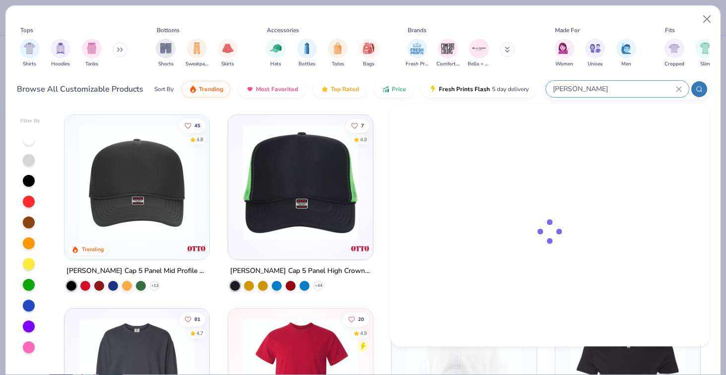
click at [646, 89] on input "otto" at bounding box center [614, 88] width 124 height 11
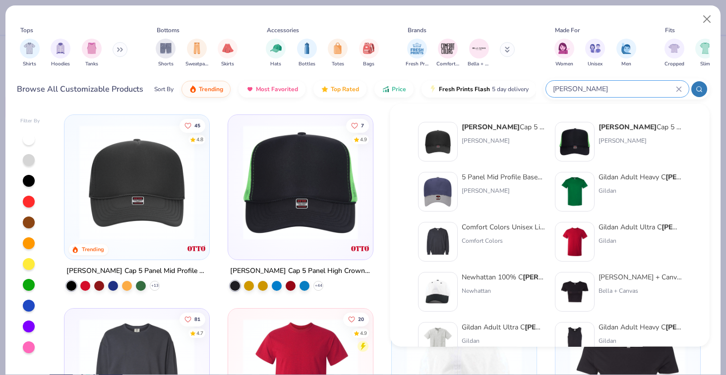
click at [678, 87] on icon at bounding box center [679, 89] width 6 height 6
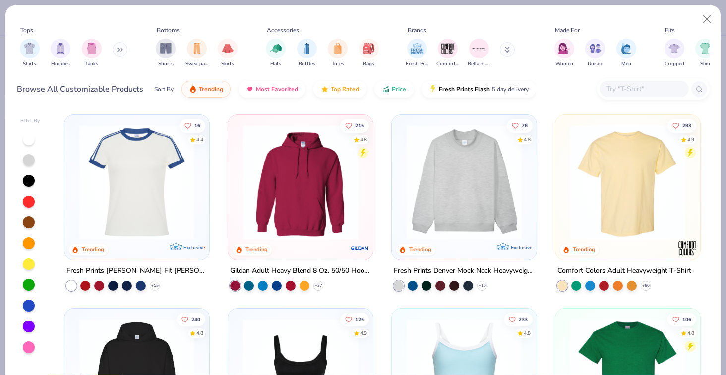
paste input "Style 1012BE"
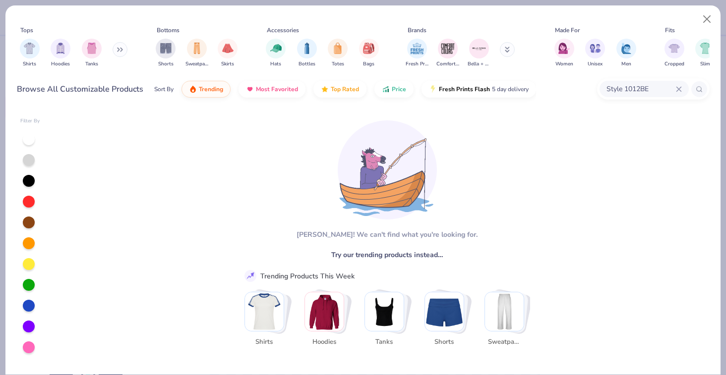
click at [625, 87] on input "Style 1012BE" at bounding box center [640, 88] width 70 height 11
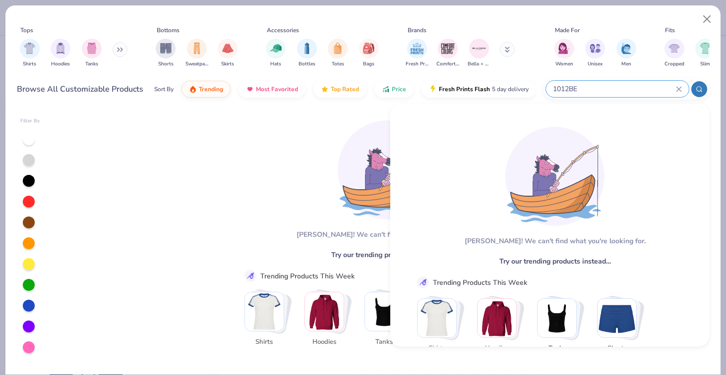
type input "1012BE"
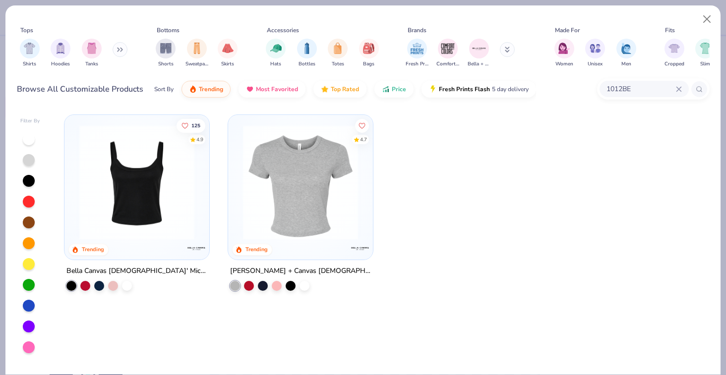
click at [109, 170] on img at bounding box center [136, 182] width 125 height 115
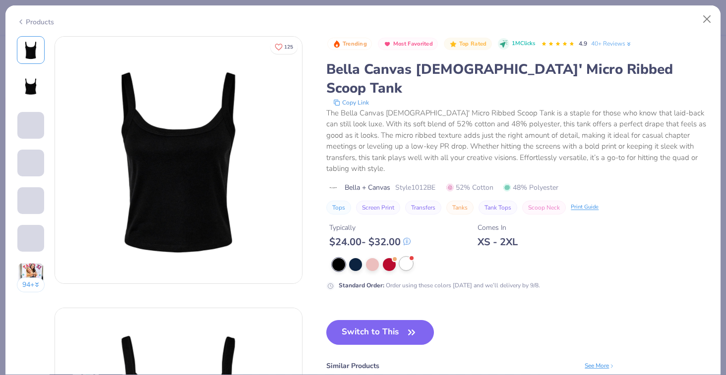
click at [405, 257] on div at bounding box center [406, 263] width 13 height 13
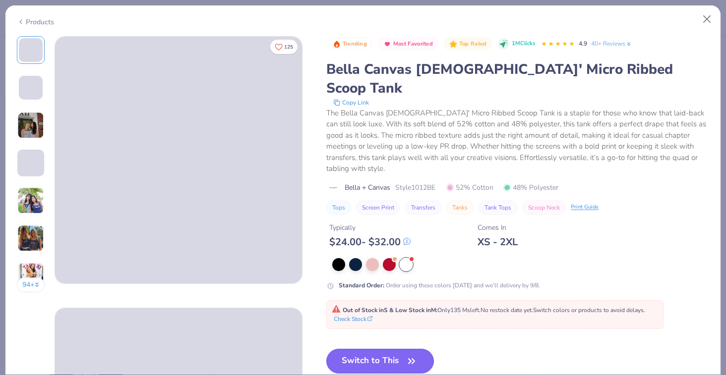
click at [368, 349] on button "Switch to This" at bounding box center [380, 361] width 108 height 25
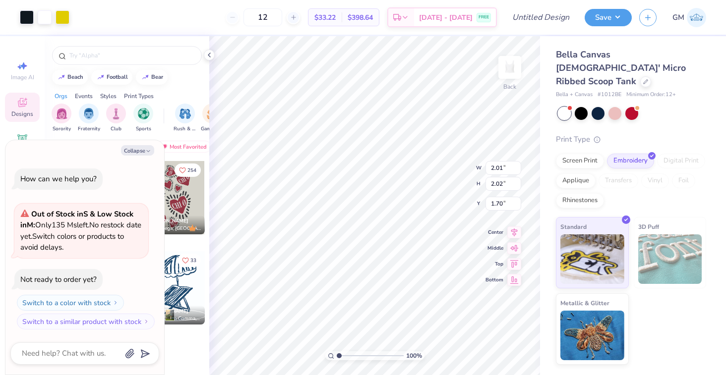
type textarea "x"
type input "2.22"
type input "2.24"
type textarea "x"
type input "1.14"
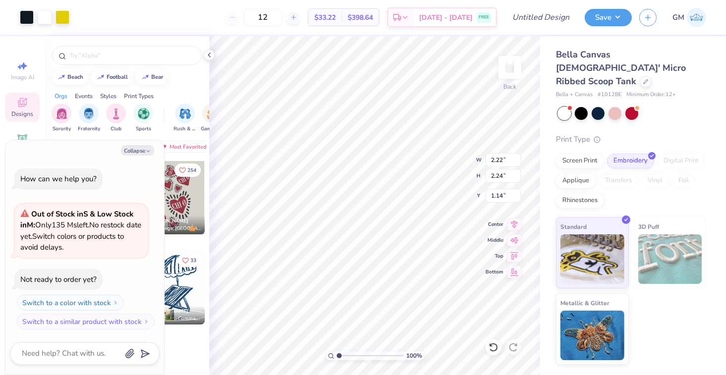
type textarea "x"
type input "1.16"
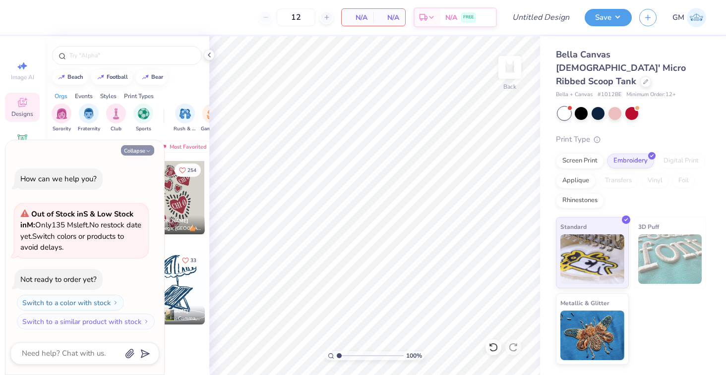
click at [148, 150] on icon "button" at bounding box center [148, 151] width 6 height 6
type textarea "x"
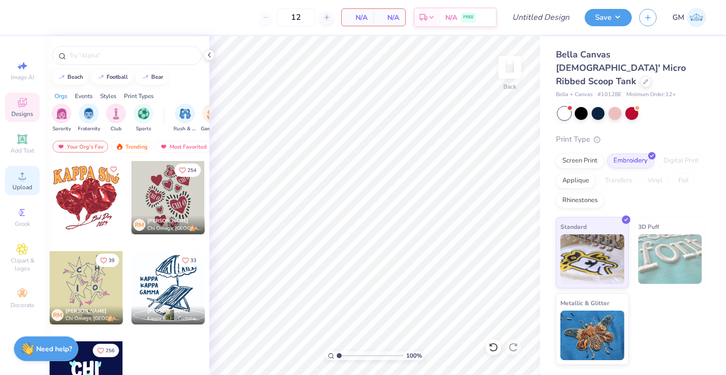
click at [23, 178] on circle at bounding box center [21, 179] width 5 height 5
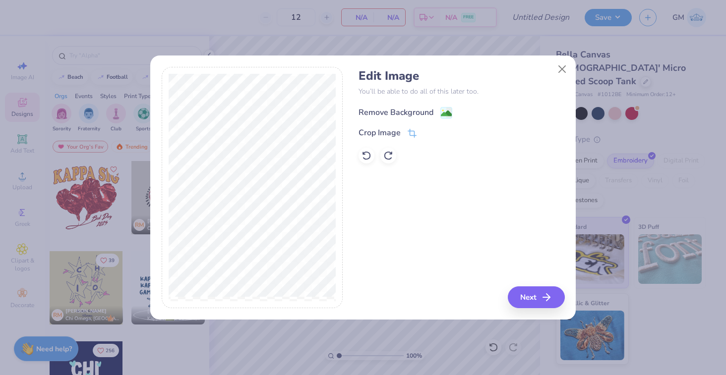
click at [401, 115] on div "Remove Background" at bounding box center [396, 113] width 75 height 12
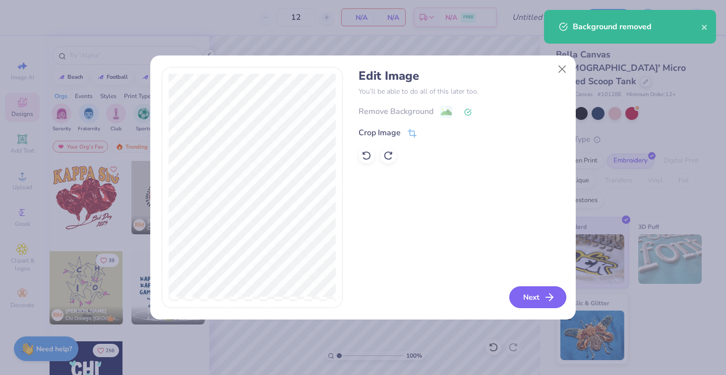
click at [541, 307] on button "Next" at bounding box center [537, 298] width 57 height 22
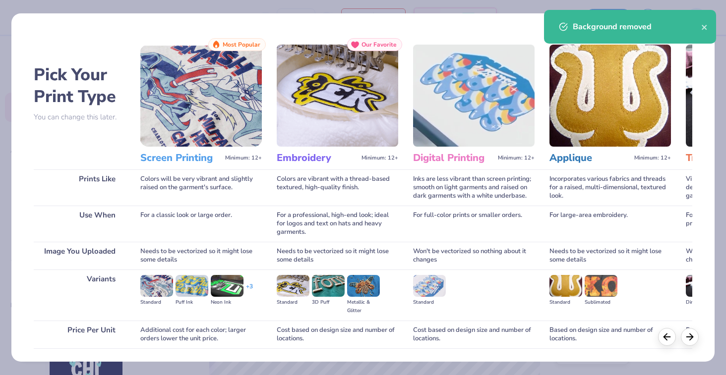
scroll to position [69, 0]
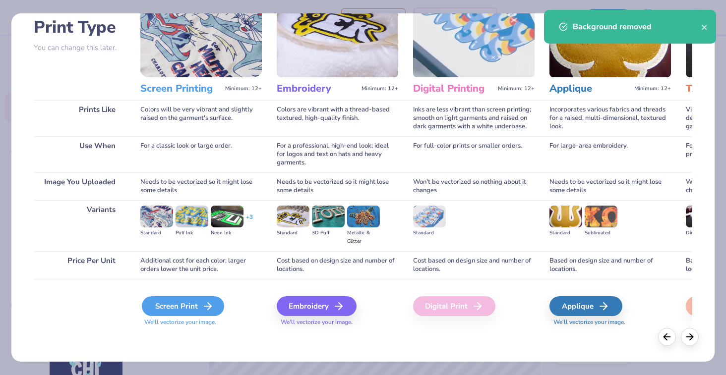
click at [187, 299] on div "Screen Print" at bounding box center [183, 307] width 82 height 20
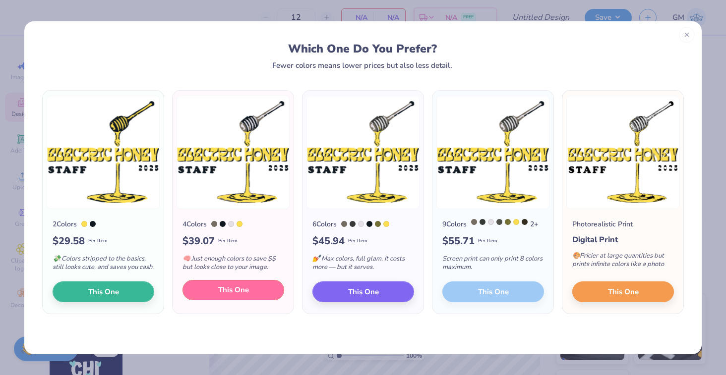
click at [241, 296] on span "This One" at bounding box center [233, 290] width 31 height 11
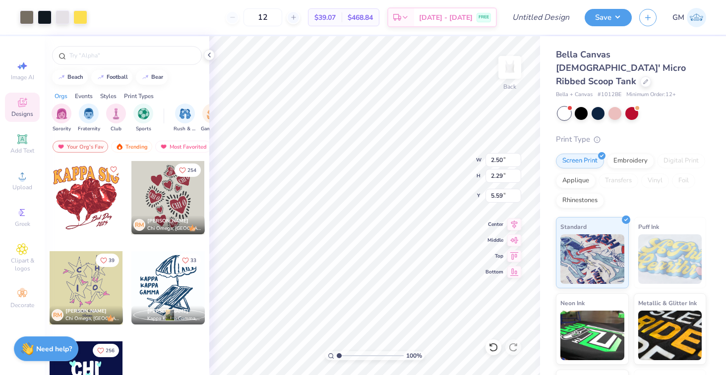
type input "2.50"
type input "2.29"
type input "0.85"
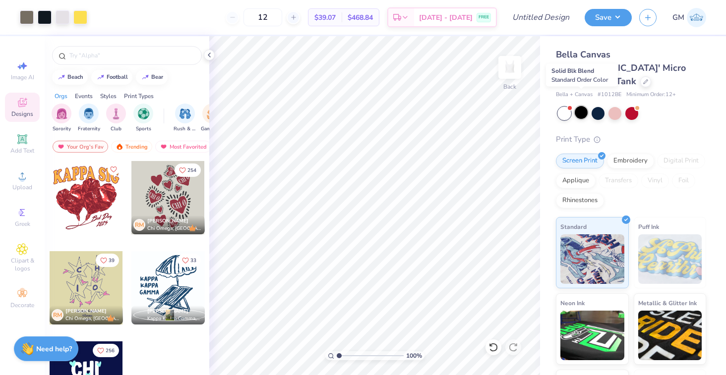
click at [584, 106] on div at bounding box center [581, 112] width 13 height 13
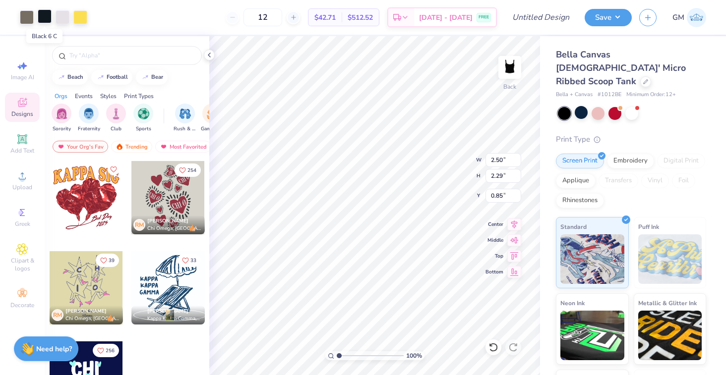
click at [46, 19] on div at bounding box center [45, 16] width 14 height 14
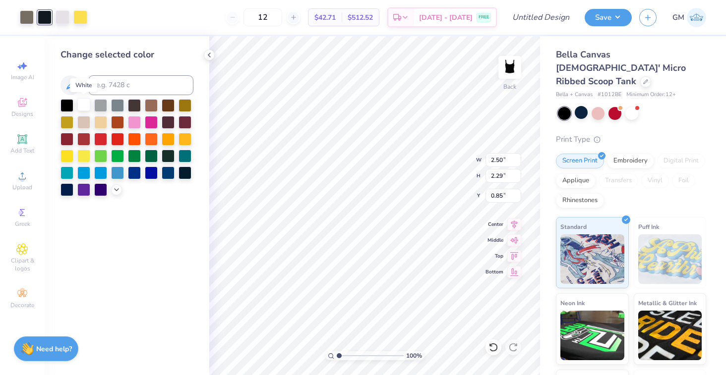
click at [84, 106] on div at bounding box center [83, 104] width 13 height 13
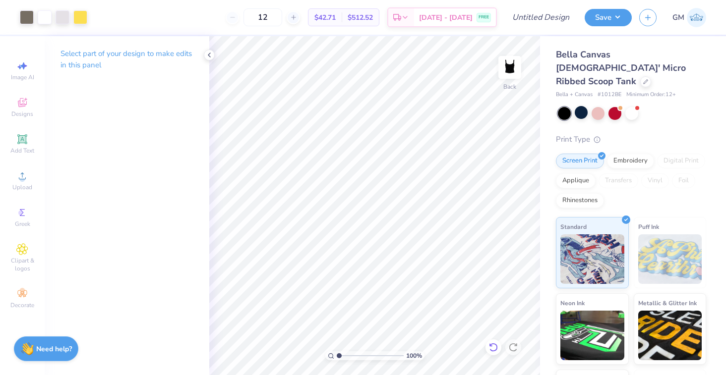
click at [492, 345] on icon at bounding box center [493, 348] width 10 height 10
type input "3.25"
type input "2.98"
type input "0.89"
type input "0.51"
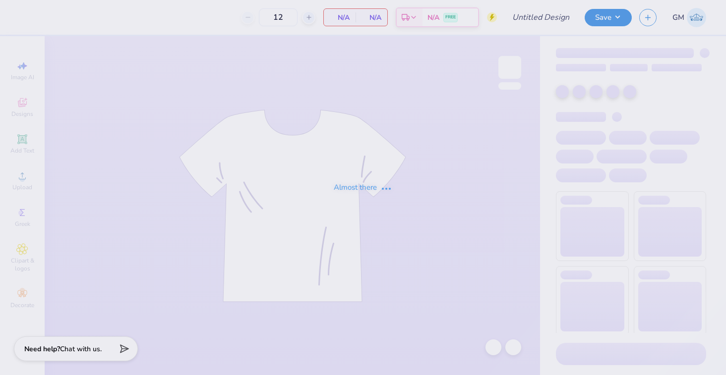
type input "Electric Honey Merch 2025"
type input "24"
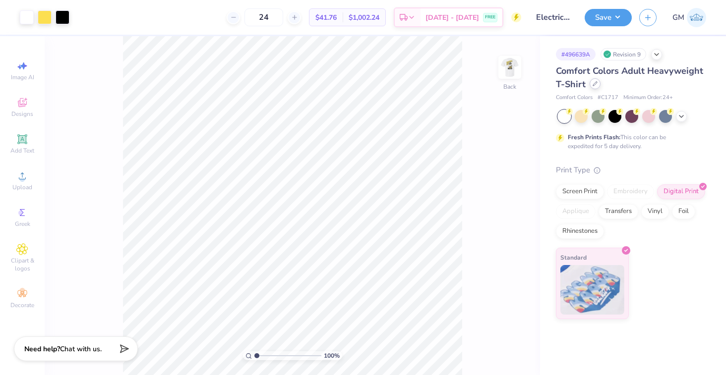
click at [594, 84] on icon at bounding box center [595, 83] width 5 height 5
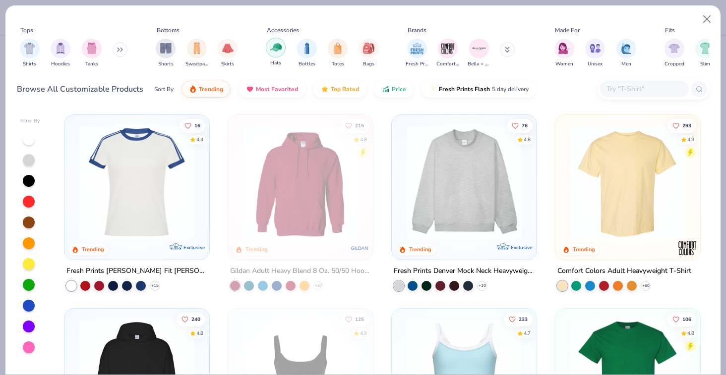
click at [274, 43] on img "filter for Hats" at bounding box center [275, 47] width 11 height 11
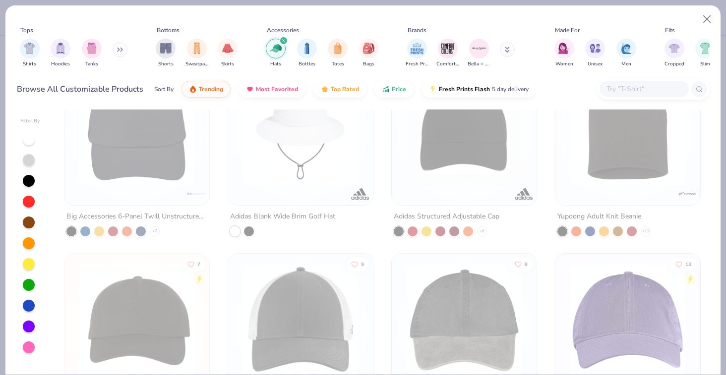
scroll to position [449, 0]
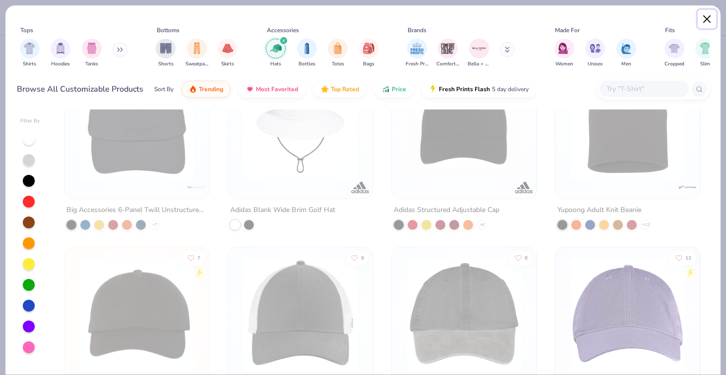
click at [704, 20] on button "Close" at bounding box center [707, 19] width 19 height 19
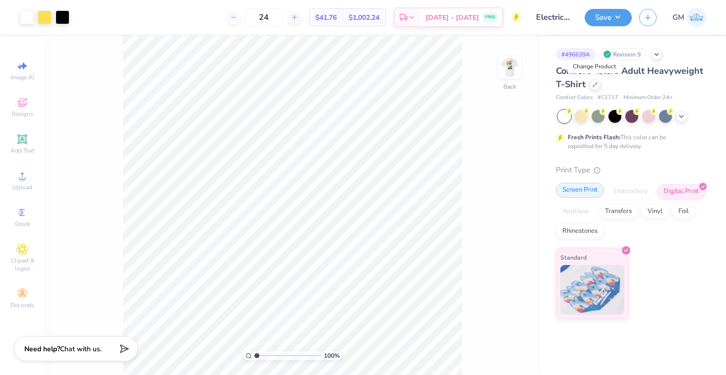
click at [589, 192] on div "Screen Print" at bounding box center [580, 190] width 48 height 15
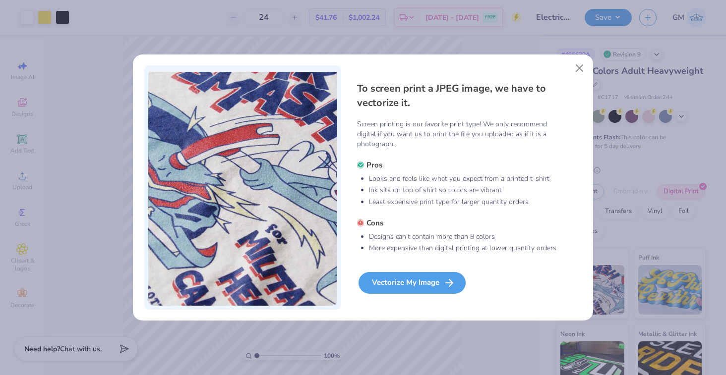
click at [418, 284] on div "Vectorize My Image" at bounding box center [412, 283] width 107 height 22
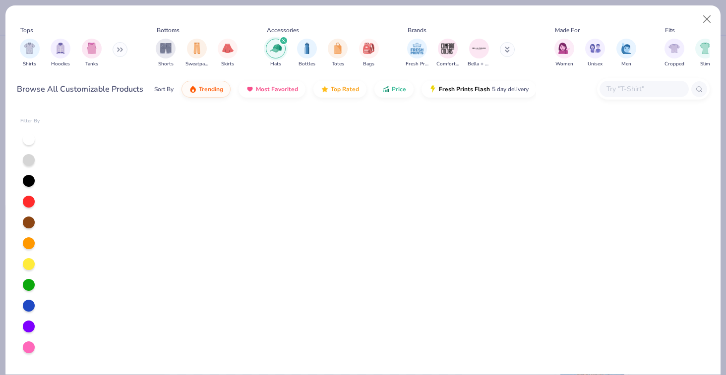
scroll to position [2378, 0]
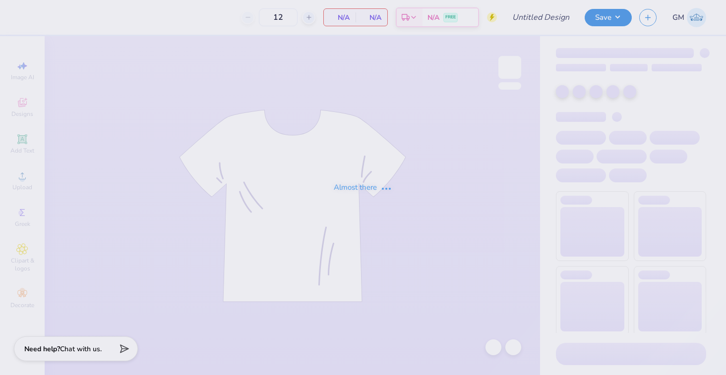
type input "Electric Honey Merch 2025"
type input "24"
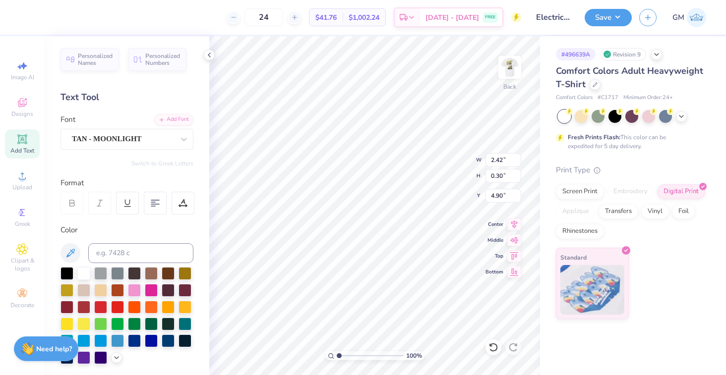
type textarea "M"
type textarea "STAFF"
type input "3.12"
type input "0.68"
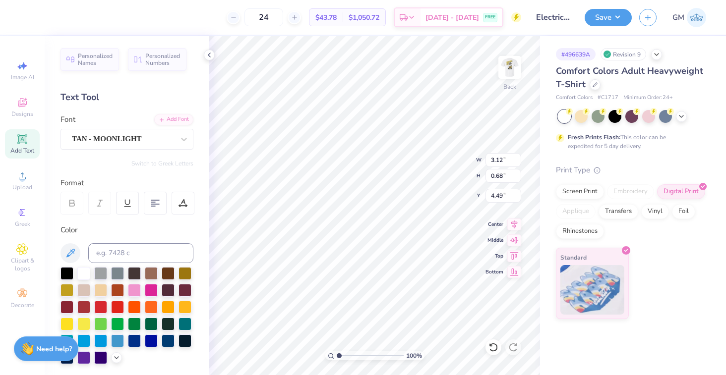
type input "6.83"
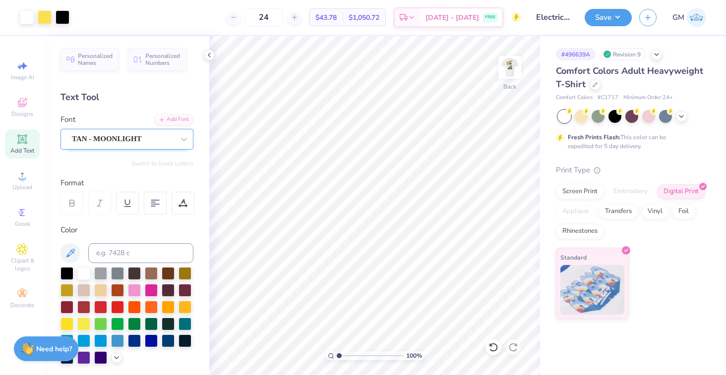
click at [137, 141] on div "TAN - MOONLIGHT" at bounding box center [123, 138] width 104 height 15
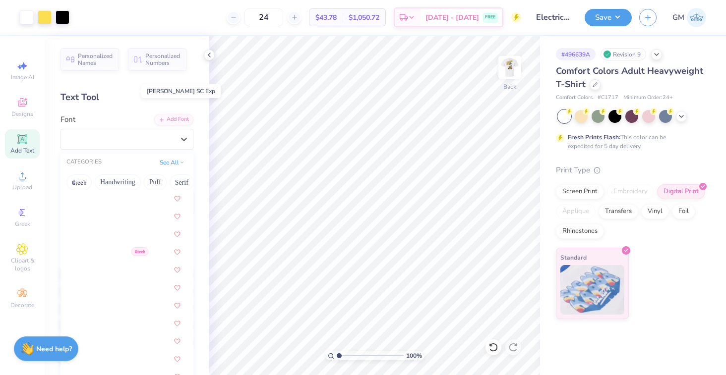
scroll to position [1770, 0]
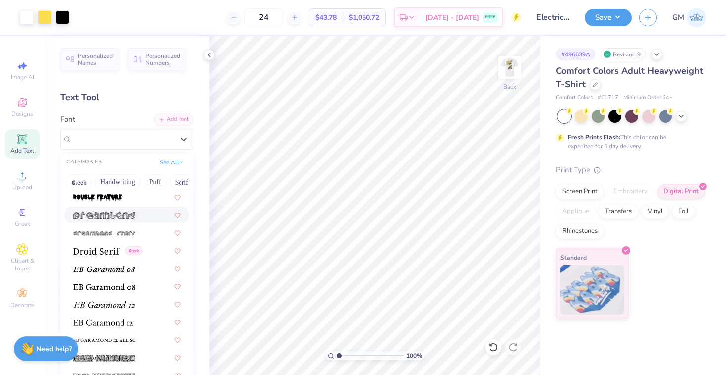
click at [119, 217] on img at bounding box center [104, 215] width 62 height 7
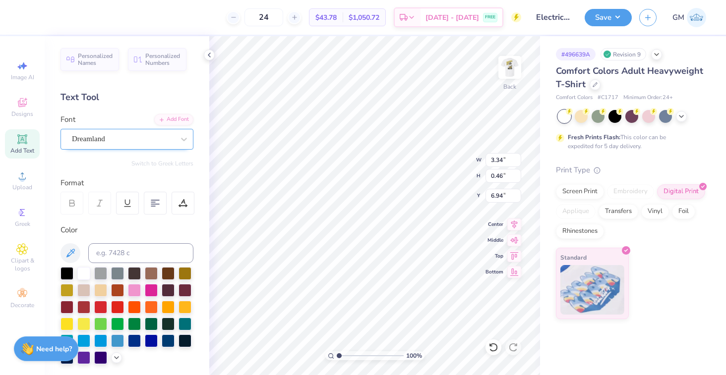
click at [174, 136] on div "Dreamland" at bounding box center [123, 138] width 104 height 15
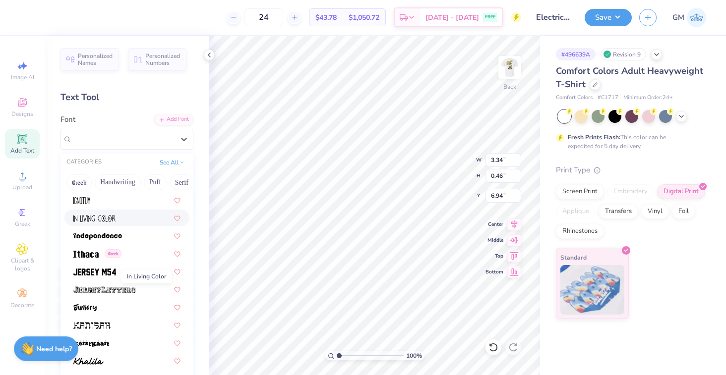
scroll to position [2698, 0]
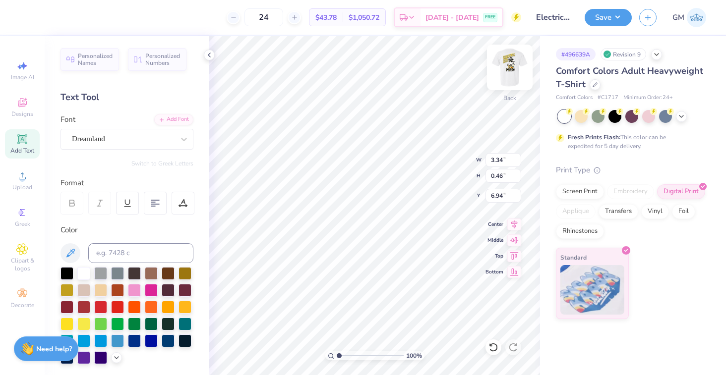
click at [507, 71] on img at bounding box center [510, 68] width 40 height 40
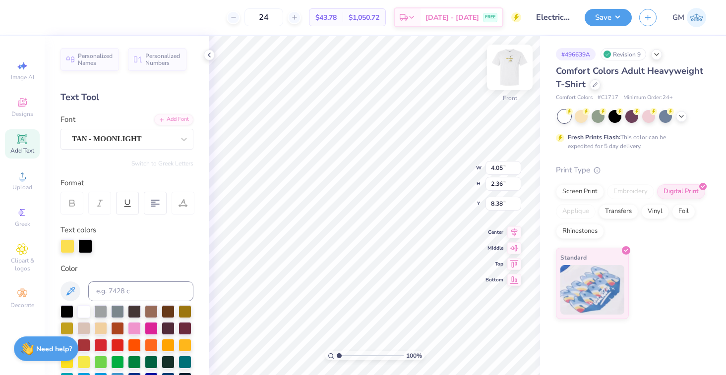
type input "9.10"
type input "4.68"
type input "3.00"
type textarea "STAFF"
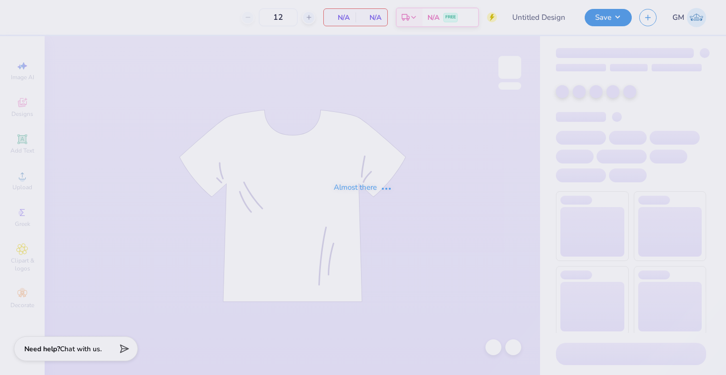
type input "Electric Honey Merch 2025"
type input "24"
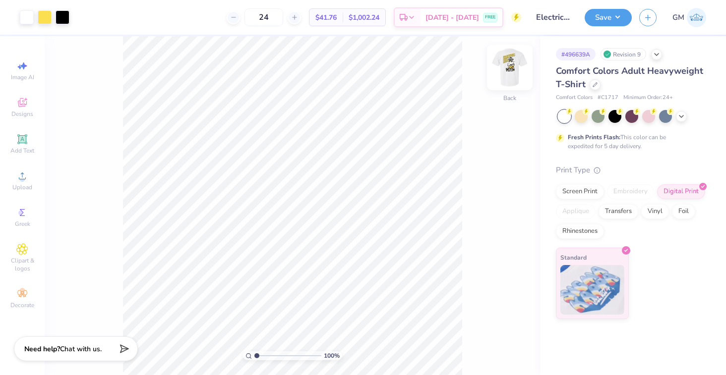
click at [523, 64] on img at bounding box center [510, 68] width 40 height 40
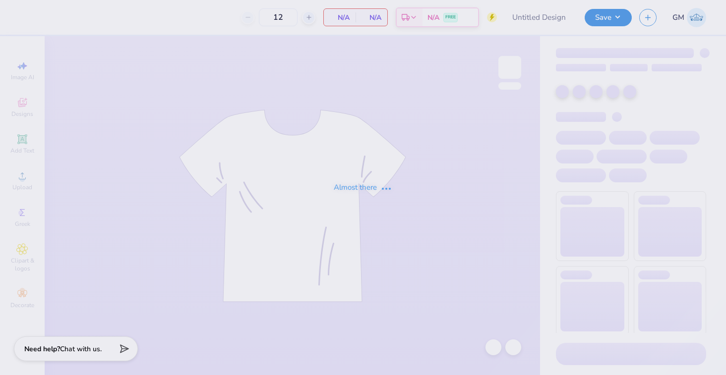
type input "Electric Honey Merch 2025"
type input "24"
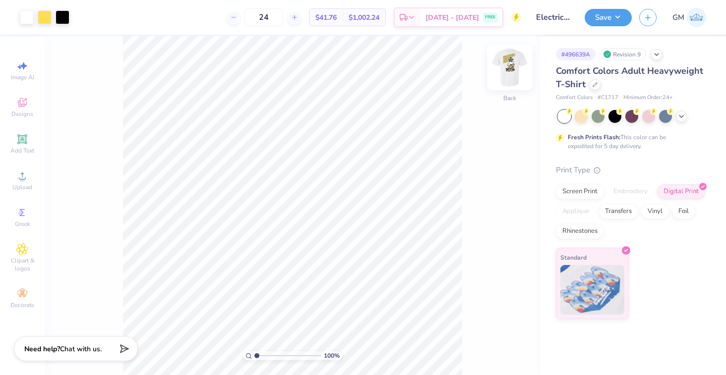
click at [514, 76] on img at bounding box center [510, 68] width 40 height 40
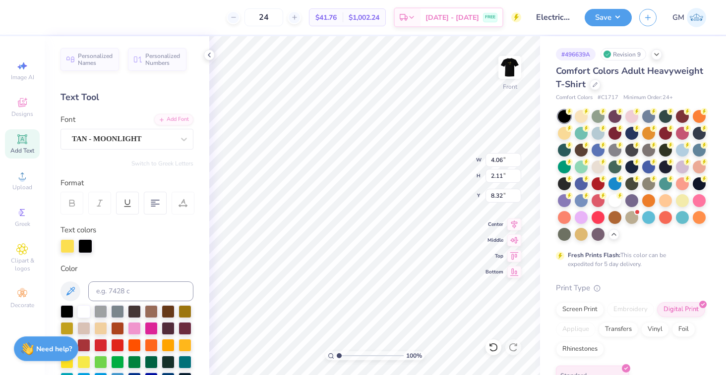
type input "19.14"
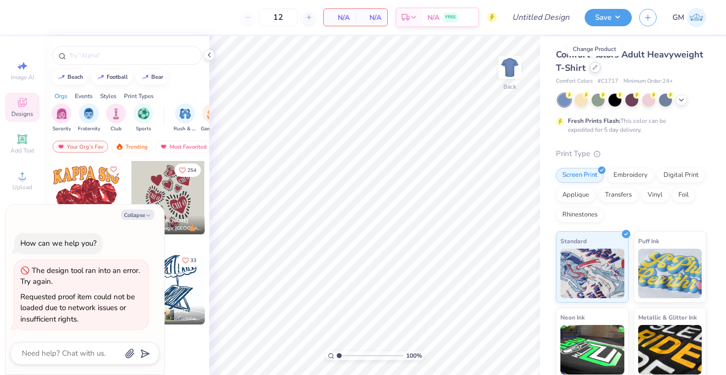
click at [594, 71] on div at bounding box center [595, 67] width 11 height 11
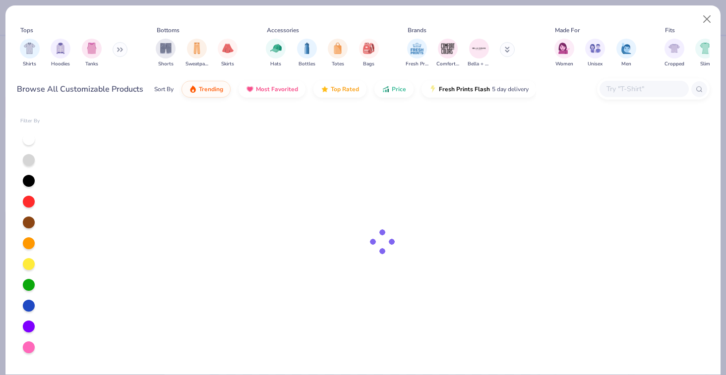
type textarea "x"
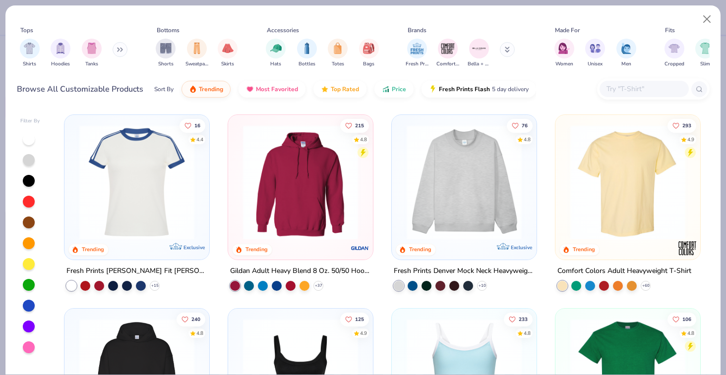
click at [633, 94] on input "text" at bounding box center [643, 88] width 76 height 11
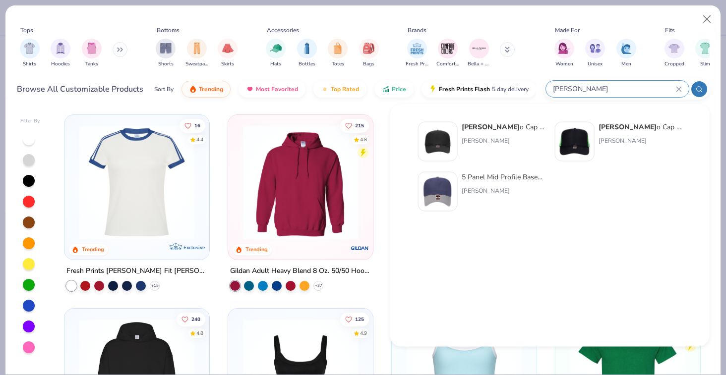
type input "otto"
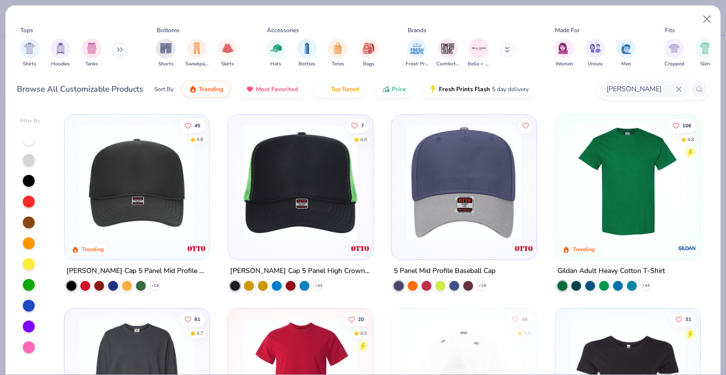
click at [287, 169] on img at bounding box center [300, 182] width 125 height 115
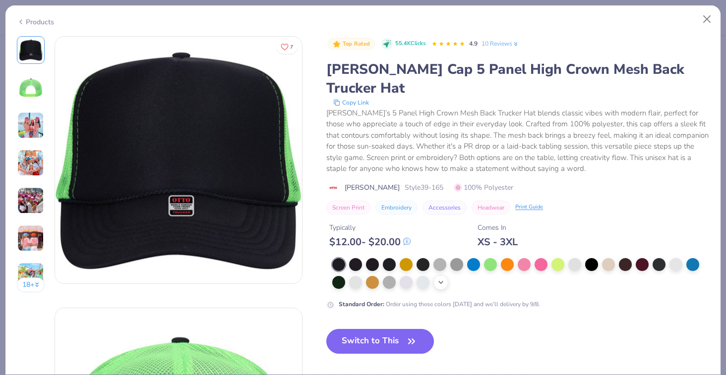
click at [438, 279] on icon at bounding box center [441, 283] width 8 height 8
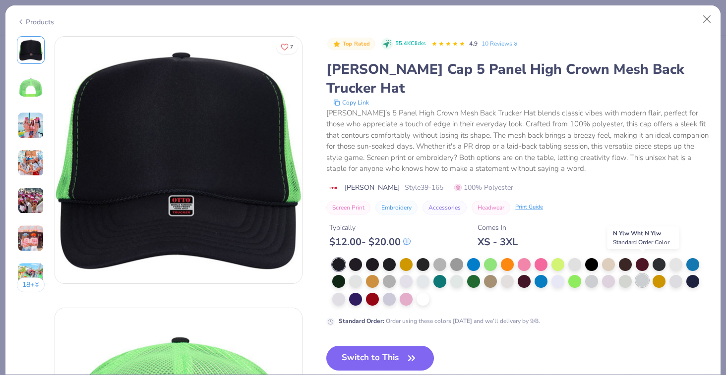
click at [642, 274] on div at bounding box center [642, 280] width 13 height 13
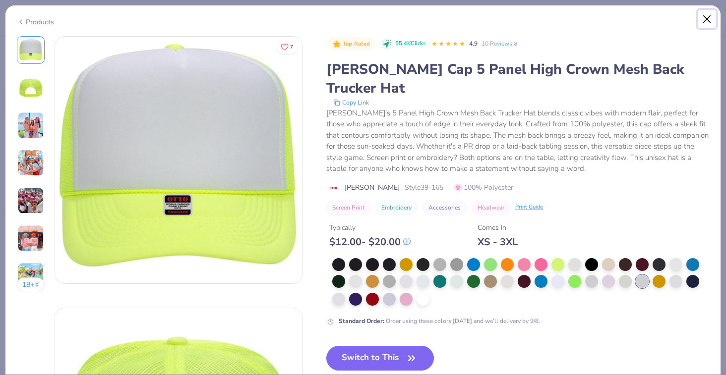
click at [704, 18] on button "Close" at bounding box center [707, 19] width 19 height 19
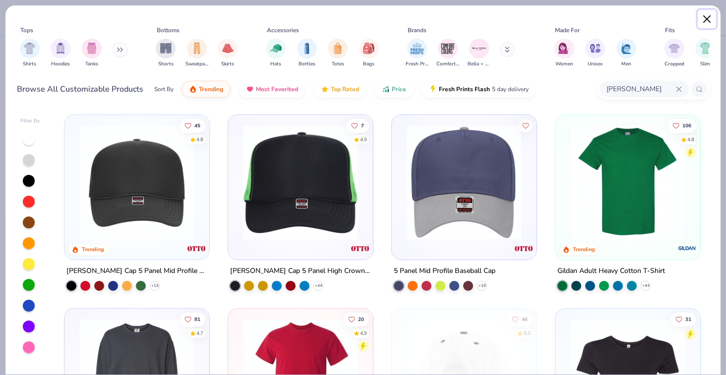
click at [704, 14] on button "Close" at bounding box center [707, 19] width 19 height 19
type textarea "x"
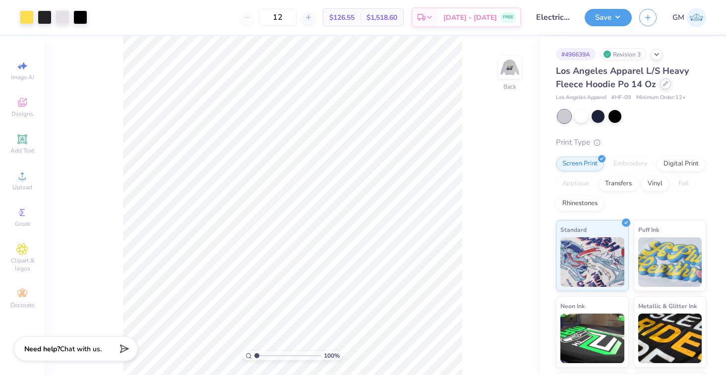
click at [664, 88] on div at bounding box center [665, 83] width 11 height 11
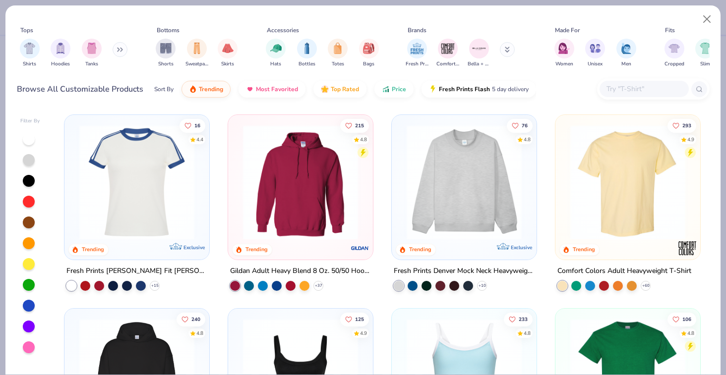
click at [623, 85] on input "text" at bounding box center [643, 88] width 76 height 11
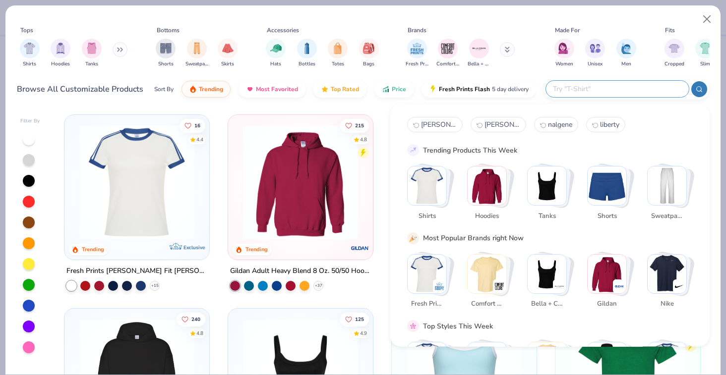
click at [426, 122] on span "otto" at bounding box center [439, 124] width 36 height 9
type input "otto"
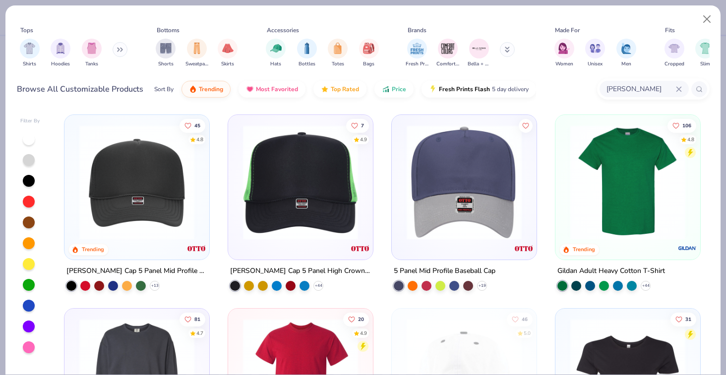
click at [165, 199] on img at bounding box center [136, 182] width 125 height 115
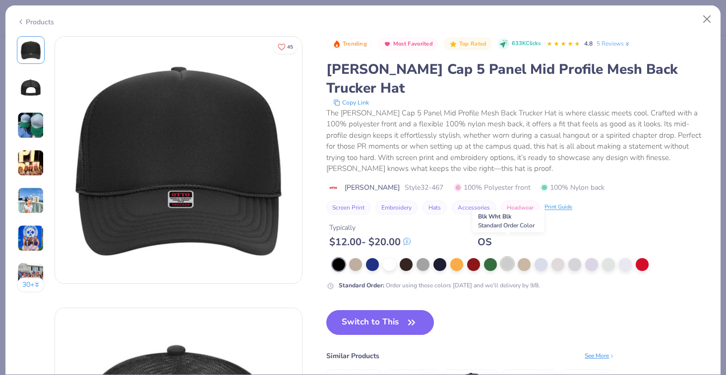
click at [502, 257] on div at bounding box center [507, 263] width 13 height 13
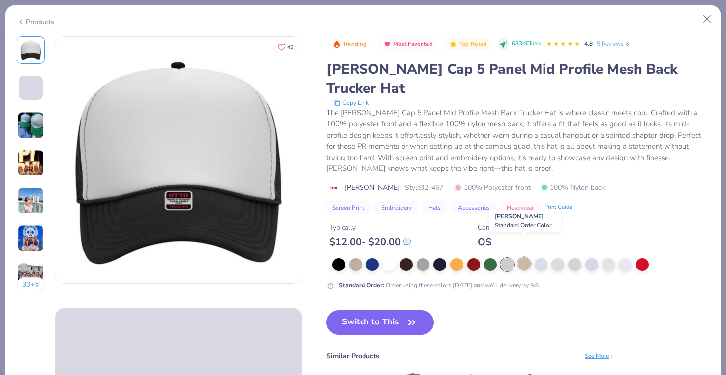
click at [524, 257] on div at bounding box center [524, 263] width 13 height 13
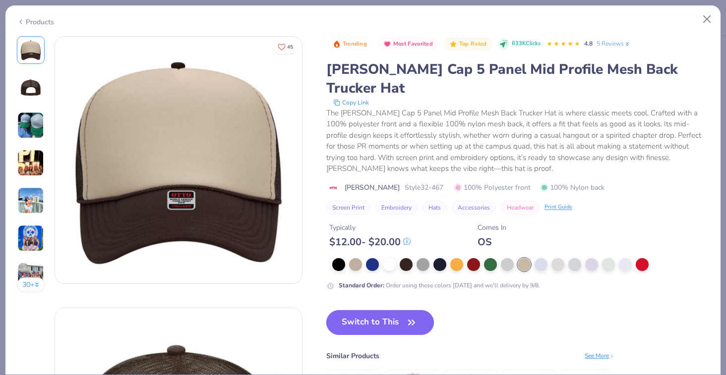
click at [399, 310] on button "Switch to This" at bounding box center [380, 322] width 108 height 25
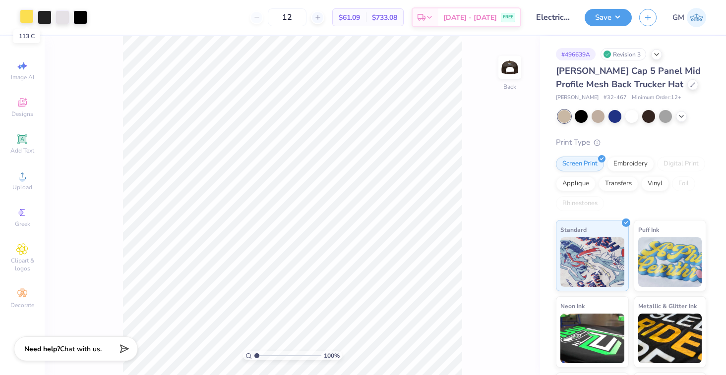
click at [29, 17] on div at bounding box center [27, 16] width 14 height 14
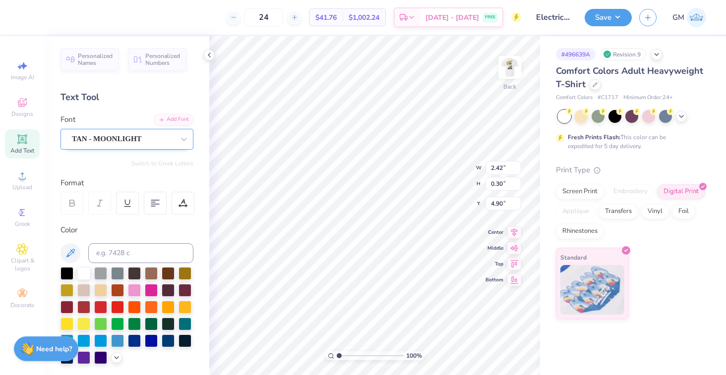
click at [126, 134] on div "TAN - MOONLIGHT" at bounding box center [123, 138] width 104 height 15
type input "[PERSON_NAME]"
click at [177, 163] on button "See All" at bounding box center [172, 162] width 31 height 10
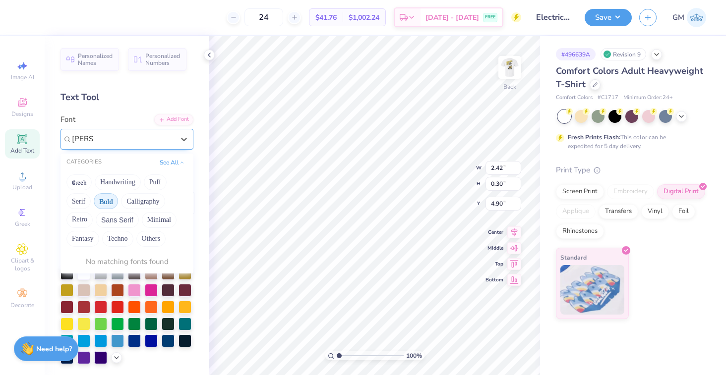
click at [111, 204] on button "Bold" at bounding box center [106, 201] width 24 height 16
click at [106, 200] on button "Bold" at bounding box center [106, 201] width 24 height 16
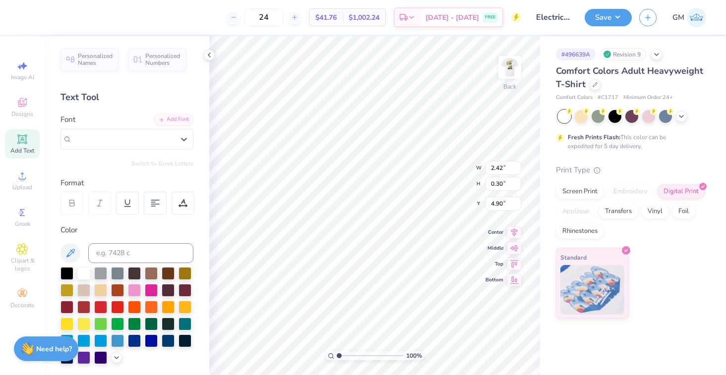
drag, startPoint x: 126, startPoint y: 139, endPoint x: 51, endPoint y: 135, distance: 75.0
click at [51, 135] on div "Personalized Names Personalized Numbers Text Tool Add Font Font Select is focus…" at bounding box center [127, 205] width 165 height 339
click at [180, 143] on icon at bounding box center [184, 139] width 10 height 10
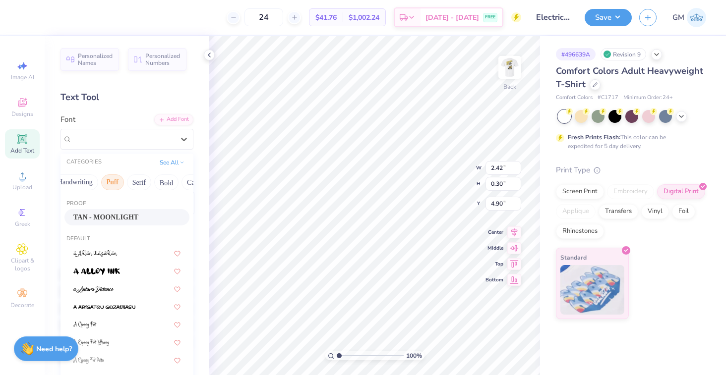
scroll to position [0, 53]
click at [160, 184] on button "Bold" at bounding box center [156, 183] width 24 height 16
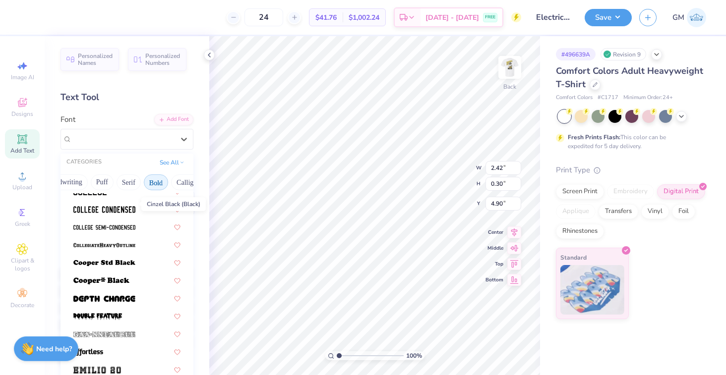
scroll to position [117, 0]
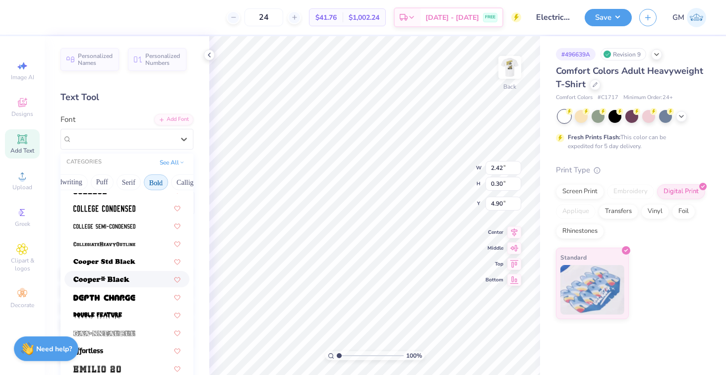
click at [120, 281] on img at bounding box center [101, 280] width 56 height 7
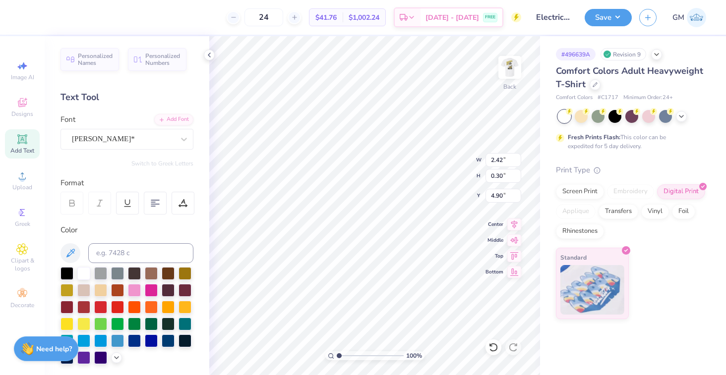
type input "2.54"
type input "0.24"
type input "4.92"
type textarea "M"
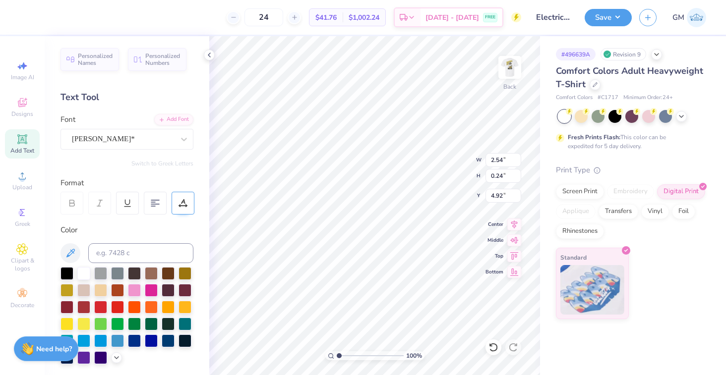
type textarea "STAFF"
click at [180, 209] on div at bounding box center [183, 203] width 23 height 23
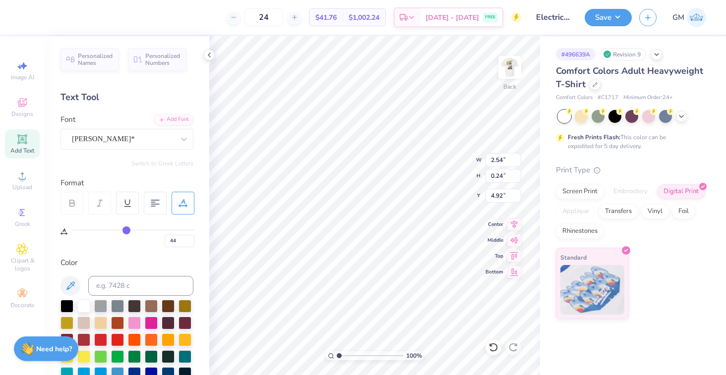
type input "45"
type input "44"
type input "43"
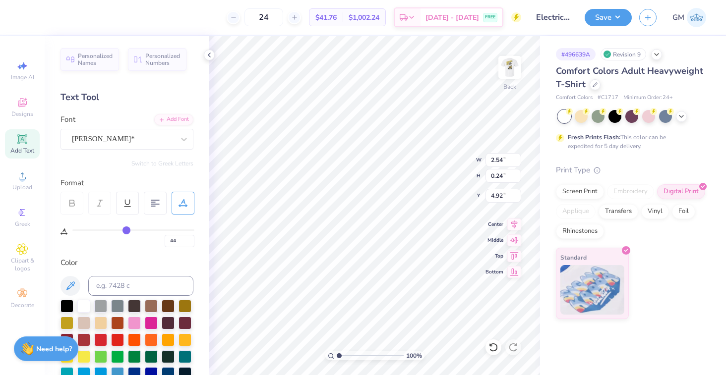
type input "43"
type input "42"
type input "41"
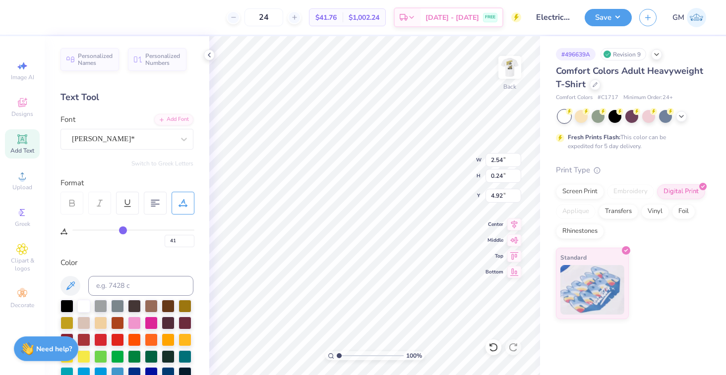
type input "40"
type input "39"
type input "38"
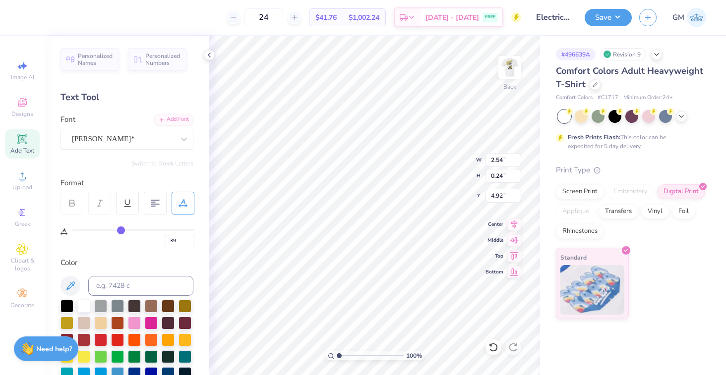
type input "38"
type input "37"
type input "36"
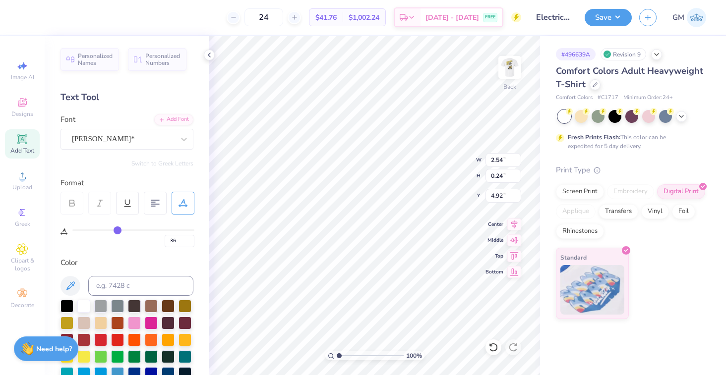
type input "35"
type input "34"
type input "33"
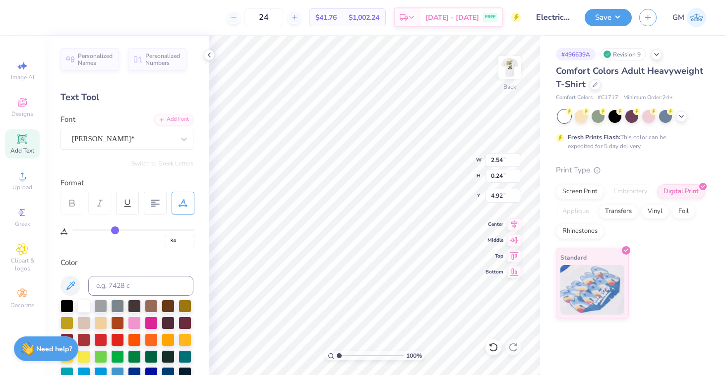
type input "33"
type input "32"
type input "31"
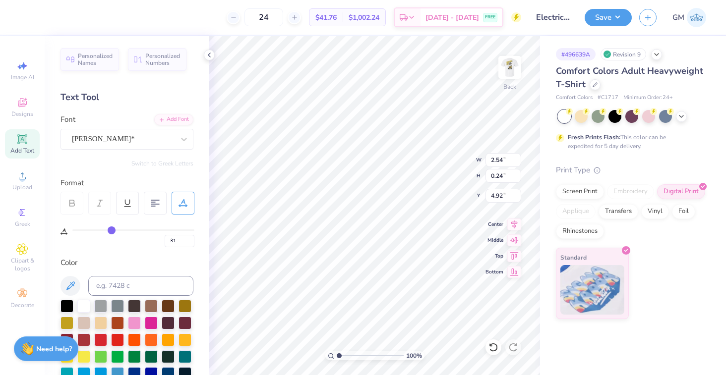
type input "30"
type input "29"
type input "28"
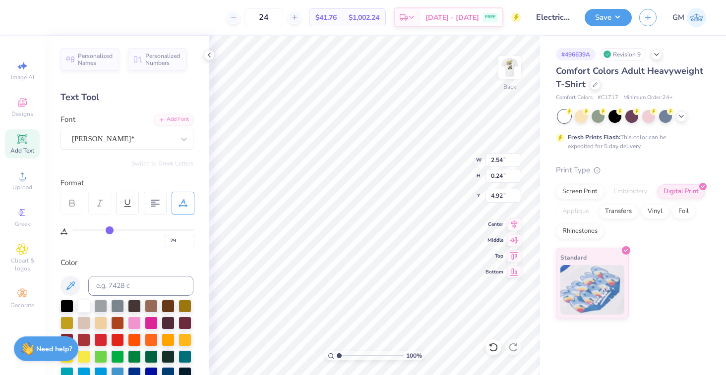
type input "28"
type input "27"
type input "26"
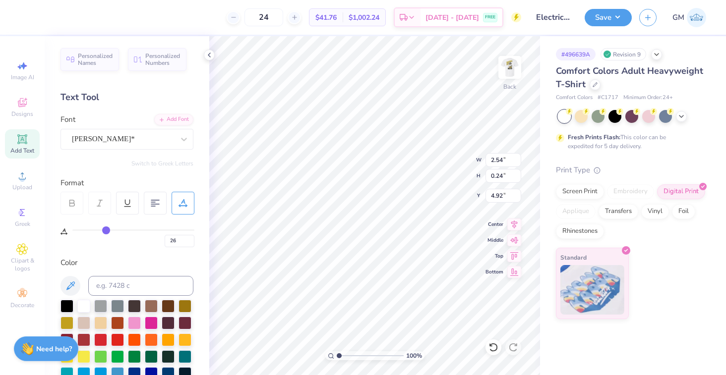
type input "25"
type input "24"
type input "23"
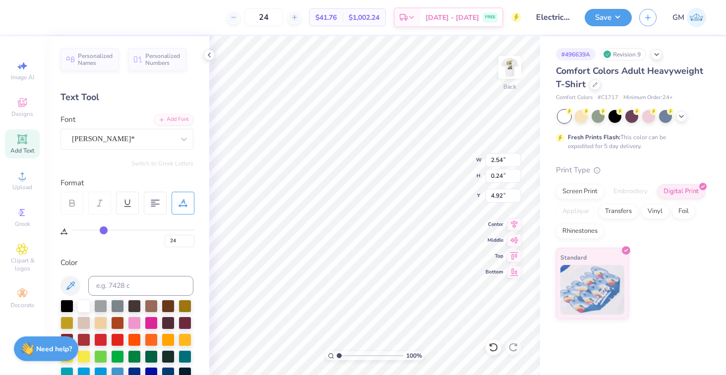
type input "23"
type input "22"
type input "21"
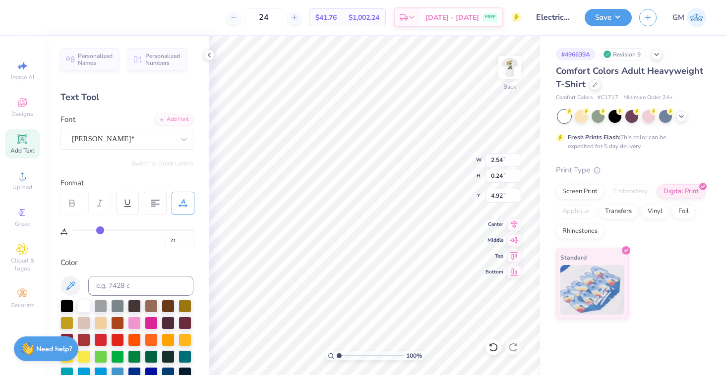
type input "20"
type input "19"
type input "18"
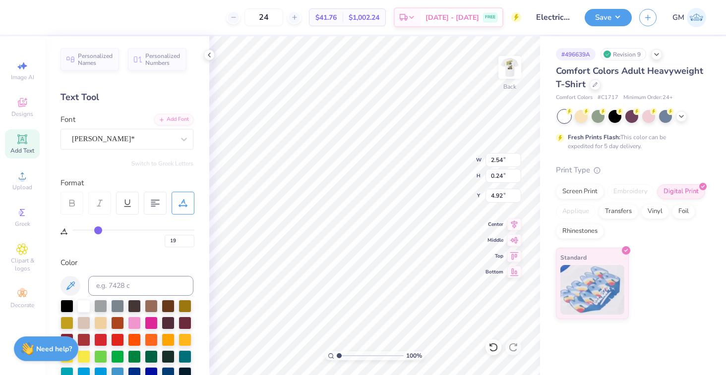
type input "18"
type input "17"
type input "16"
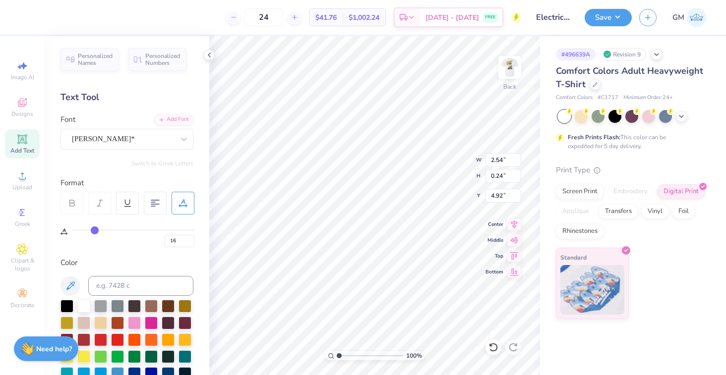
type input "15"
type input "14"
type input "13"
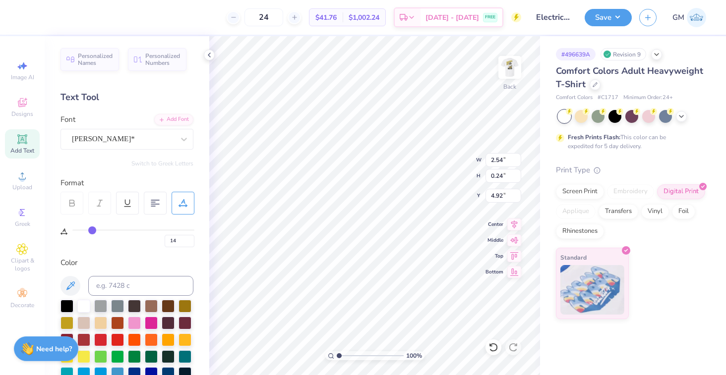
type input "13"
type input "12"
drag, startPoint x: 127, startPoint y: 230, endPoint x: 90, endPoint y: 229, distance: 37.2
type input "12"
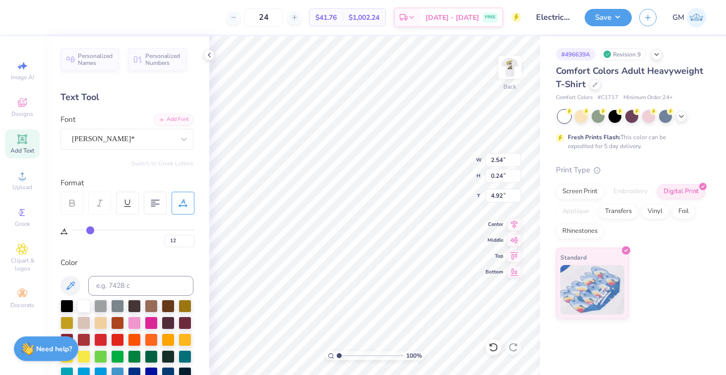
click at [90, 230] on input "range" at bounding box center [133, 230] width 122 height 1
type input "1.69"
type input "0.33"
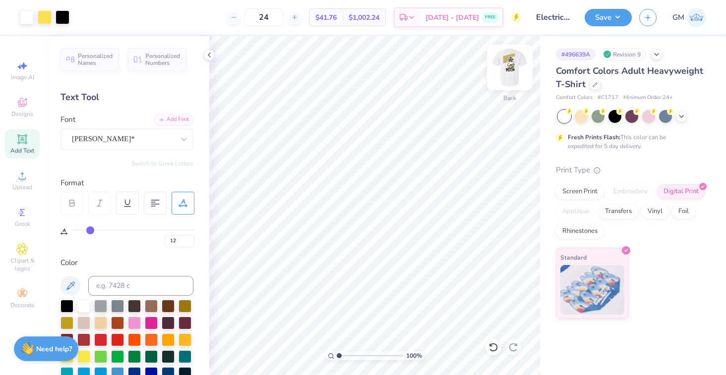
click at [504, 76] on img at bounding box center [510, 68] width 40 height 40
click at [29, 113] on span "Designs" at bounding box center [22, 114] width 22 height 8
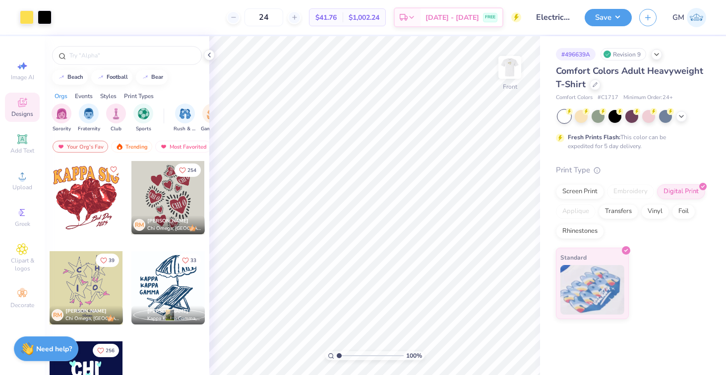
click at [64, 94] on div "Orgs" at bounding box center [61, 96] width 13 height 9
click at [174, 148] on div "Most Favorited" at bounding box center [183, 147] width 56 height 12
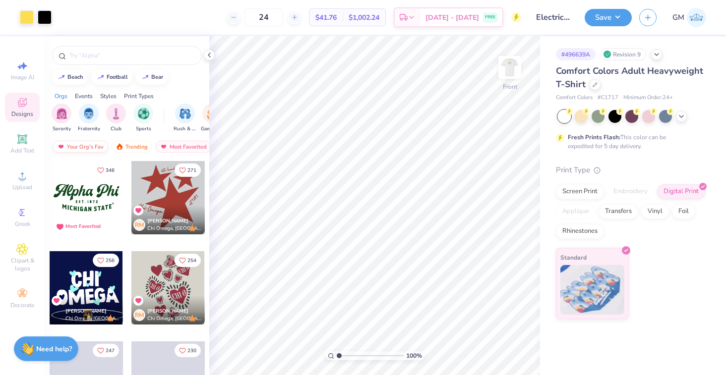
click at [81, 146] on div "Your Org's Fav" at bounding box center [81, 147] width 56 height 12
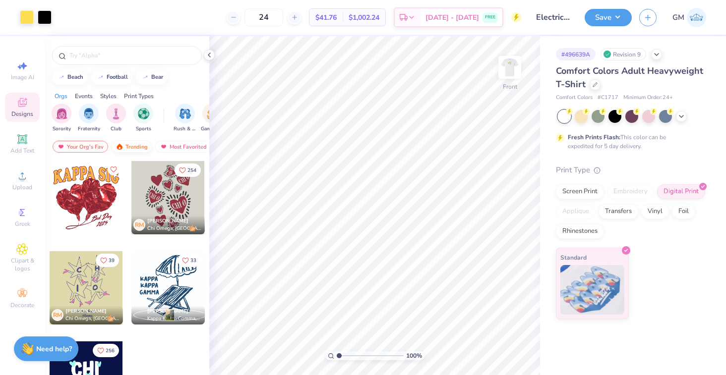
click at [126, 147] on div "Trending" at bounding box center [131, 147] width 41 height 12
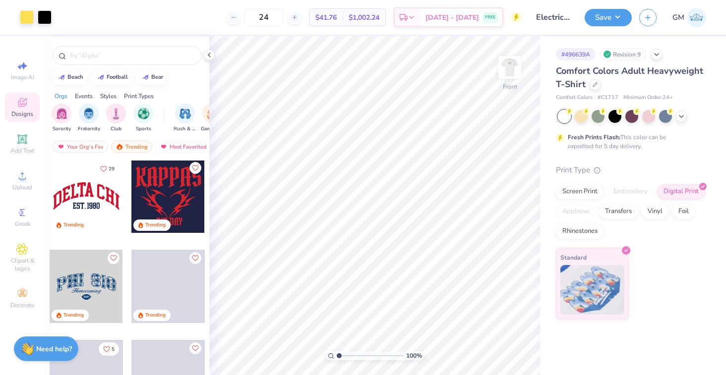
scroll to position [908, 0]
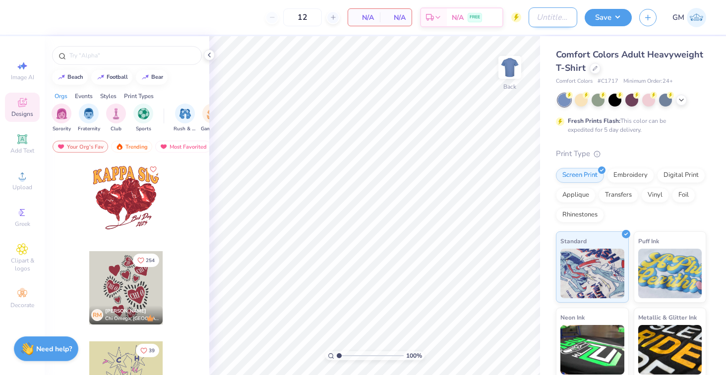
click at [547, 23] on input "Design Title" at bounding box center [553, 17] width 49 height 20
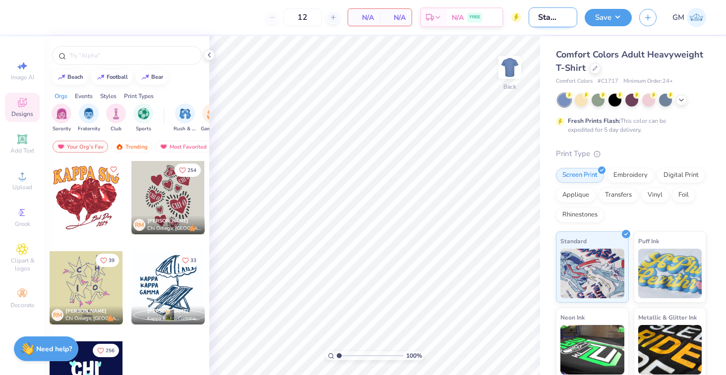
scroll to position [0, 18]
type input "EH Staff Idea"
click at [593, 70] on div at bounding box center [595, 67] width 11 height 11
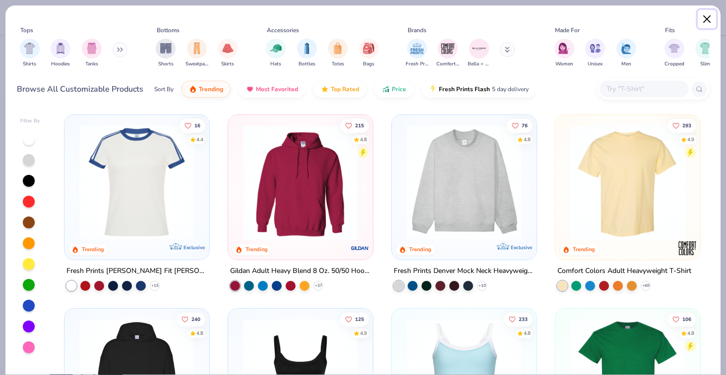
click at [703, 22] on button "Close" at bounding box center [707, 19] width 19 height 19
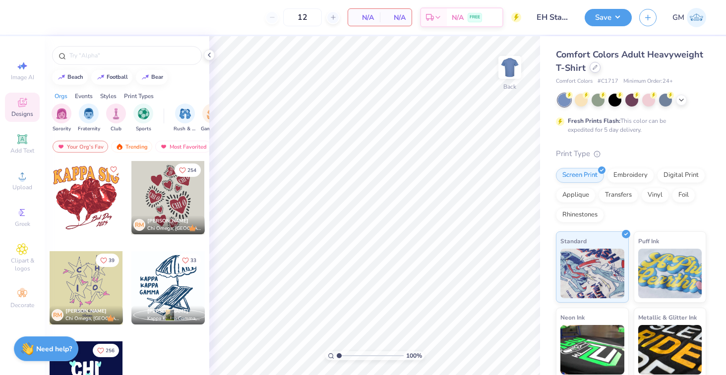
click at [597, 69] on div at bounding box center [595, 67] width 11 height 11
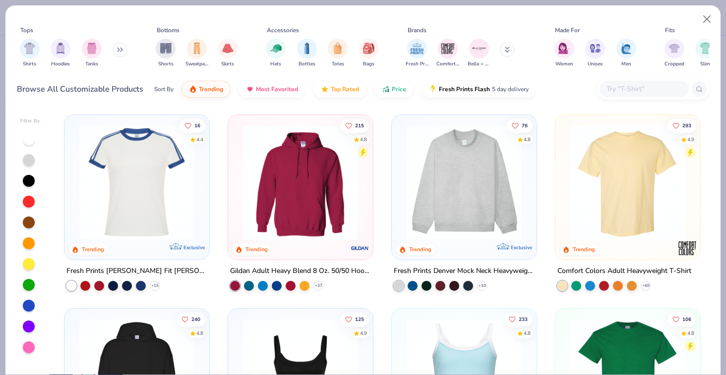
click at [638, 86] on input "text" at bounding box center [643, 88] width 76 height 11
click at [381, 113] on div "16 4.4 Trending Exclusive Fresh Prints [PERSON_NAME] Fit [PERSON_NAME] Shirt wi…" at bounding box center [382, 242] width 655 height 265
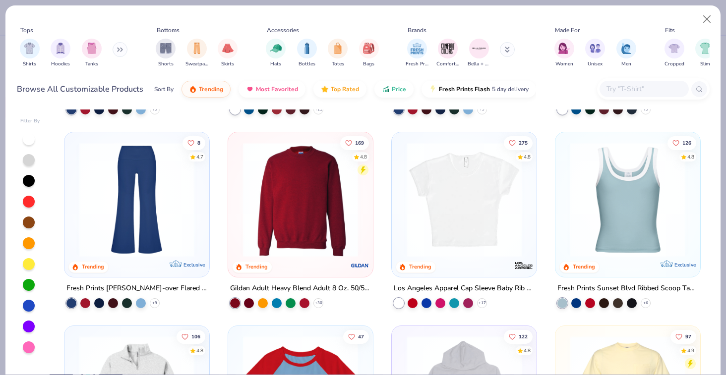
scroll to position [755, 0]
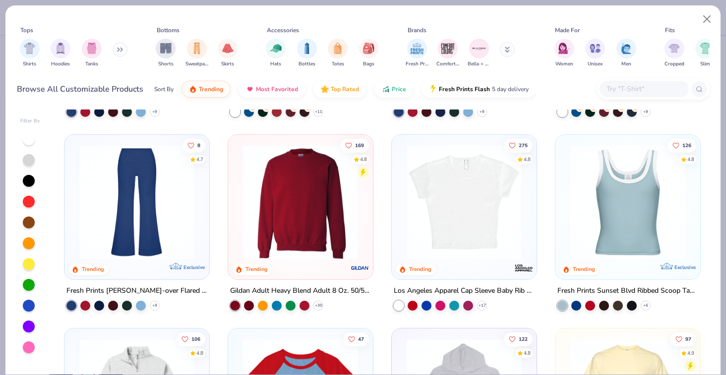
click at [323, 222] on img at bounding box center [300, 202] width 125 height 115
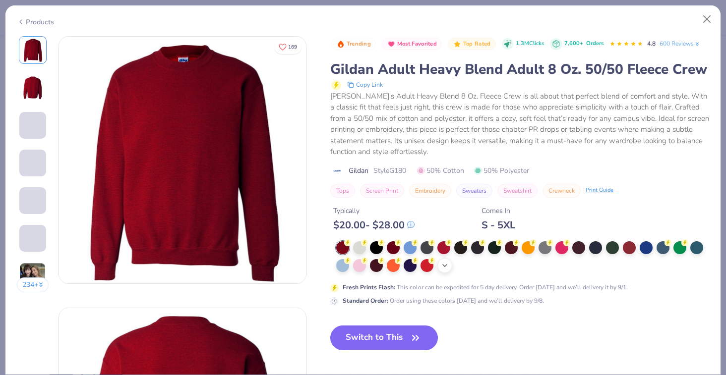
click at [448, 267] on icon at bounding box center [445, 266] width 8 height 8
click at [531, 266] on div at bounding box center [528, 264] width 13 height 13
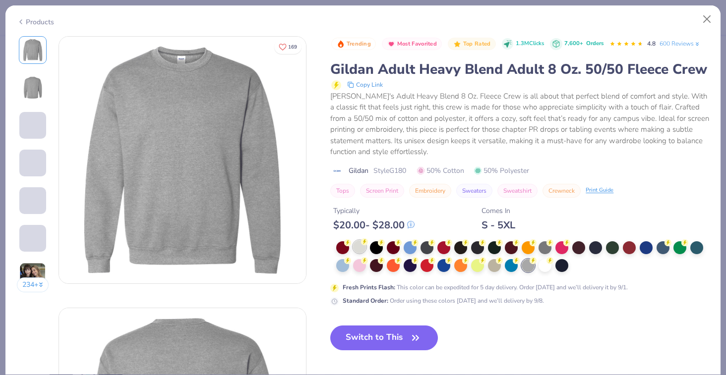
click at [359, 245] on div at bounding box center [359, 246] width 13 height 13
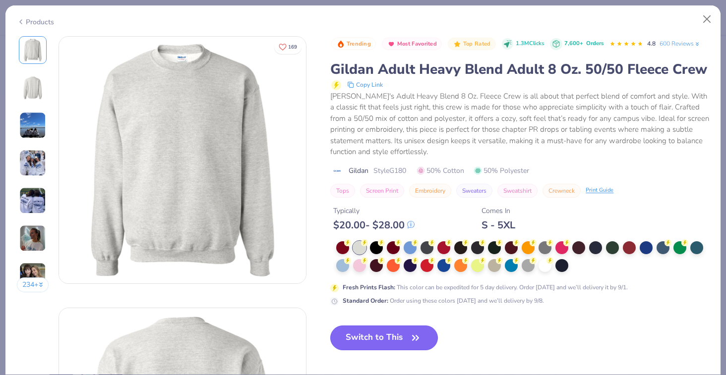
click at [402, 337] on button "Switch to This" at bounding box center [384, 338] width 108 height 25
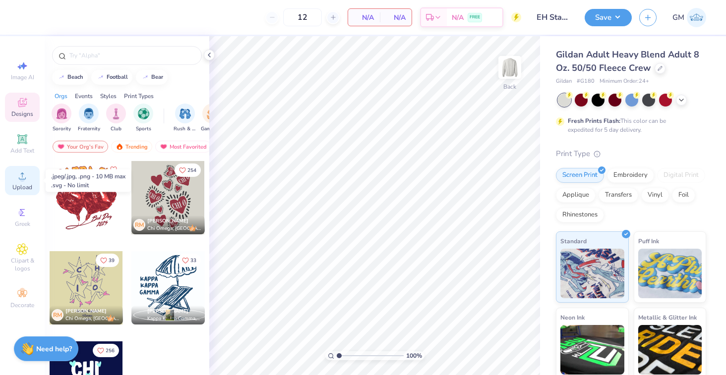
click at [22, 183] on span "Upload" at bounding box center [22, 187] width 20 height 8
drag, startPoint x: 591, startPoint y: 81, endPoint x: 579, endPoint y: 80, distance: 11.9
click at [579, 80] on span "# G180" at bounding box center [586, 81] width 18 height 8
